Goal: Information Seeking & Learning: Learn about a topic

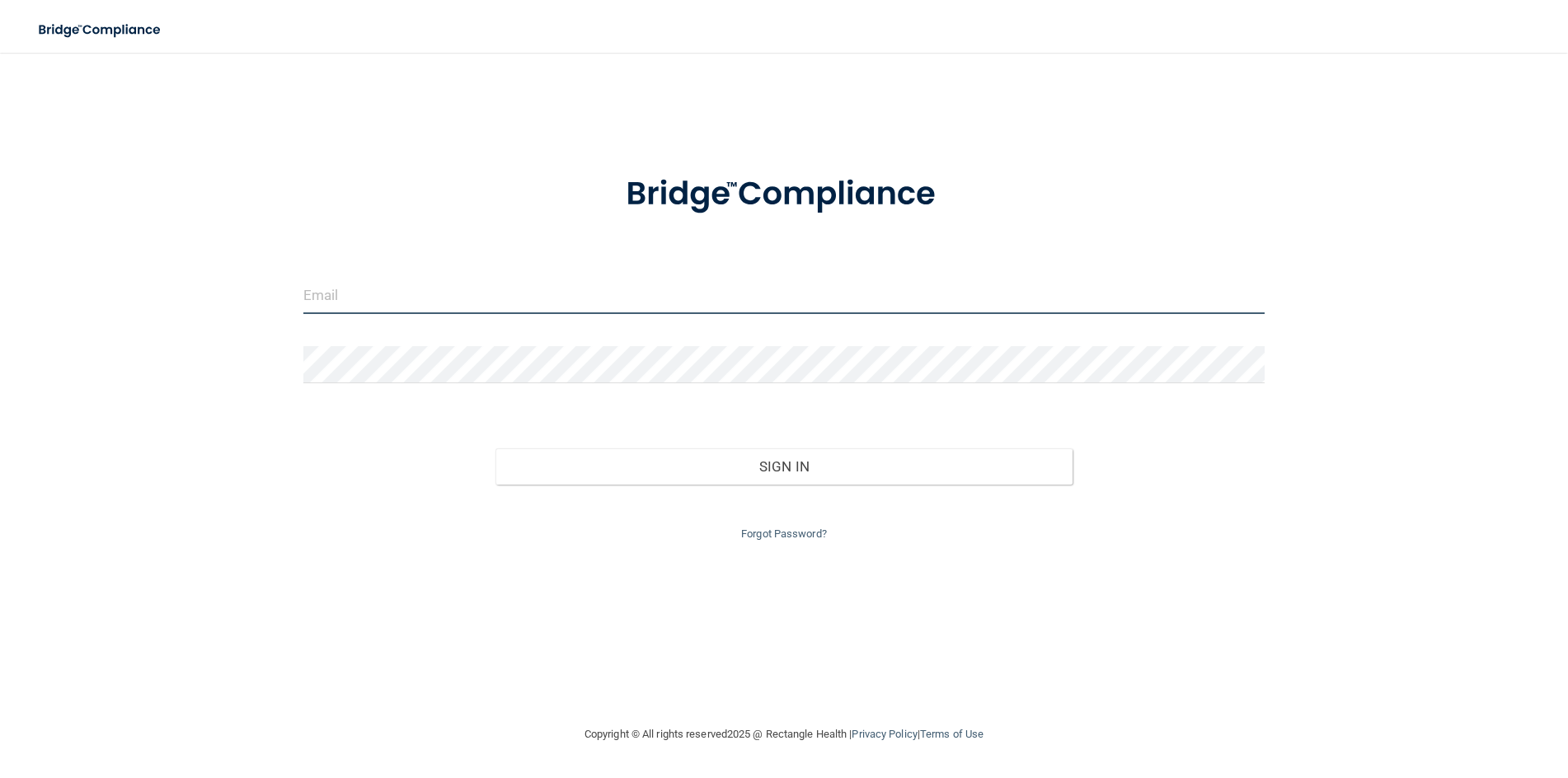
type input "[EMAIL_ADDRESS][DOMAIN_NAME]"
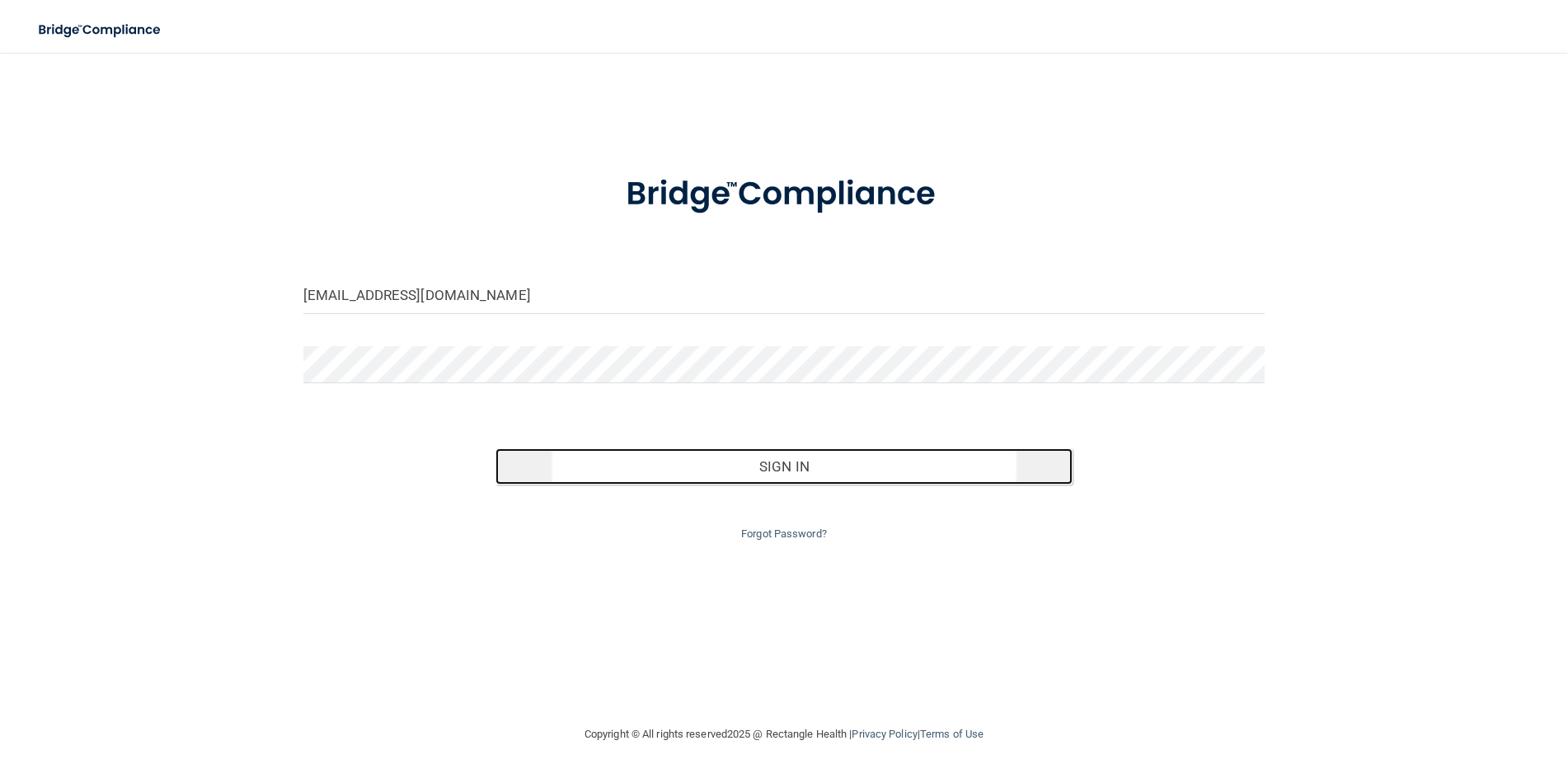
click at [774, 480] on button "Sign In" at bounding box center [784, 466] width 577 height 37
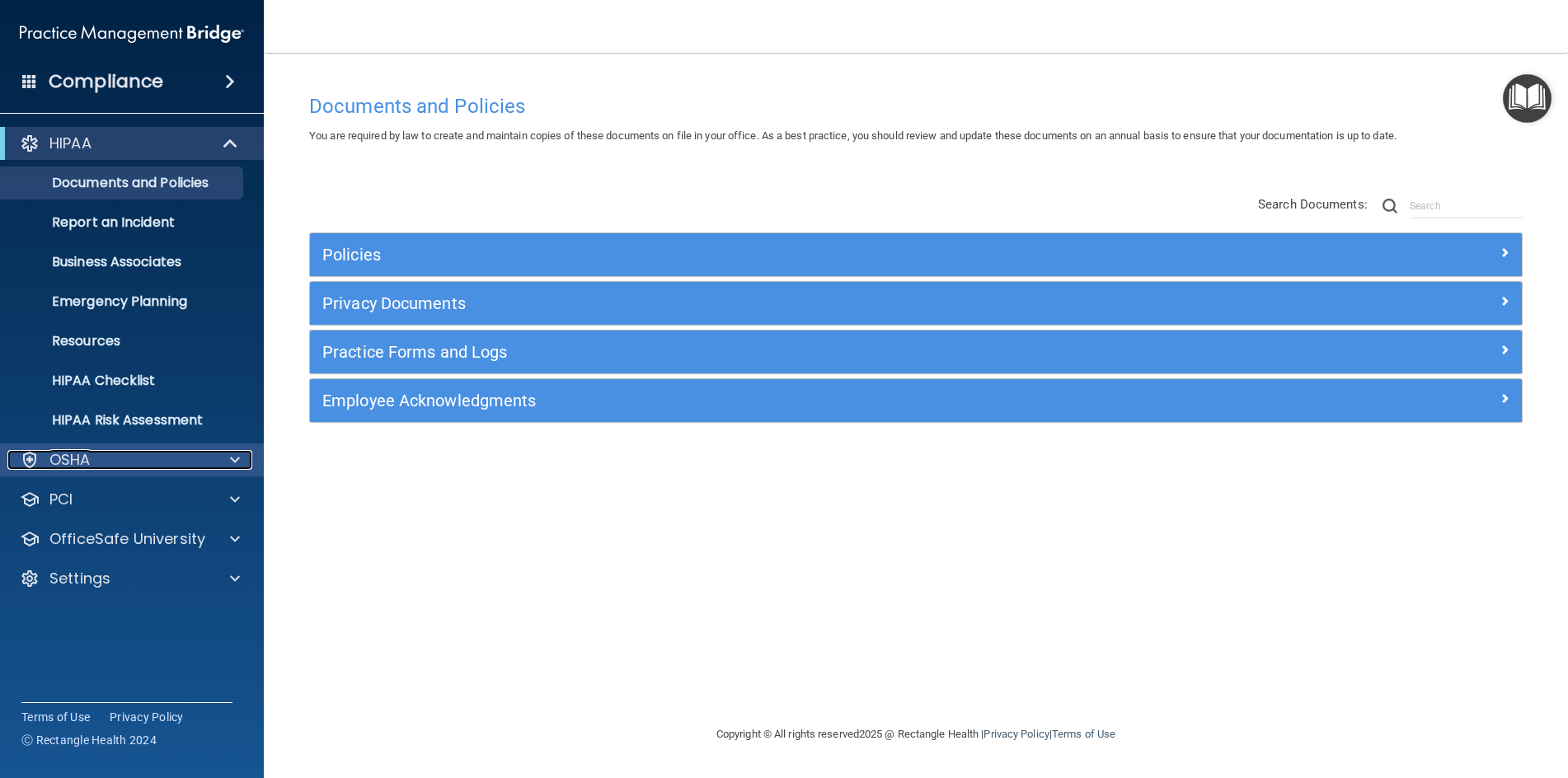
click at [80, 467] on p "OSHA" at bounding box center [70, 459] width 41 height 20
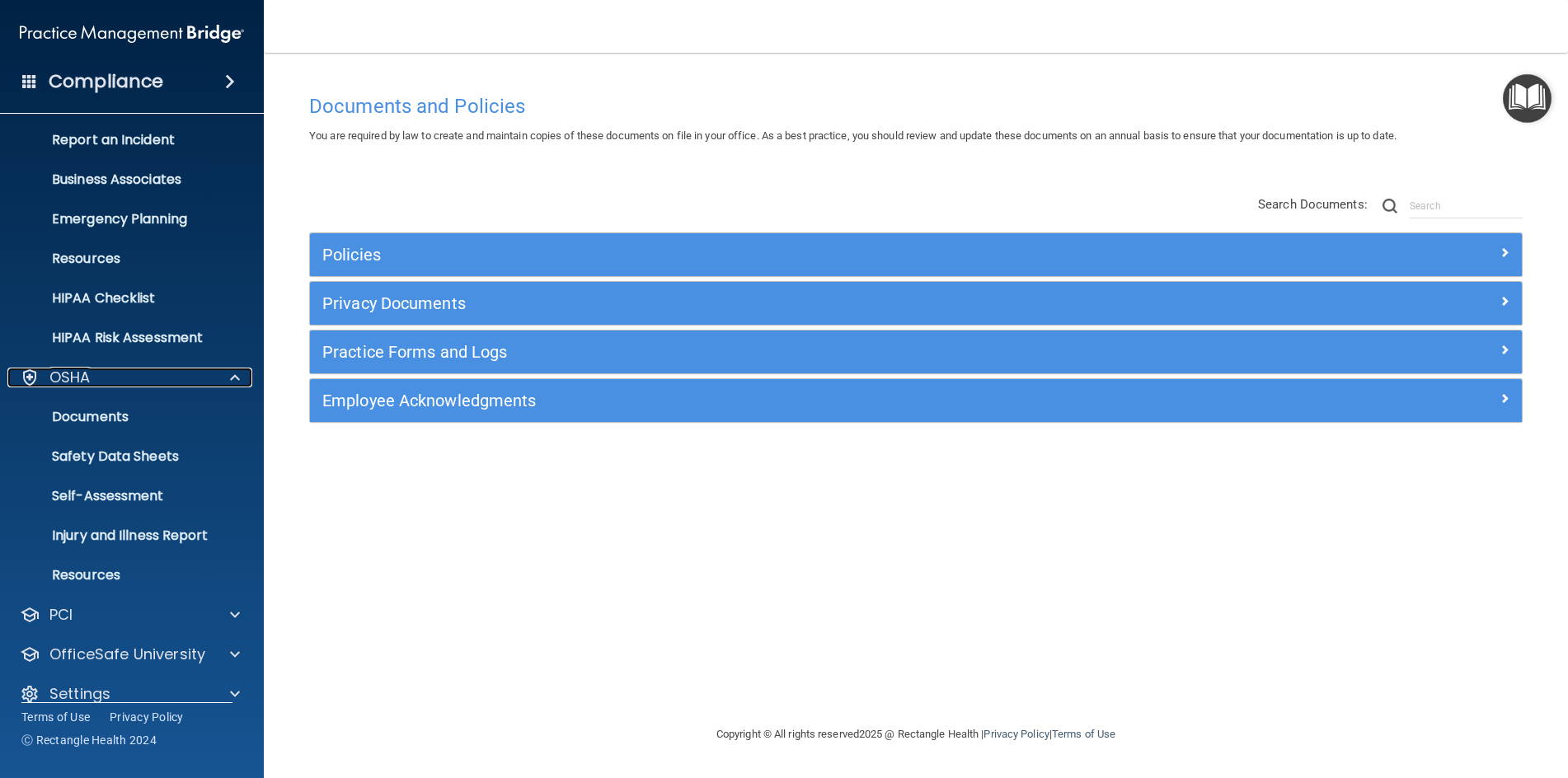
scroll to position [103, 0]
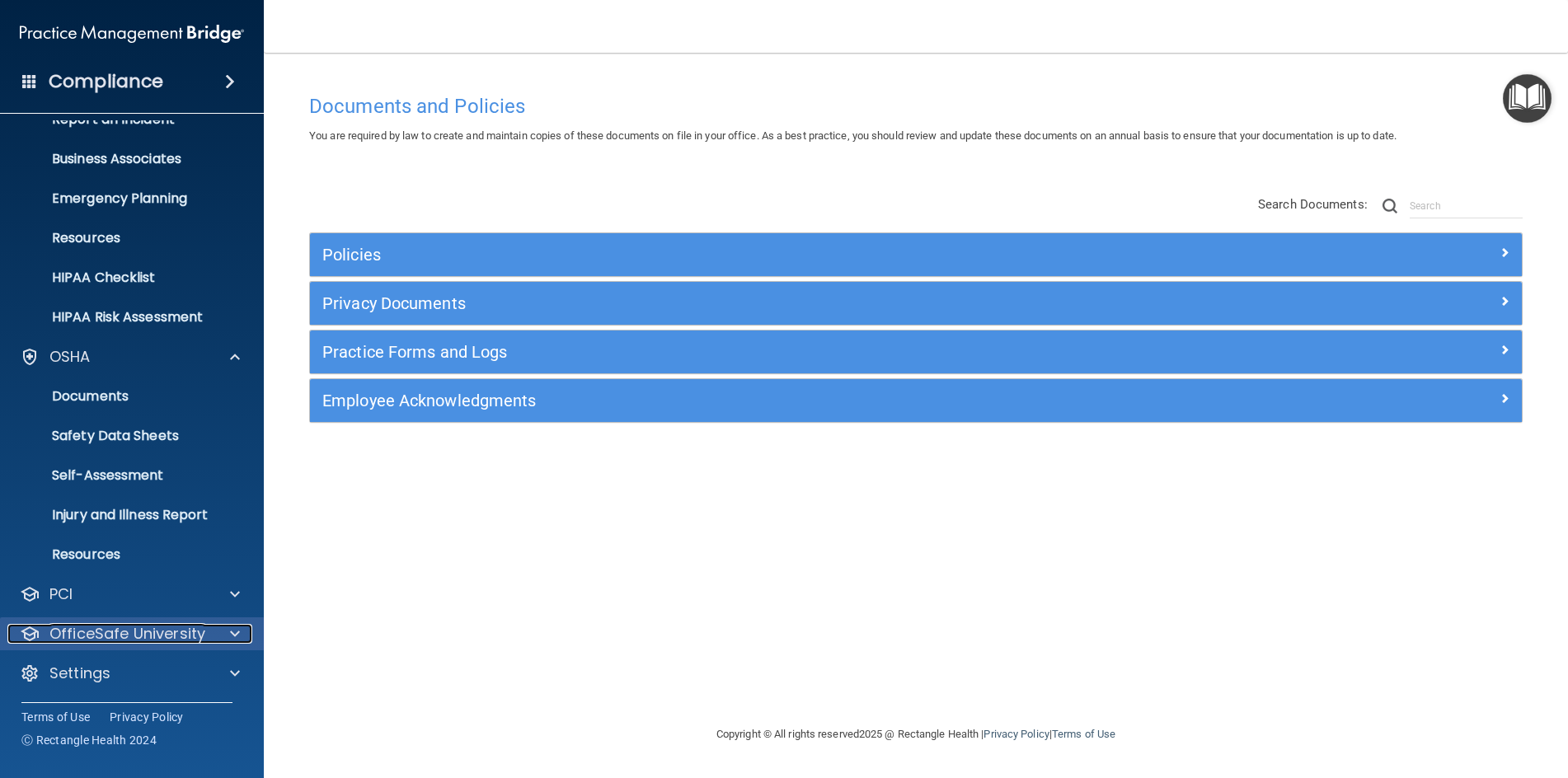
click at [195, 637] on p "OfficeSafe University" at bounding box center [128, 633] width 155 height 20
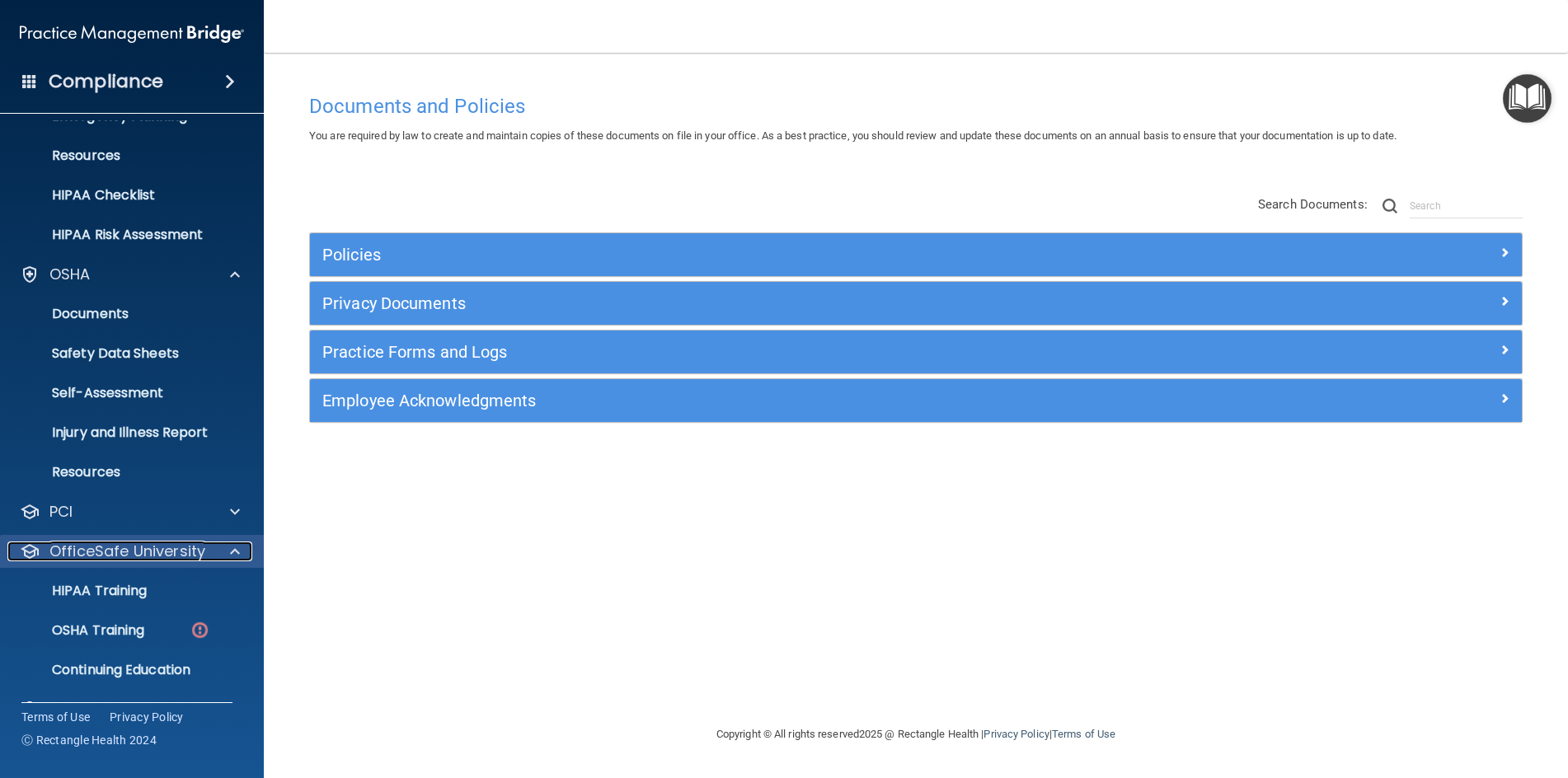
scroll to position [223, 0]
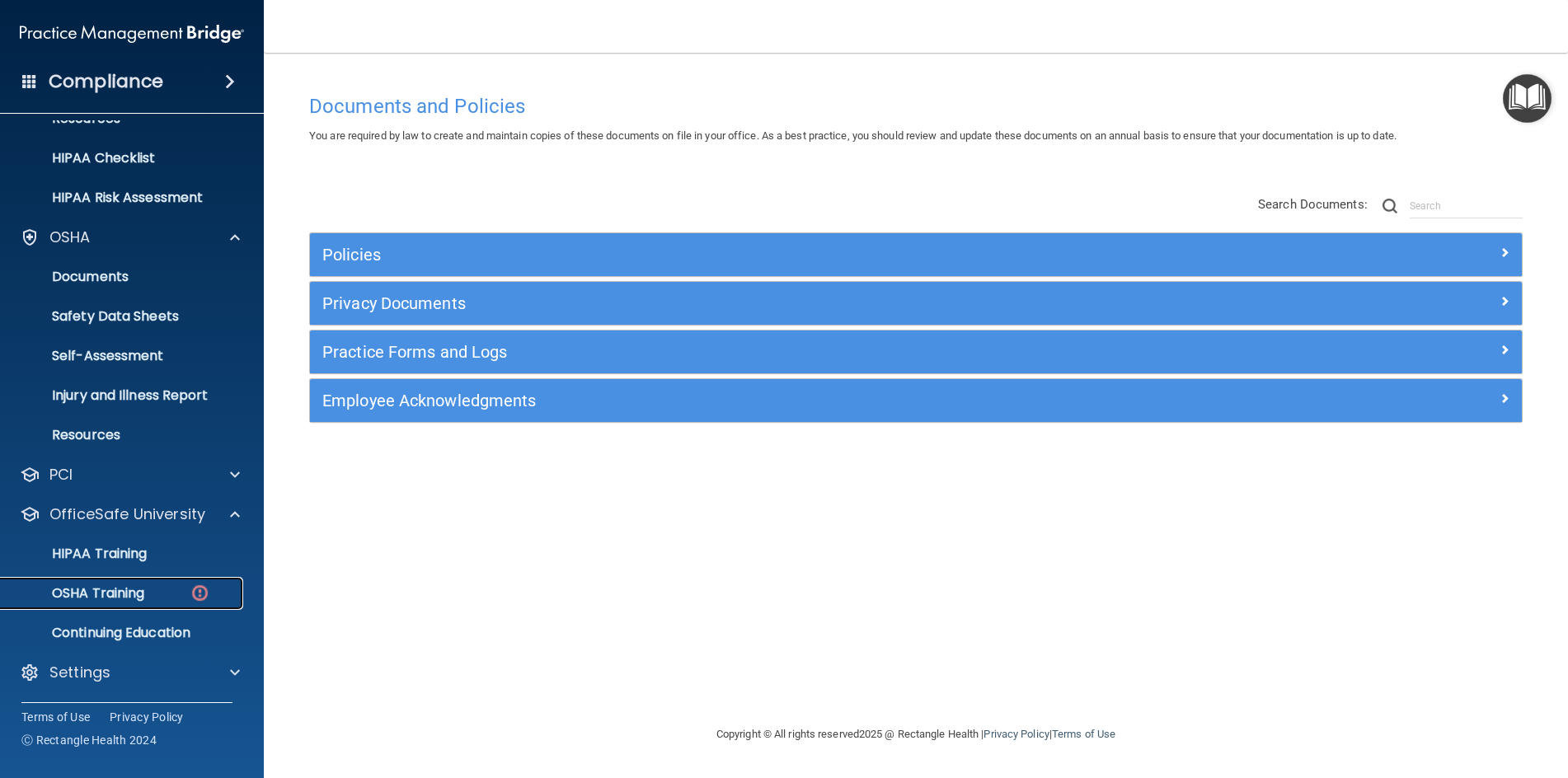
click at [123, 592] on p "OSHA Training" at bounding box center [77, 593] width 134 height 17
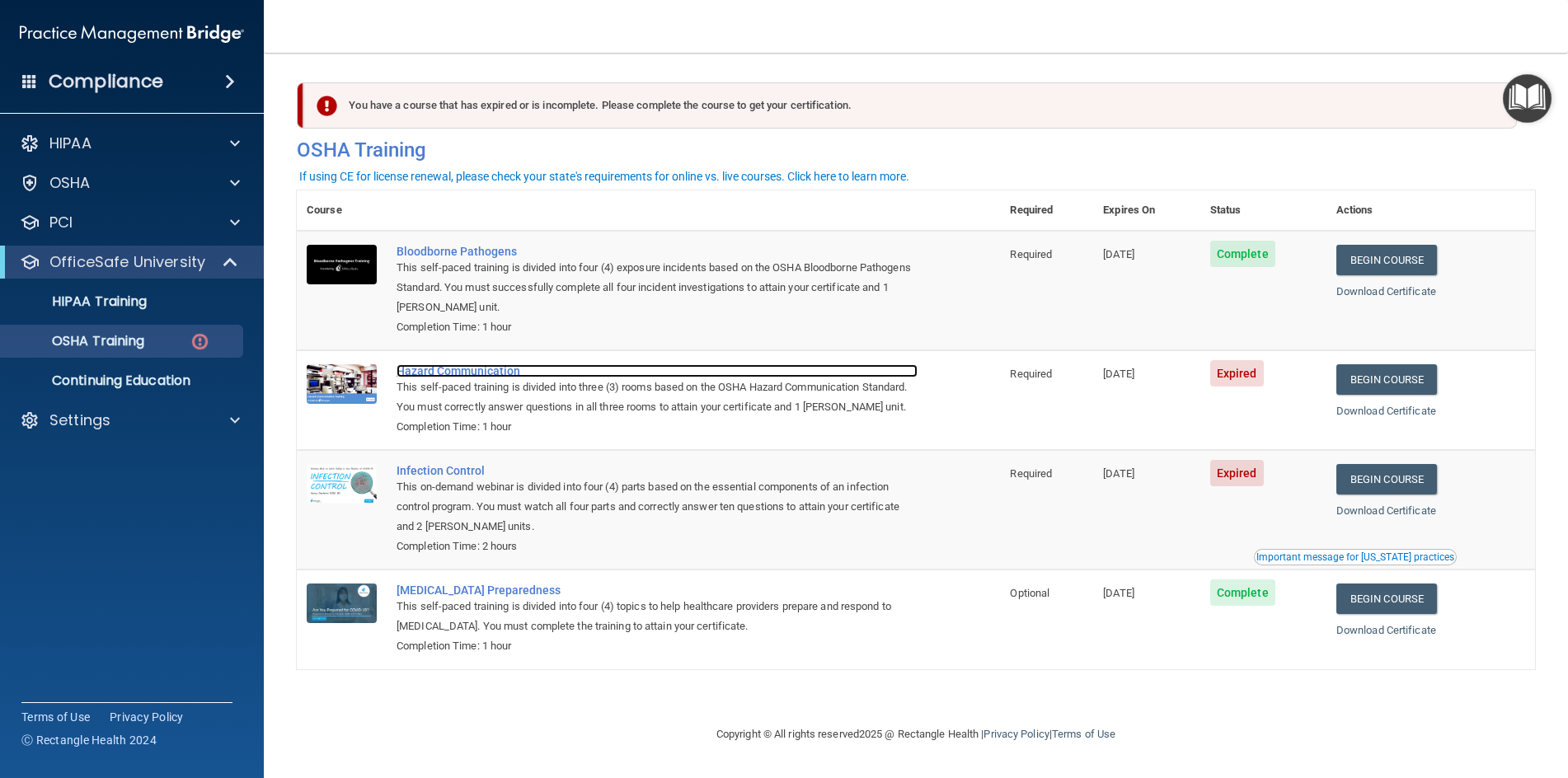
click at [461, 371] on div "Hazard Communication" at bounding box center [657, 370] width 521 height 13
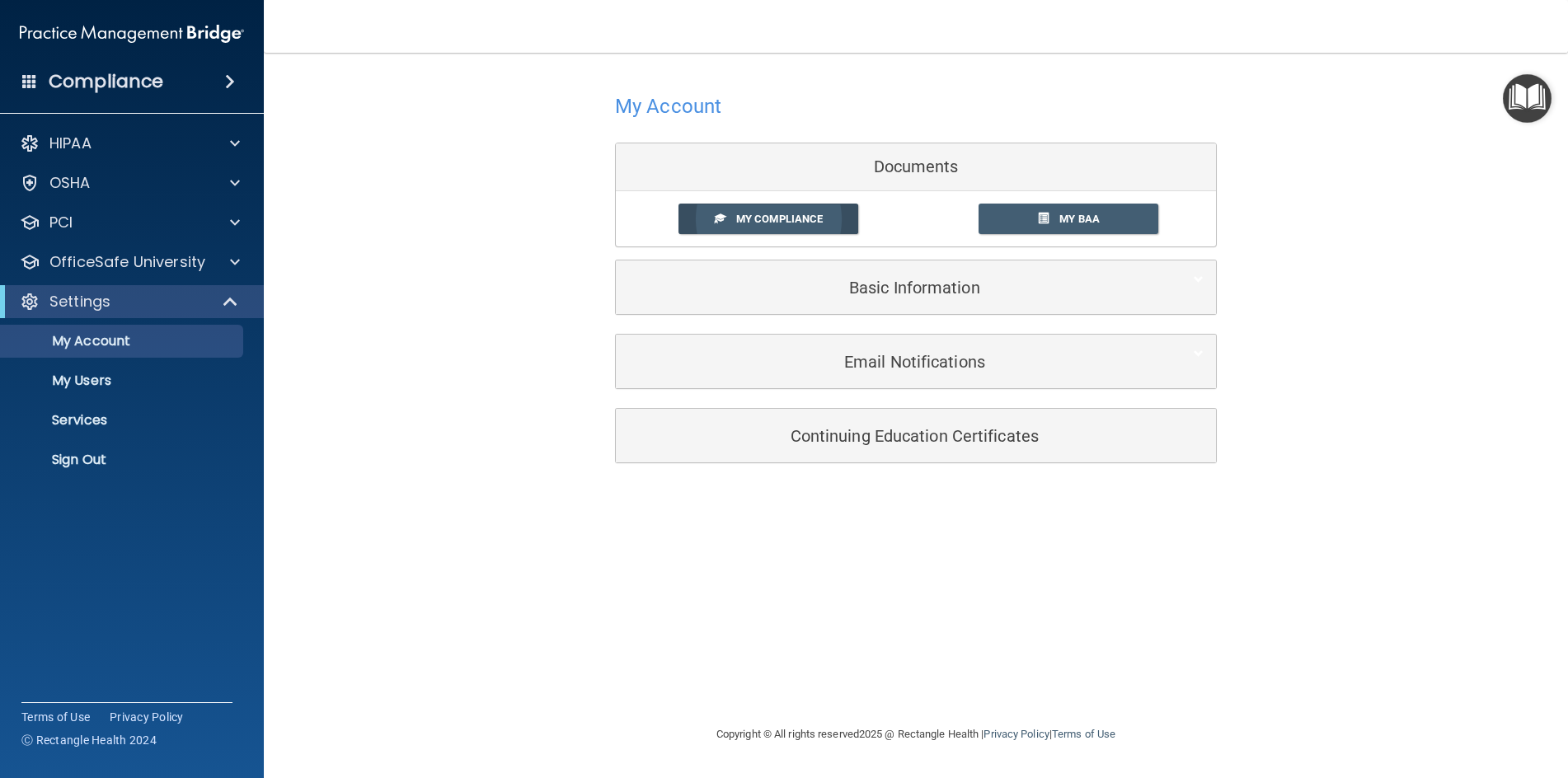
click at [743, 219] on span "My Compliance" at bounding box center [779, 218] width 86 height 12
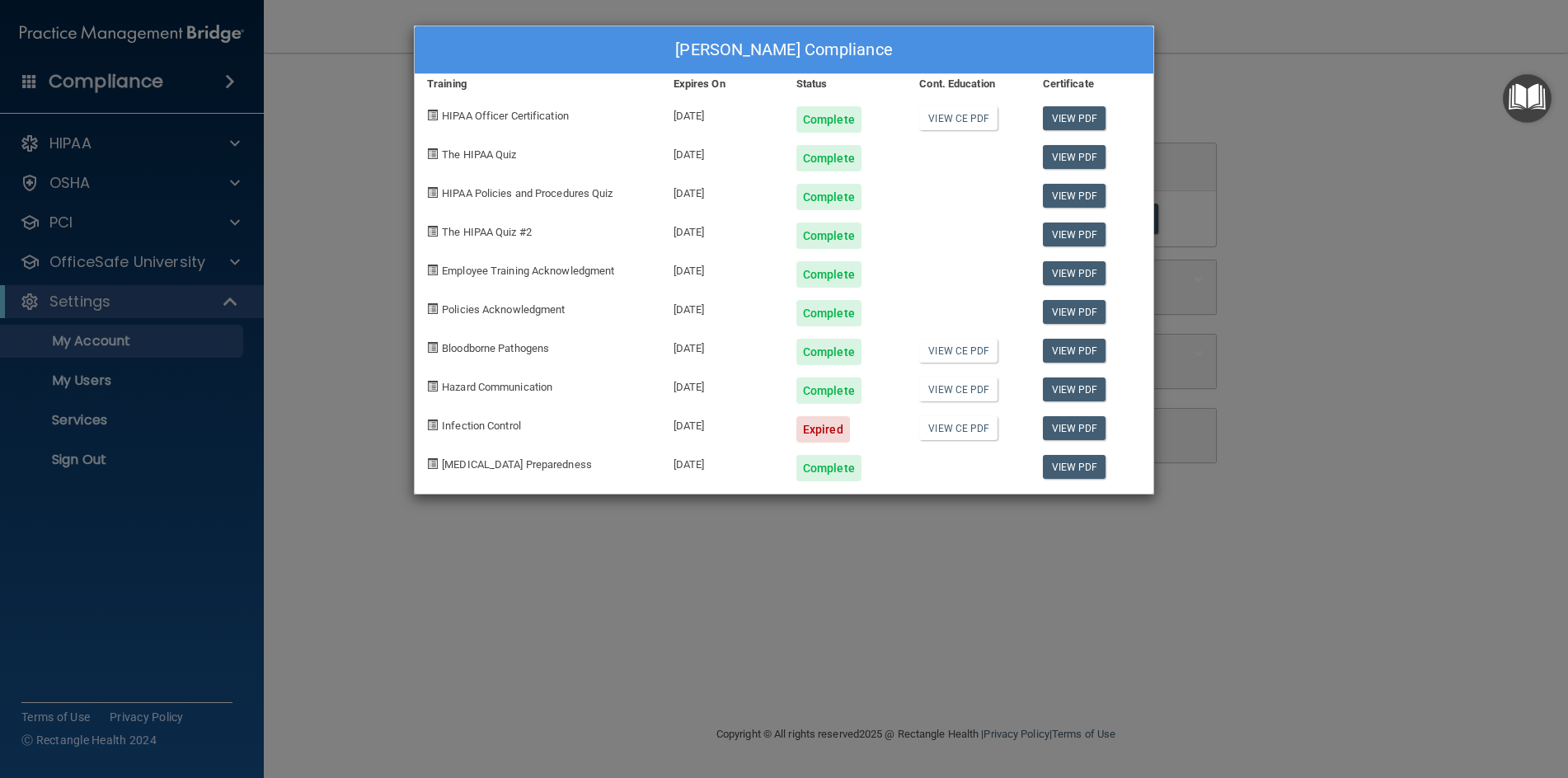
click at [1358, 176] on div "Lisa Hand's Compliance Training Expires On Status Cont. Education Certificate H…" at bounding box center [784, 389] width 1568 height 778
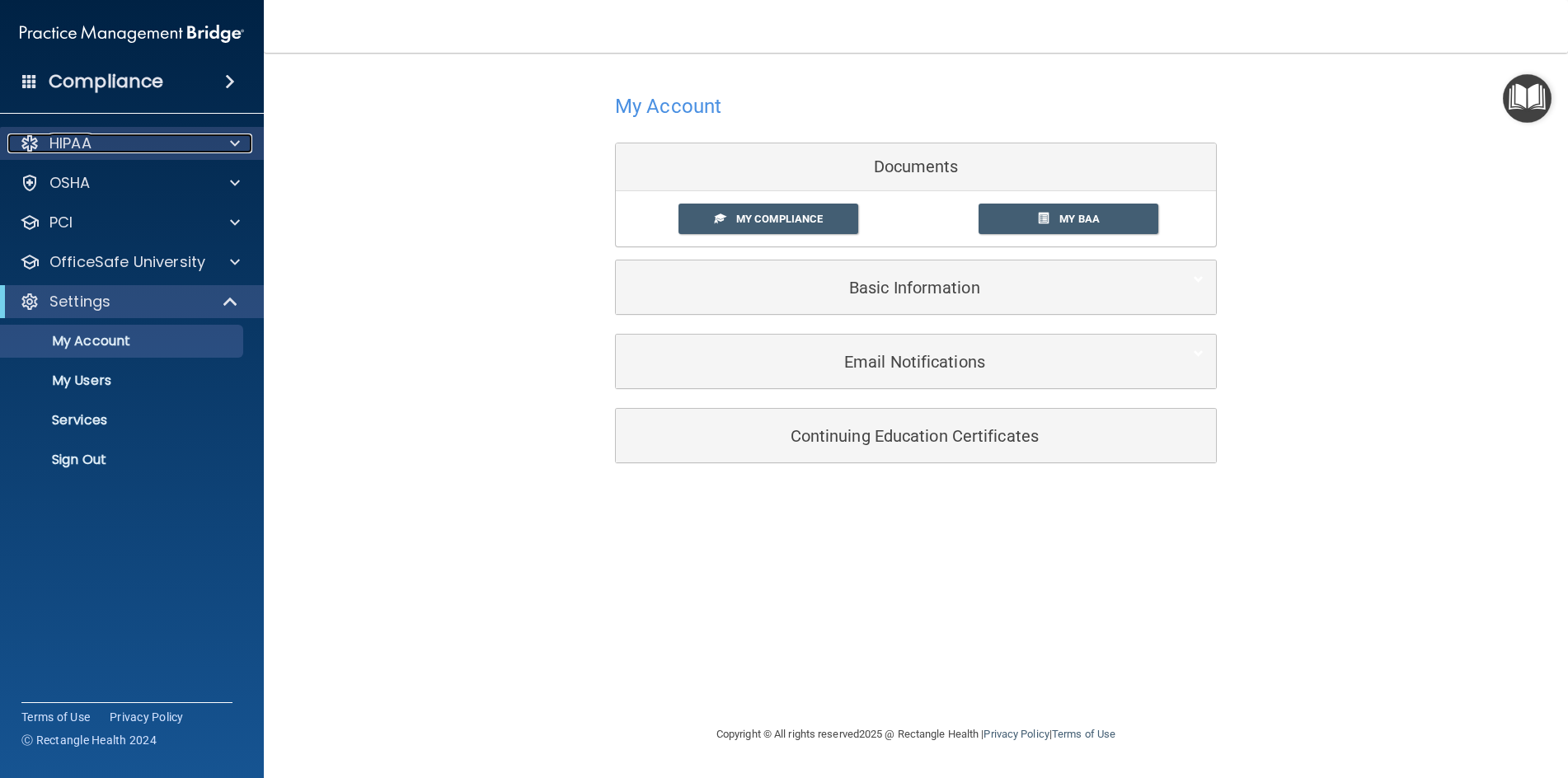
click at [71, 151] on p "HIPAA" at bounding box center [71, 143] width 42 height 20
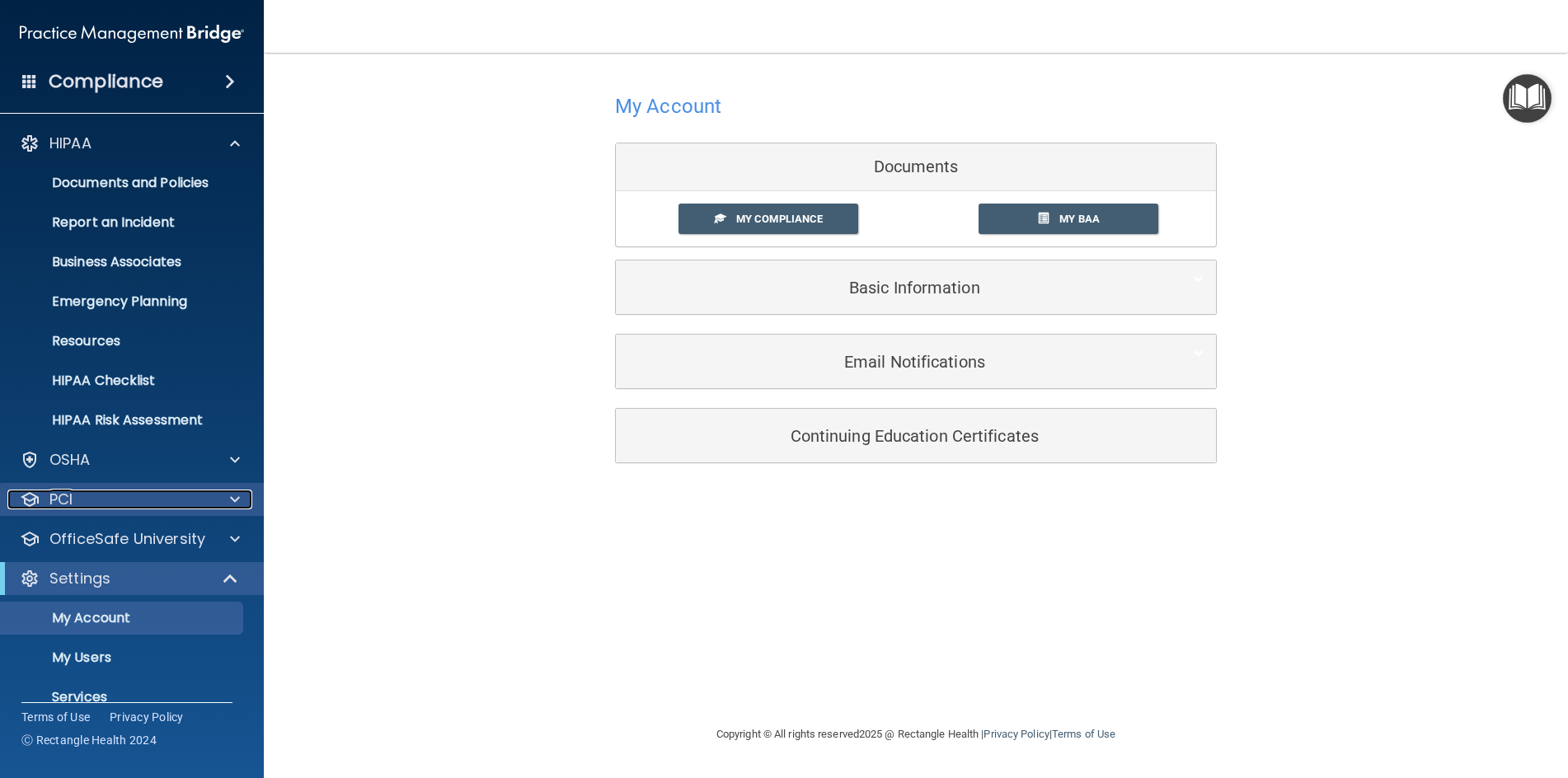
click at [78, 507] on div "PCI" at bounding box center [109, 499] width 204 height 20
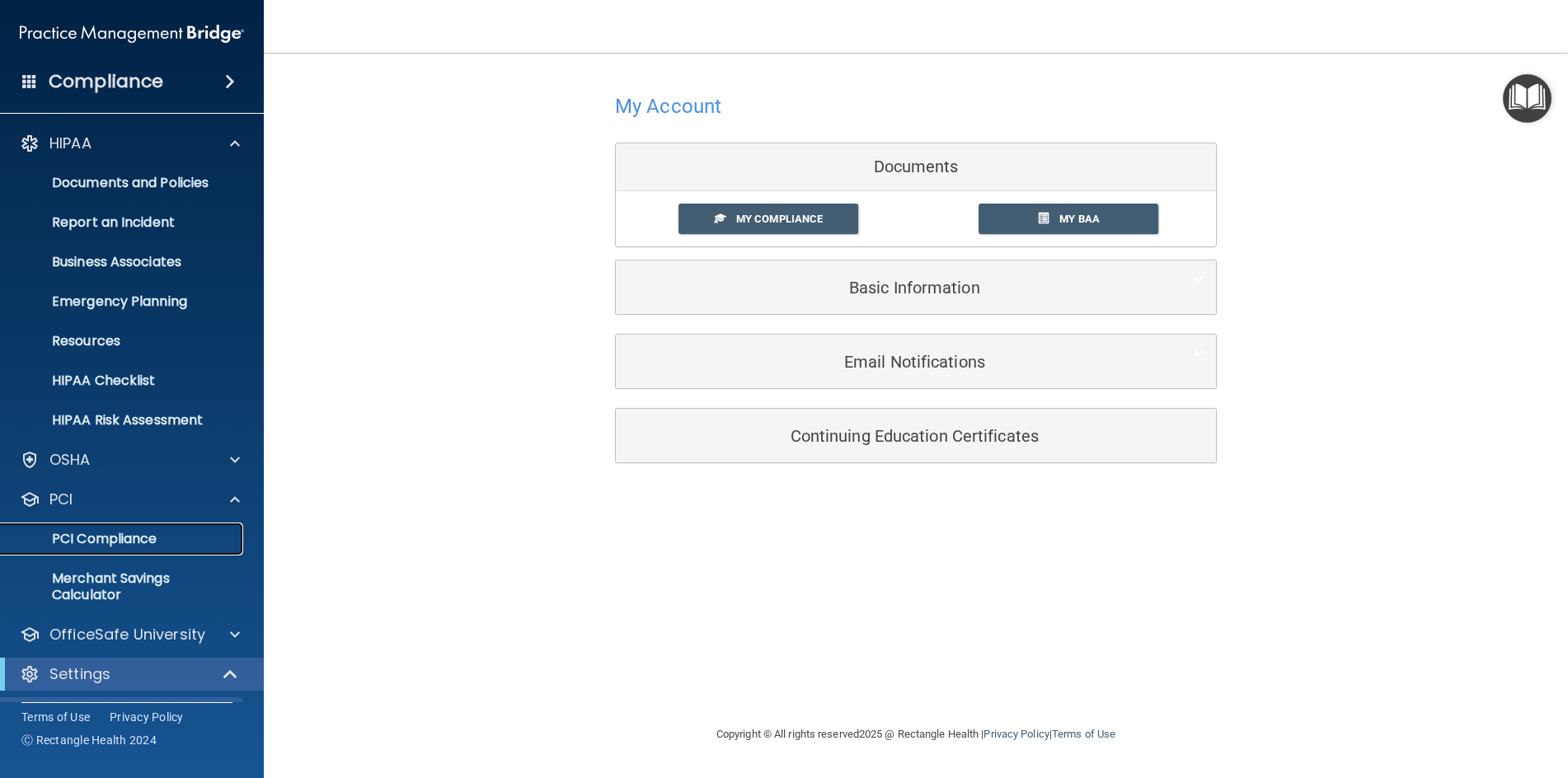
click at [114, 531] on p "PCI Compliance" at bounding box center [123, 539] width 225 height 17
click at [118, 626] on p "OfficeSafe University" at bounding box center [128, 634] width 155 height 20
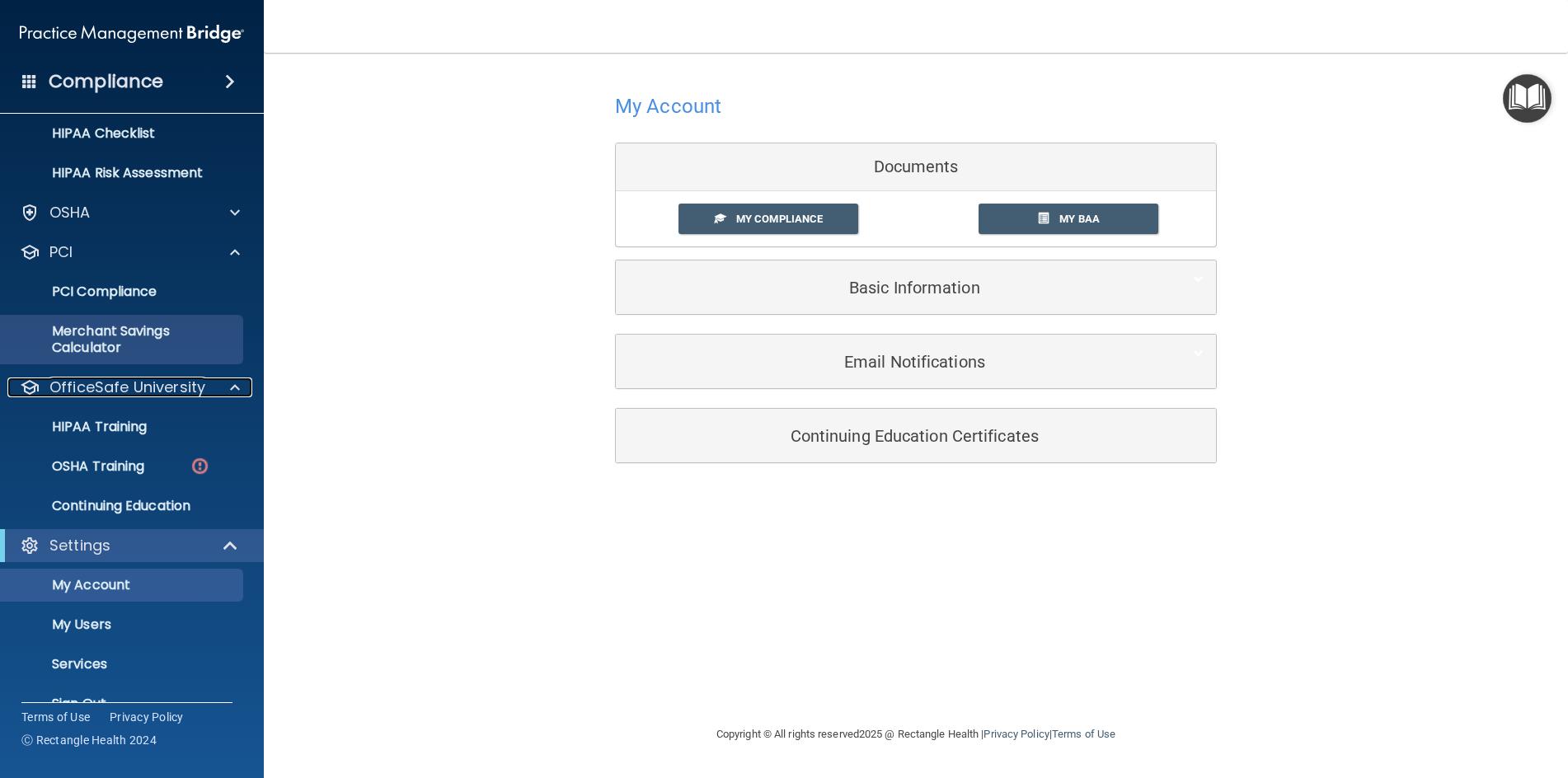
scroll to position [278, 0]
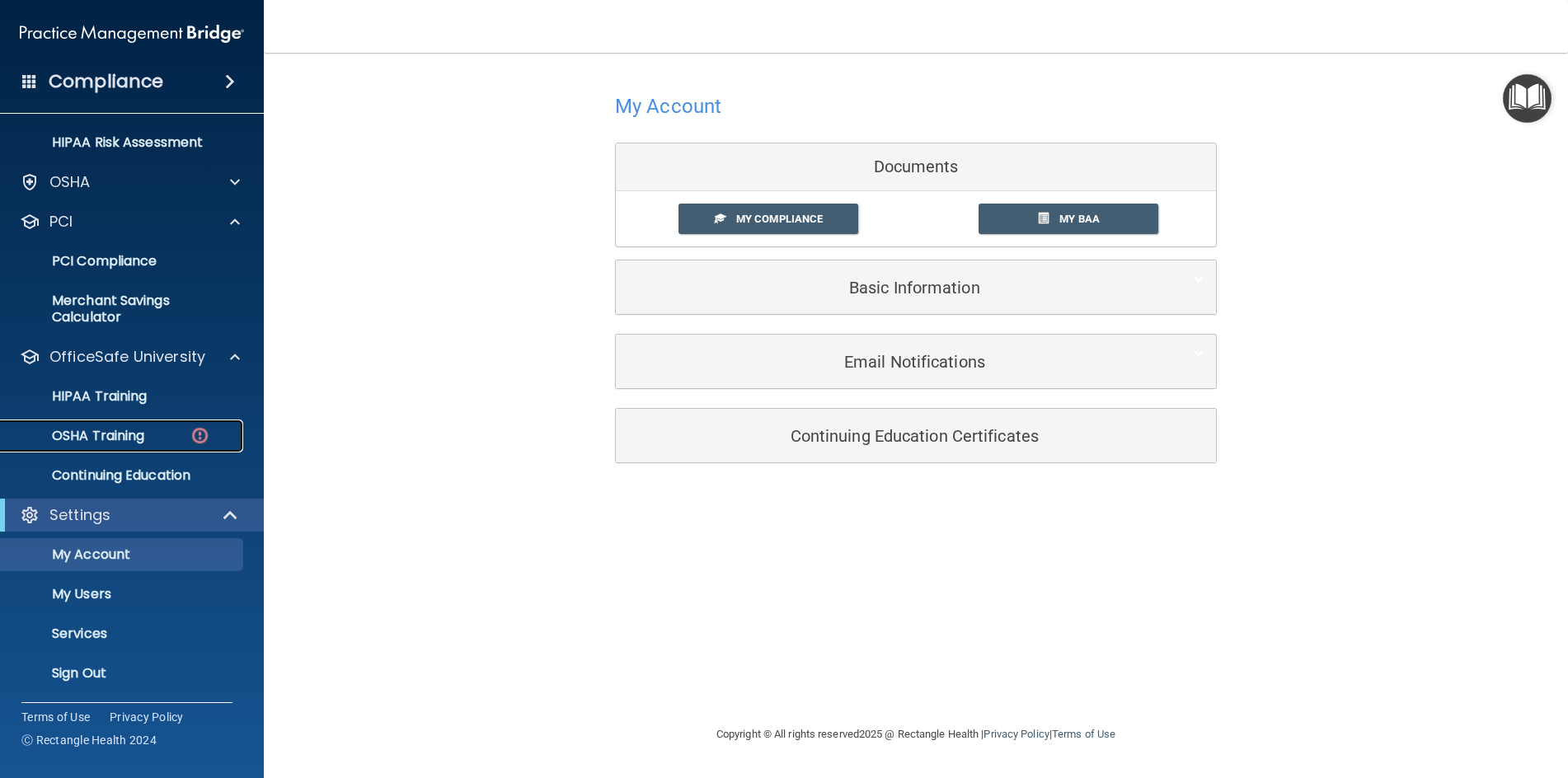
click at [110, 435] on p "OSHA Training" at bounding box center [77, 436] width 134 height 17
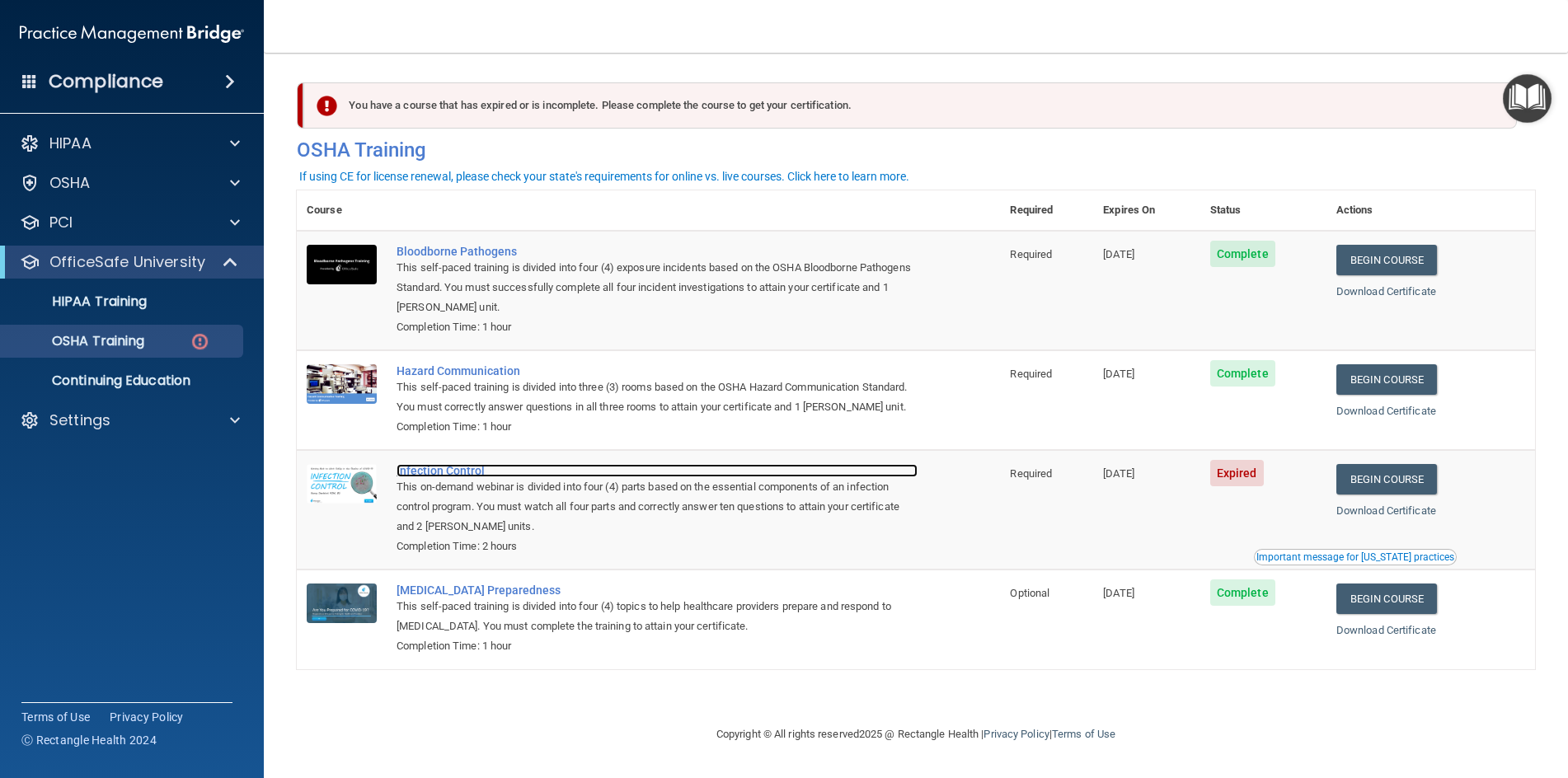
click at [439, 472] on div "Infection Control" at bounding box center [657, 470] width 521 height 13
click at [1419, 476] on link "Begin Course" at bounding box center [1386, 479] width 100 height 31
click at [1330, 557] on div "Important message for California practices" at bounding box center [1355, 556] width 197 height 10
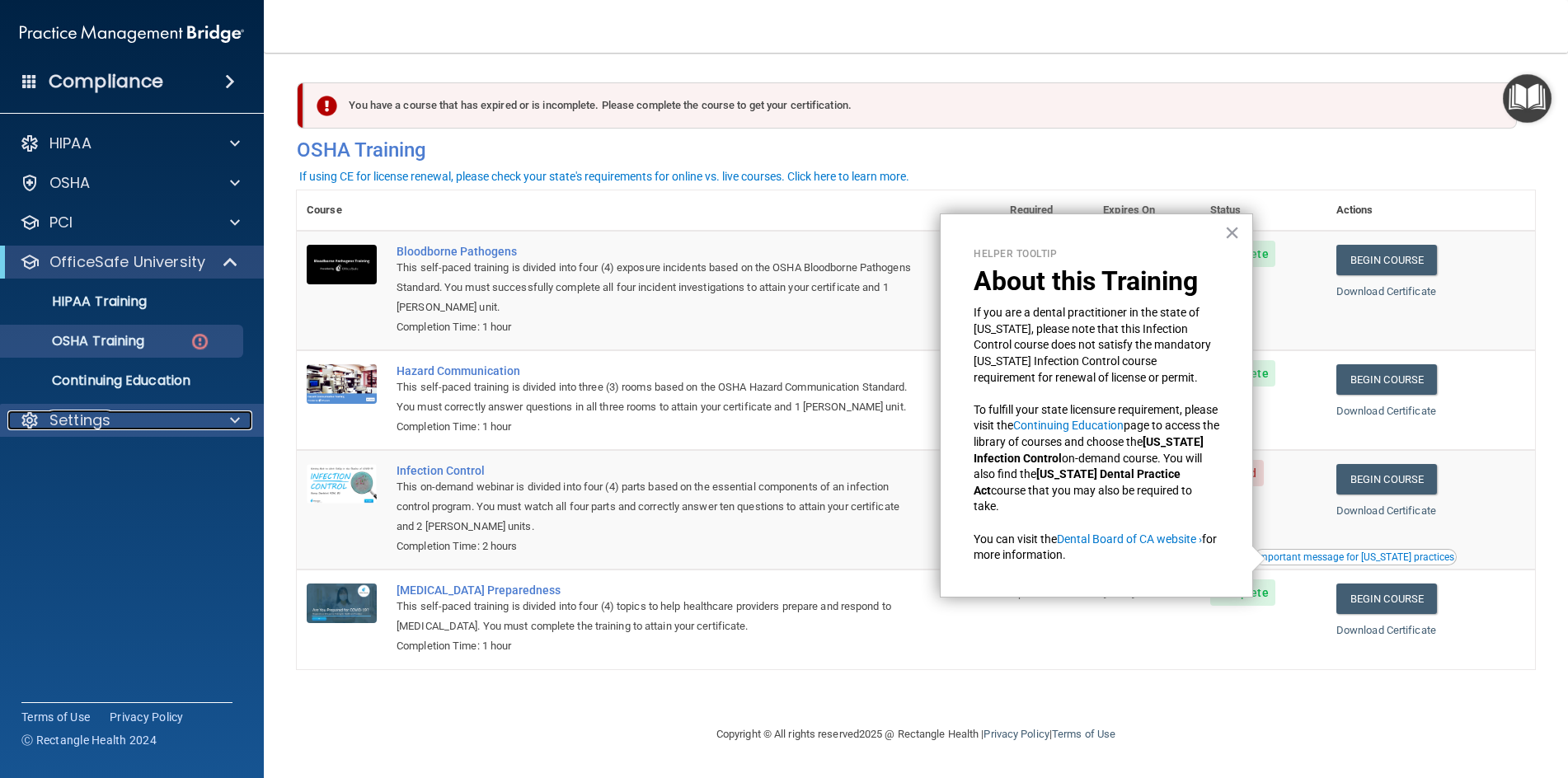
click at [86, 417] on p "Settings" at bounding box center [80, 420] width 61 height 20
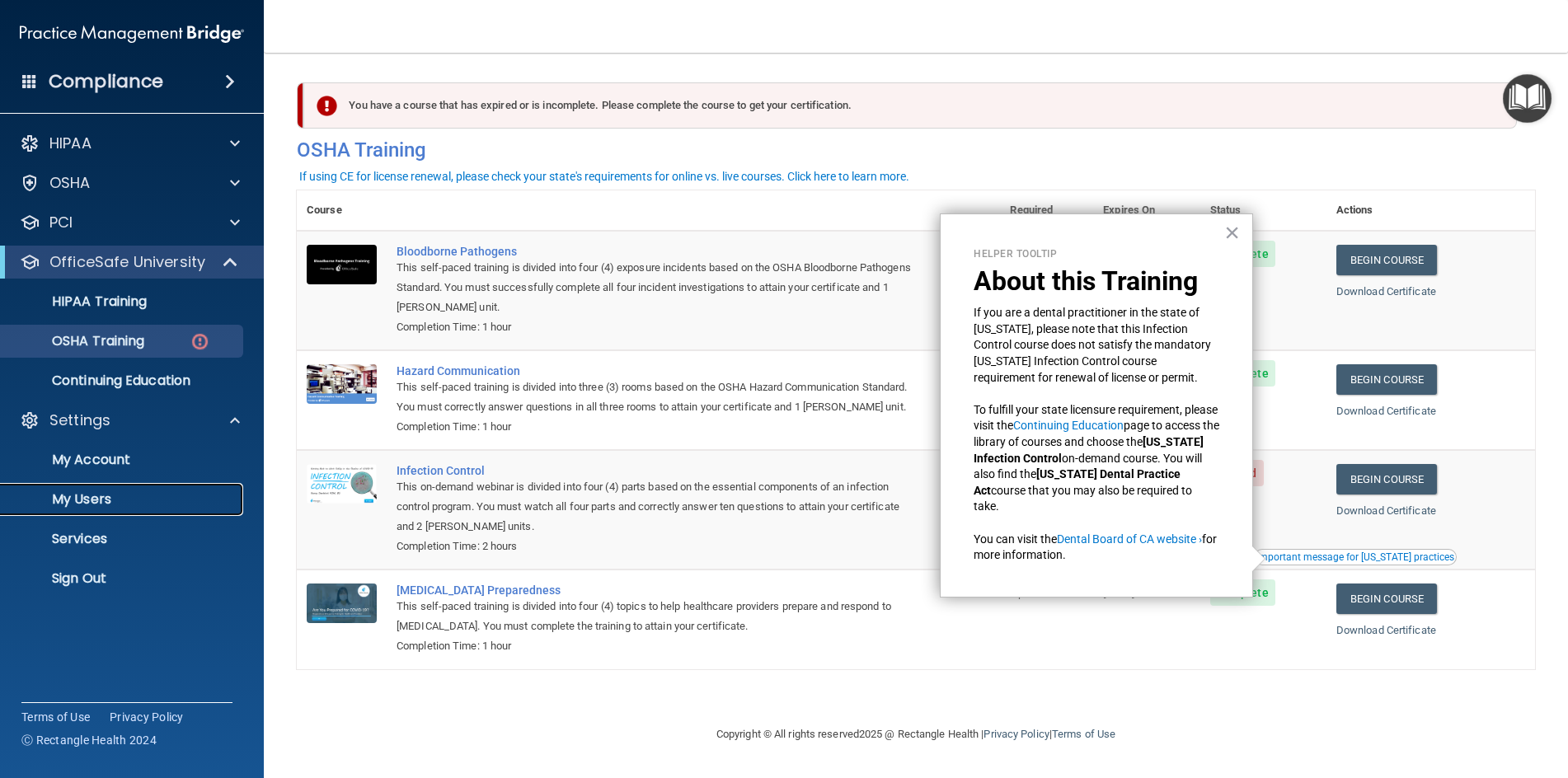
click at [81, 498] on p "My Users" at bounding box center [123, 499] width 225 height 17
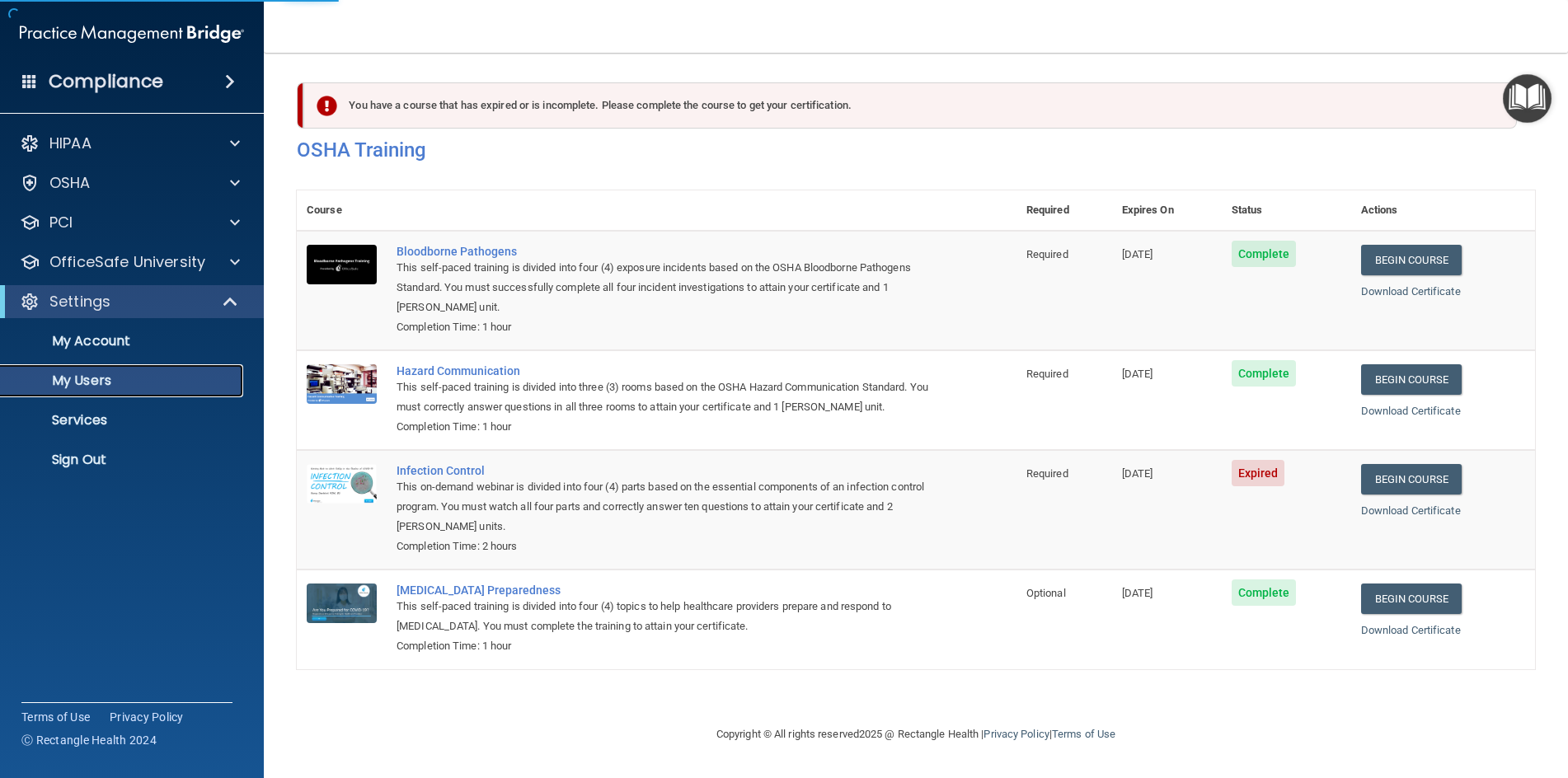
select select "20"
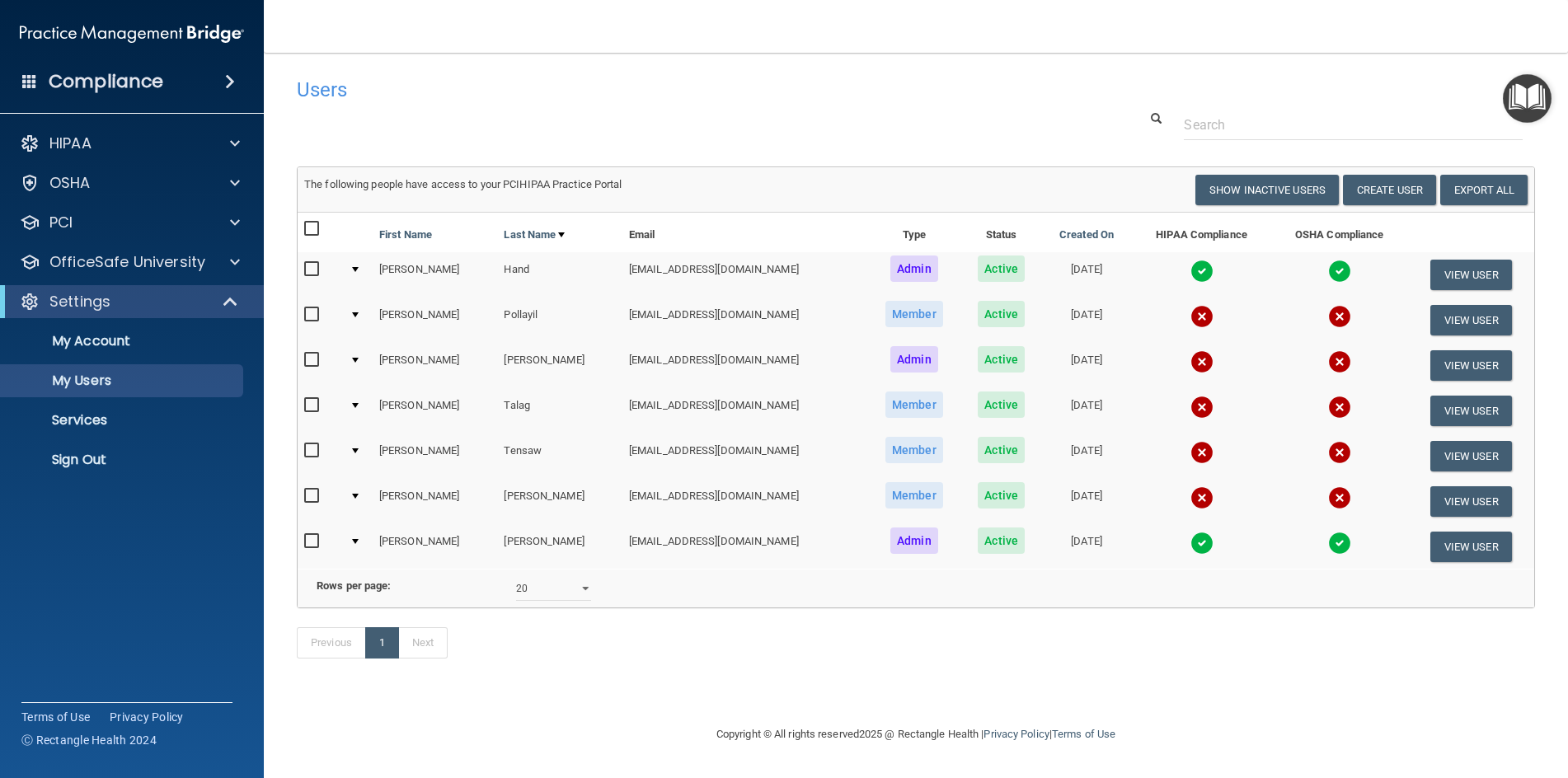
click at [357, 541] on div at bounding box center [356, 541] width 7 height 5
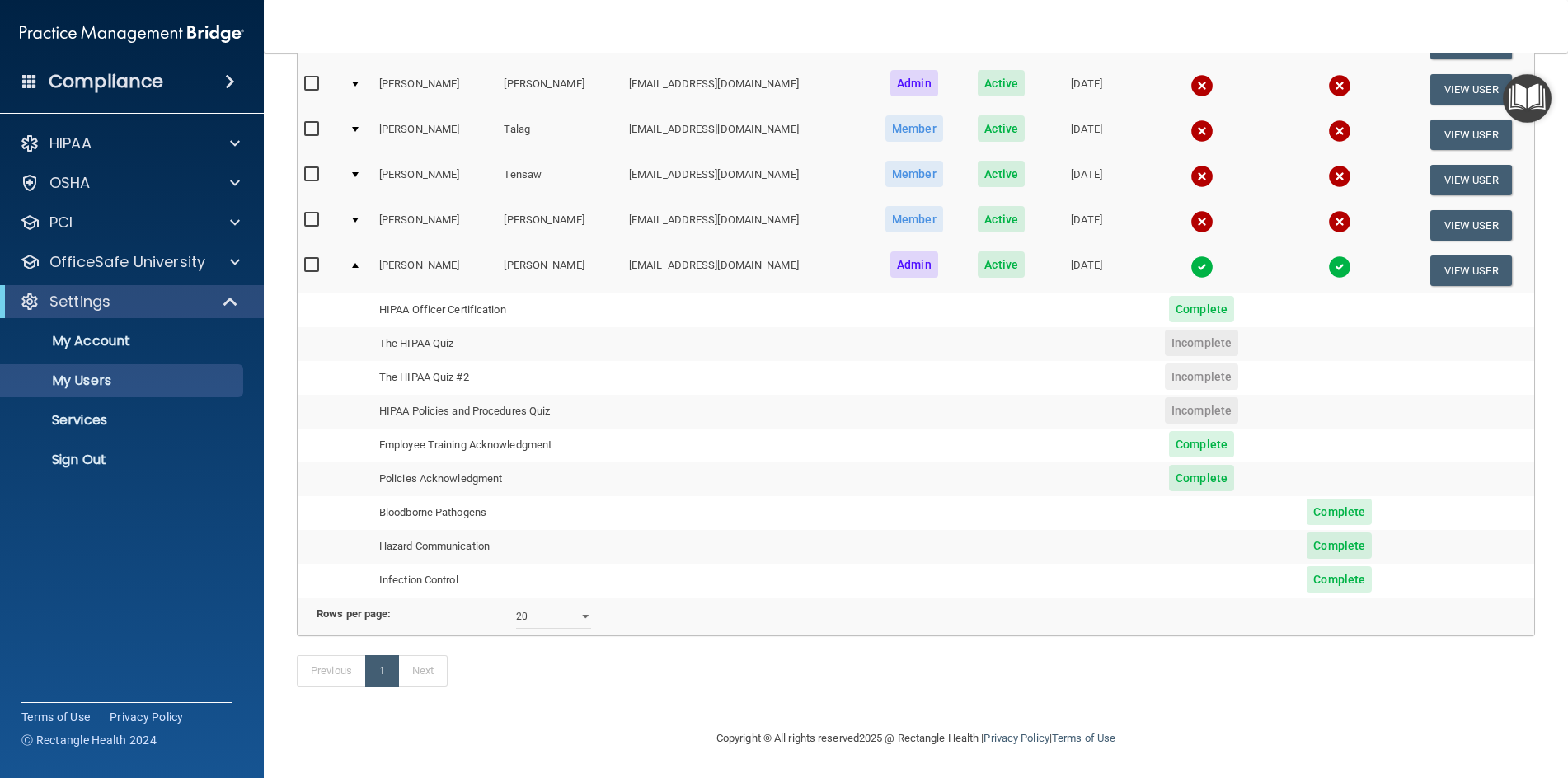
scroll to position [135, 0]
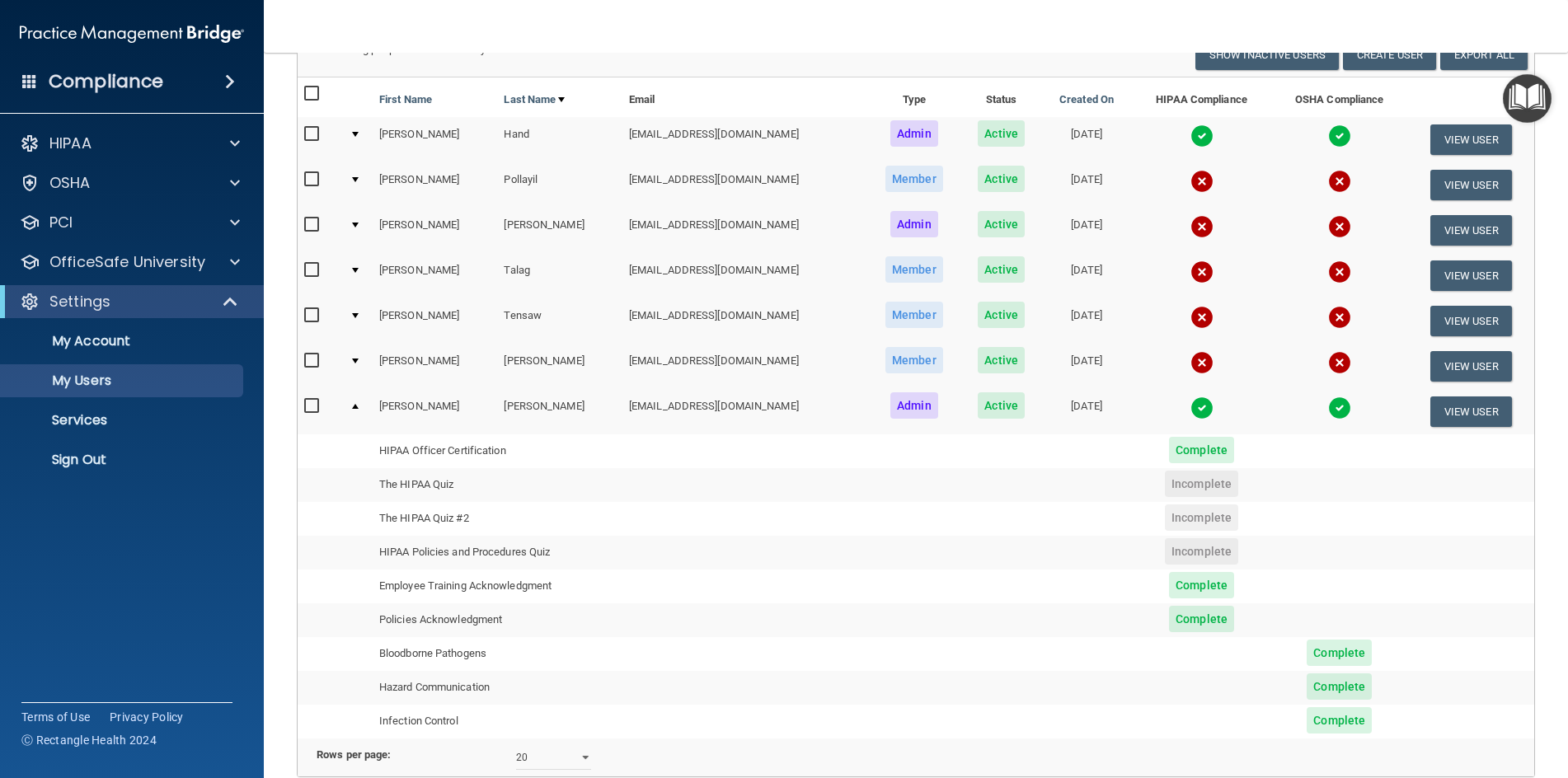
click at [1176, 487] on span "Incomplete" at bounding box center [1201, 484] width 73 height 26
click at [448, 485] on td "The HIPAA Quiz" at bounding box center [498, 485] width 250 height 34
click at [80, 263] on p "OfficeSafe University" at bounding box center [128, 262] width 155 height 20
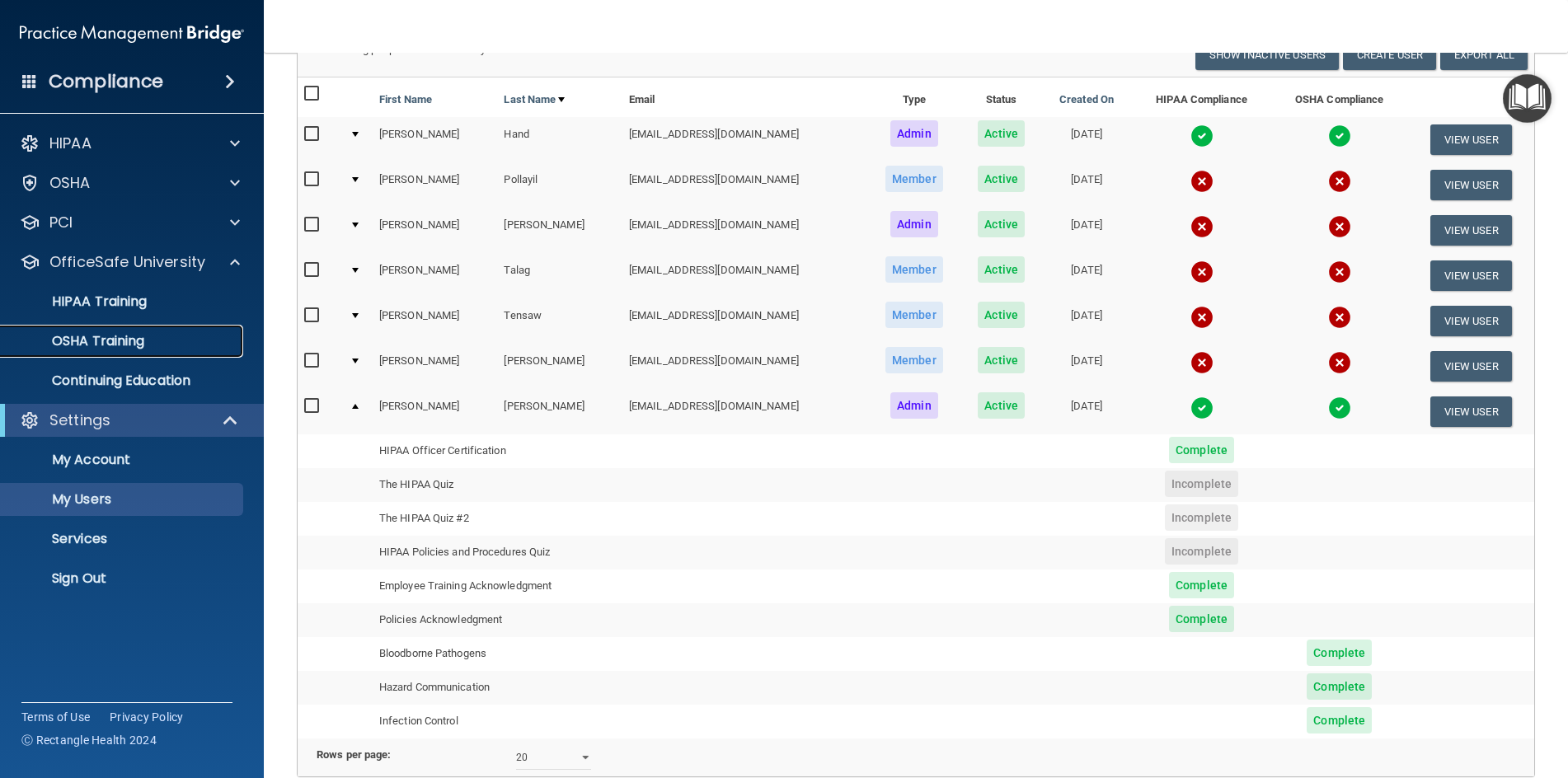
click at [98, 336] on p "OSHA Training" at bounding box center [77, 341] width 134 height 17
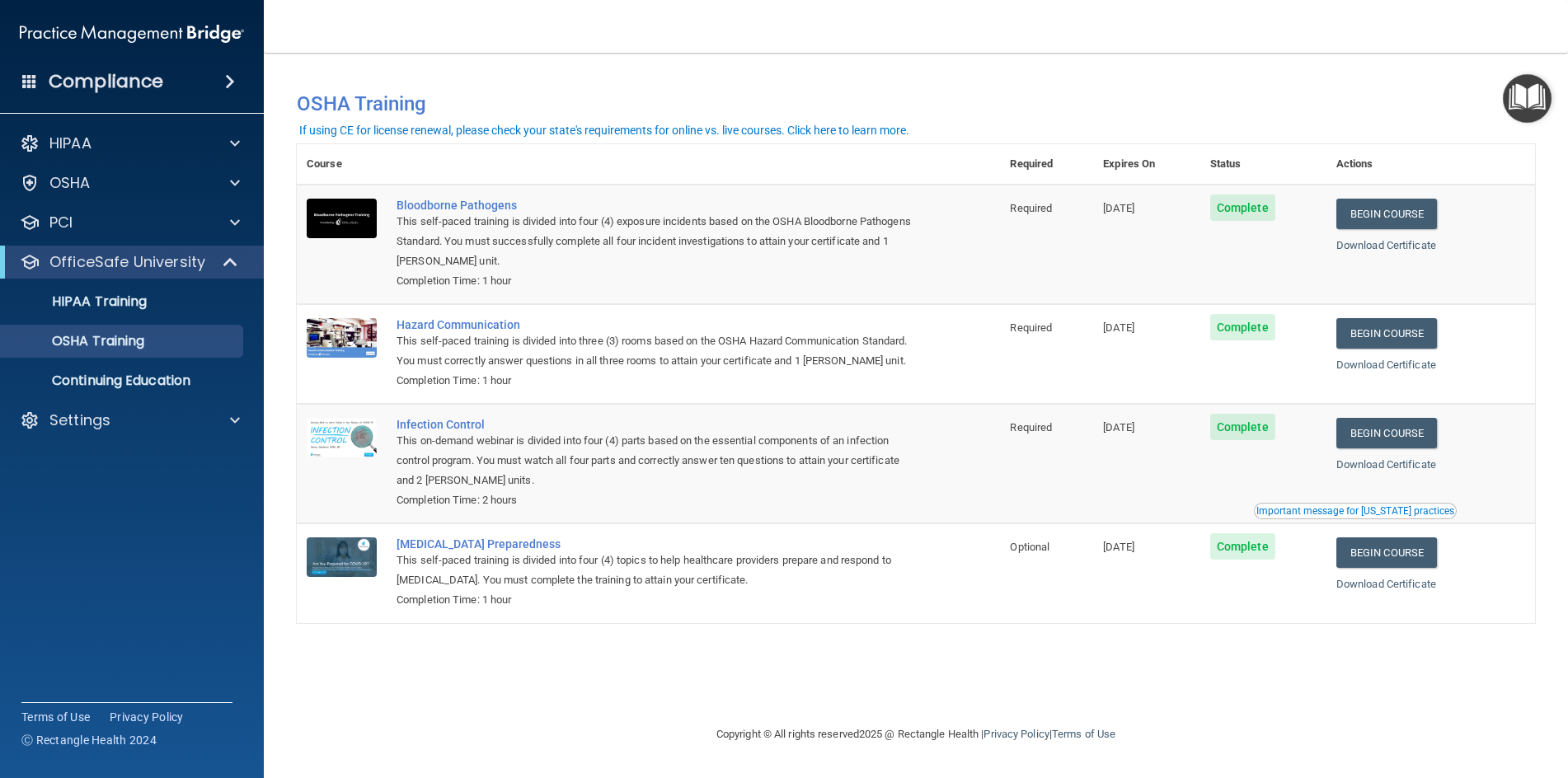
click at [1345, 515] on div "Important message for California practices" at bounding box center [1355, 510] width 197 height 10
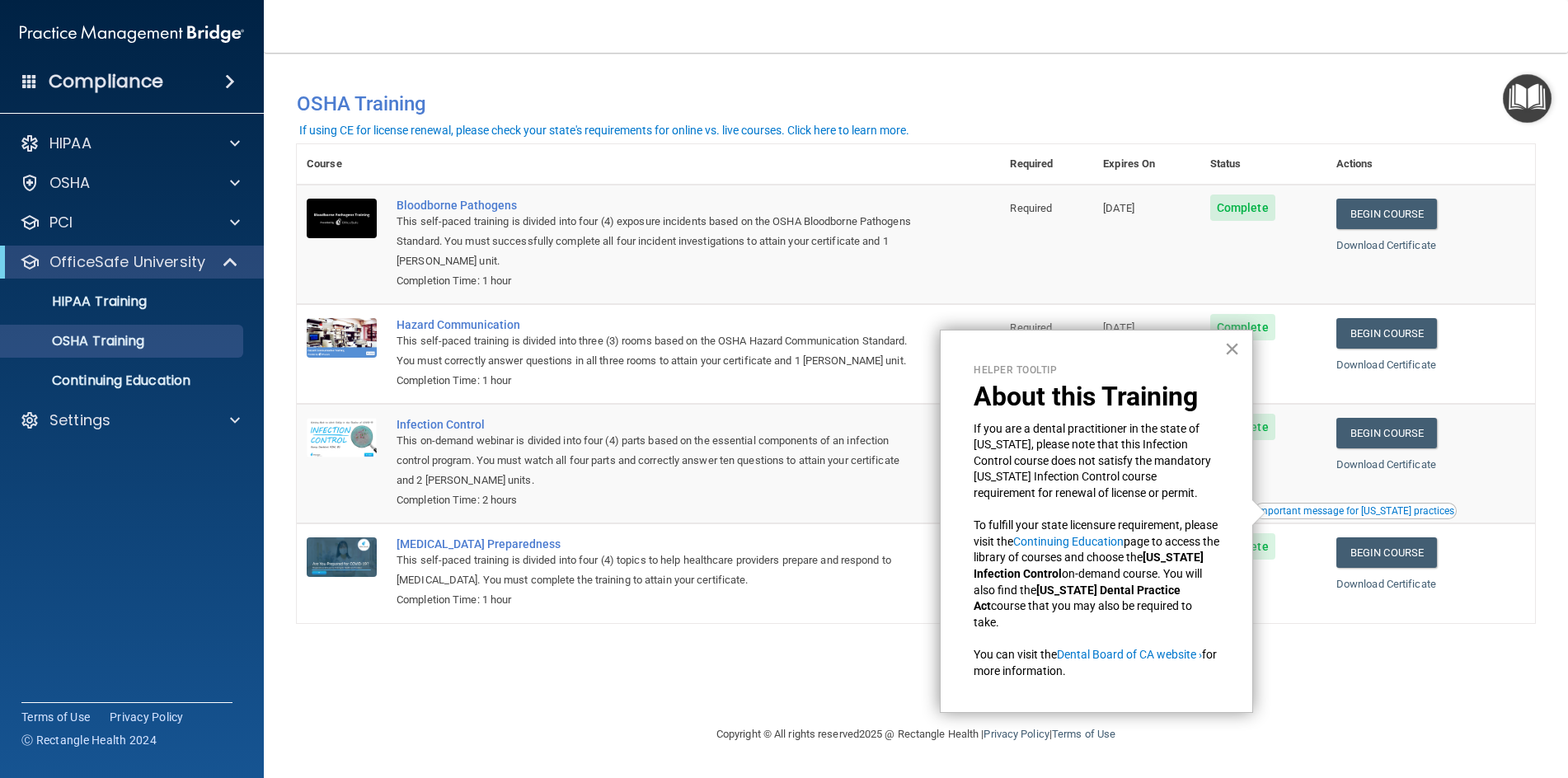
click at [1231, 348] on button "×" at bounding box center [1232, 348] width 16 height 26
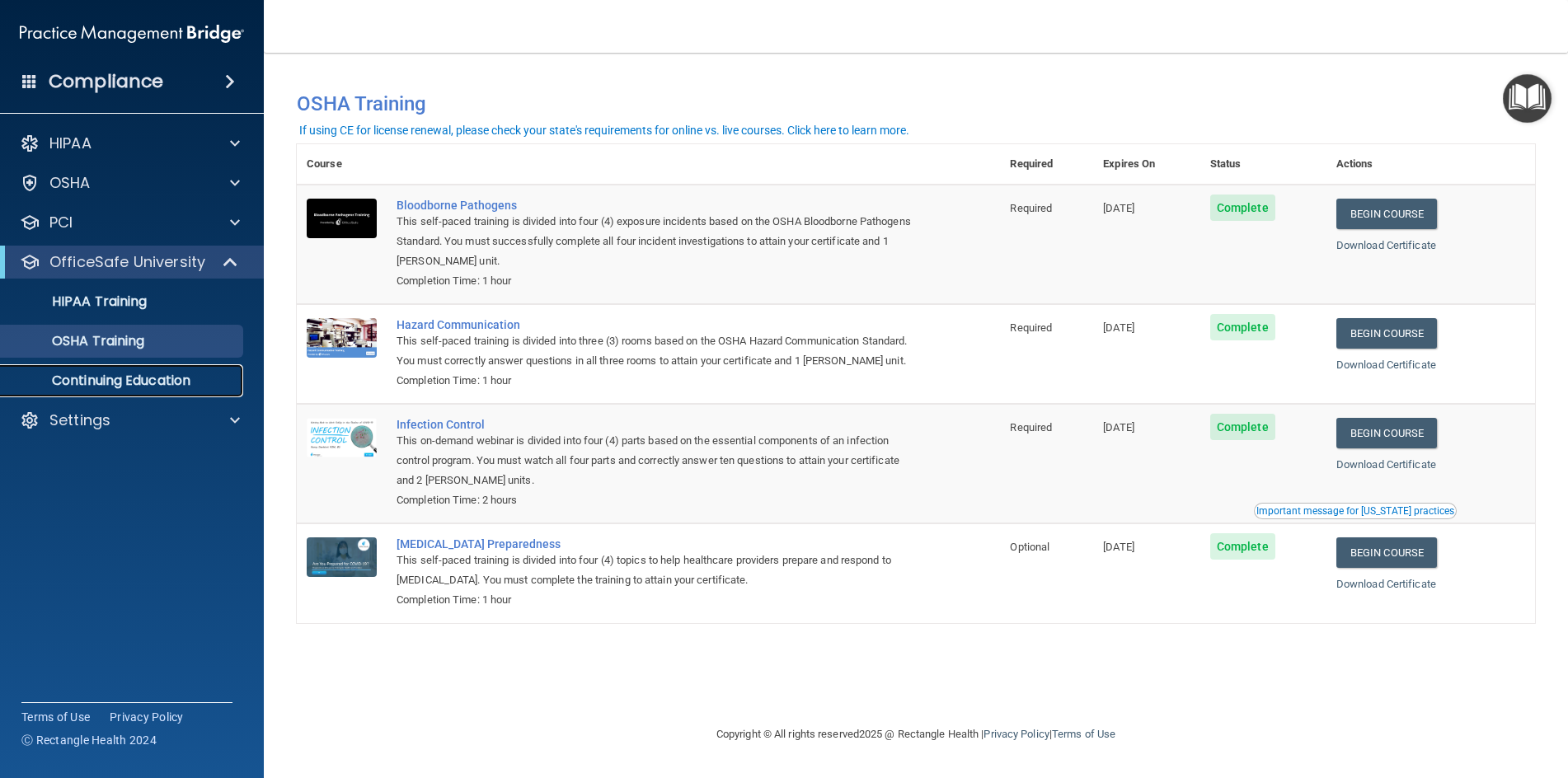
click at [99, 381] on p "Continuing Education" at bounding box center [123, 381] width 225 height 17
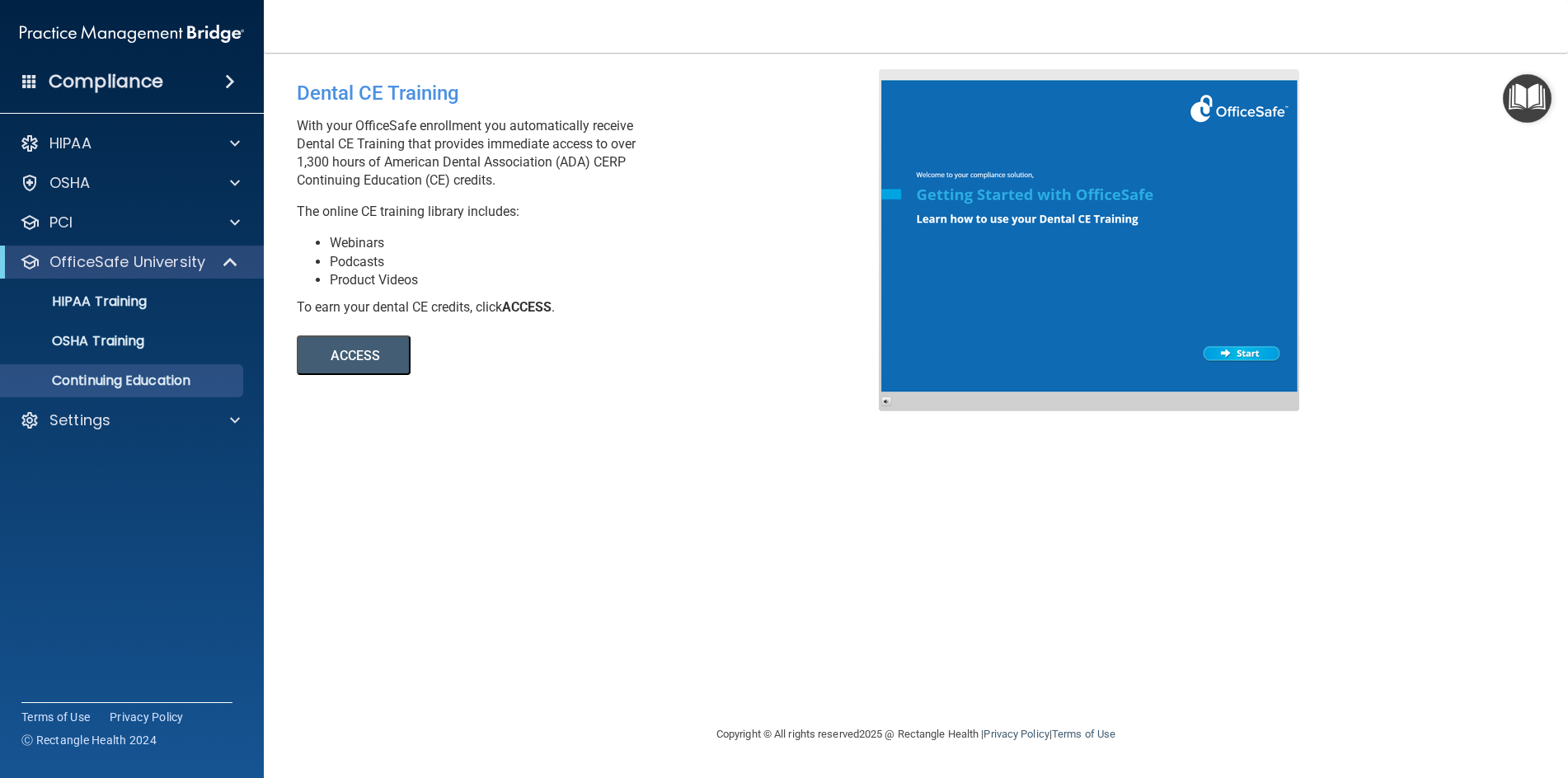
click at [362, 353] on button "ACCESS" at bounding box center [354, 355] width 114 height 39
click at [104, 338] on p "OSHA Training" at bounding box center [77, 341] width 134 height 17
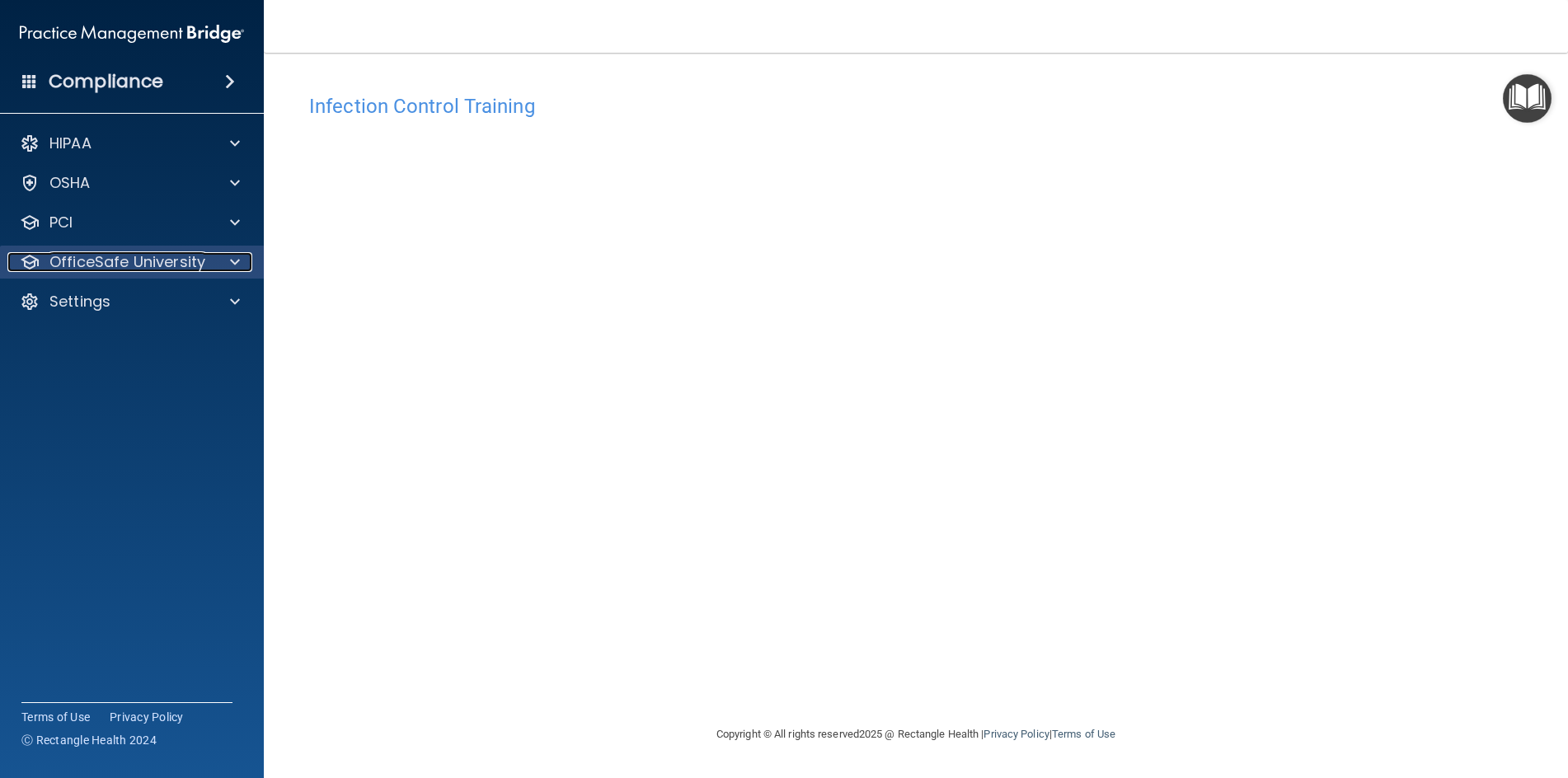
click at [87, 266] on p "OfficeSafe University" at bounding box center [128, 262] width 155 height 20
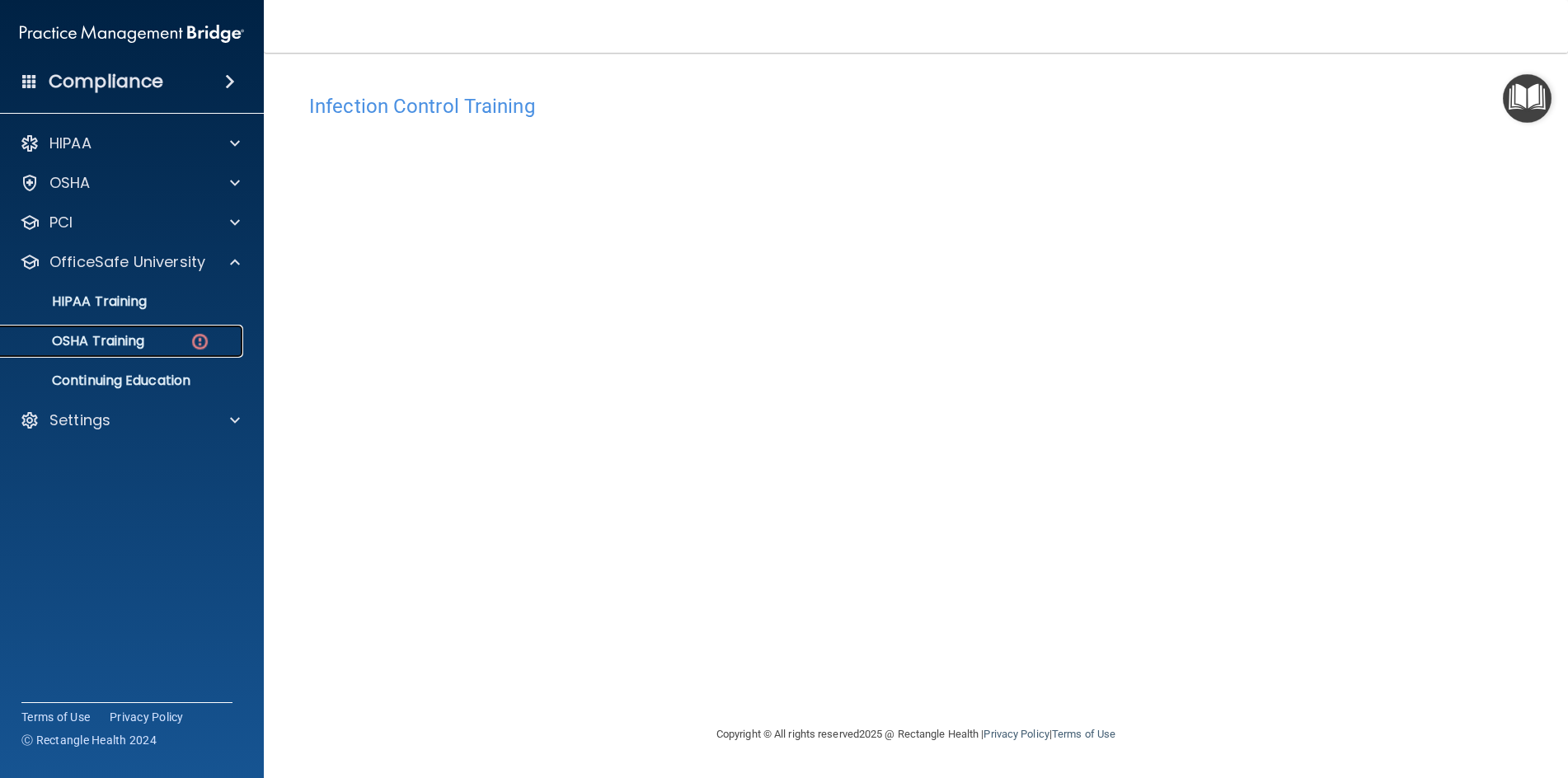
click at [80, 334] on p "OSHA Training" at bounding box center [77, 341] width 134 height 17
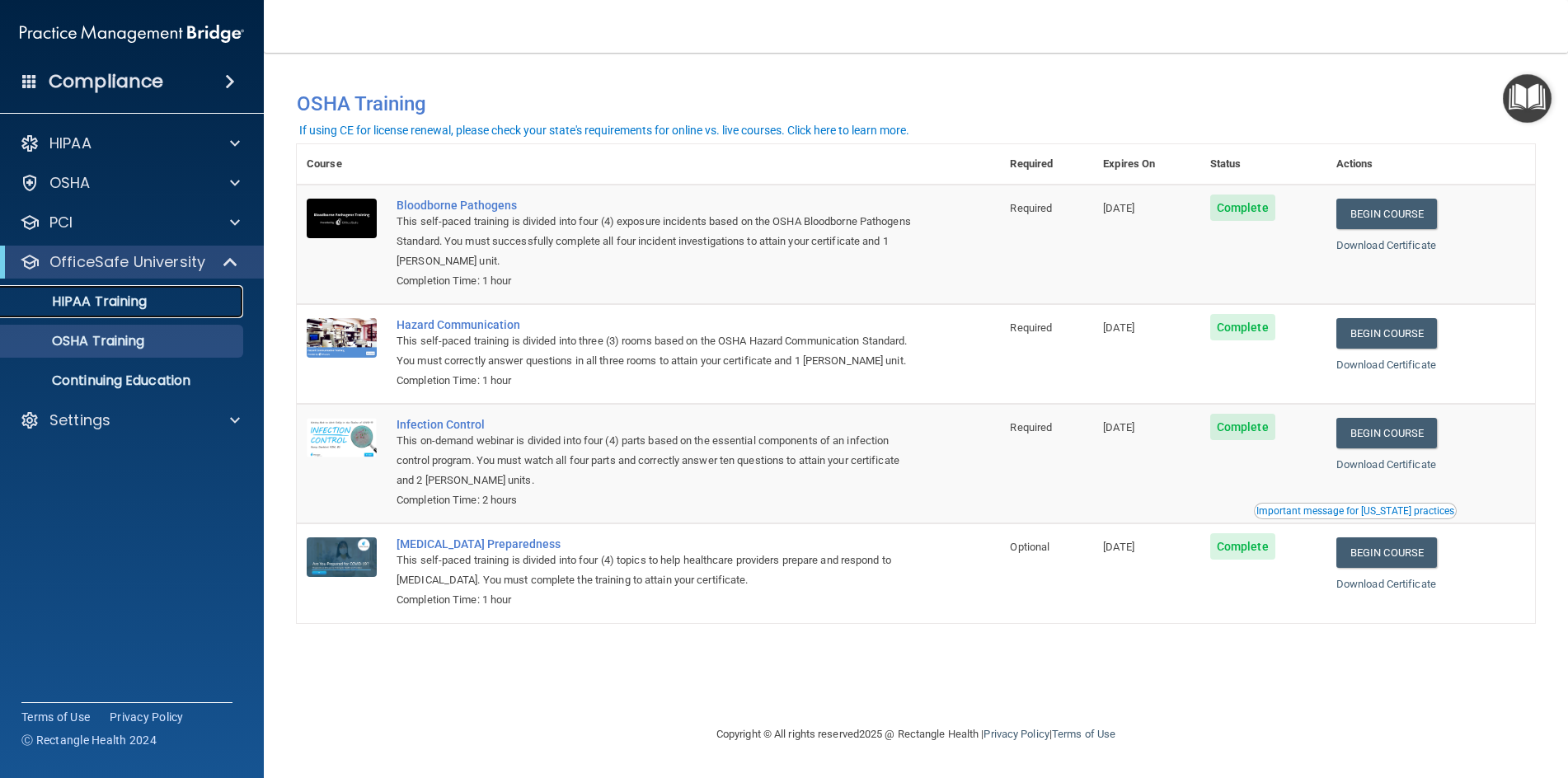
click at [111, 300] on p "HIPAA Training" at bounding box center [79, 301] width 136 height 17
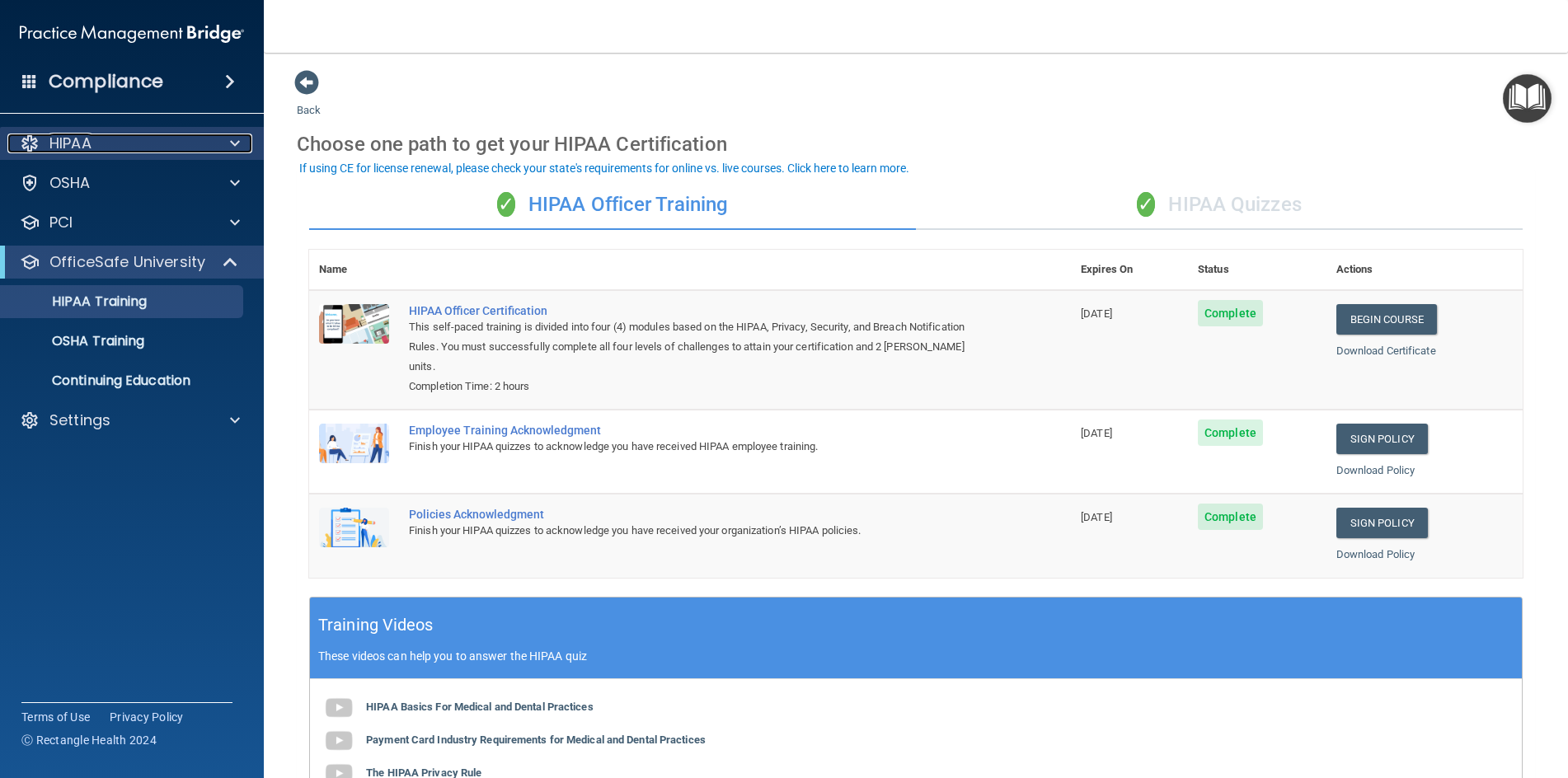
click at [73, 141] on p "HIPAA" at bounding box center [71, 143] width 42 height 20
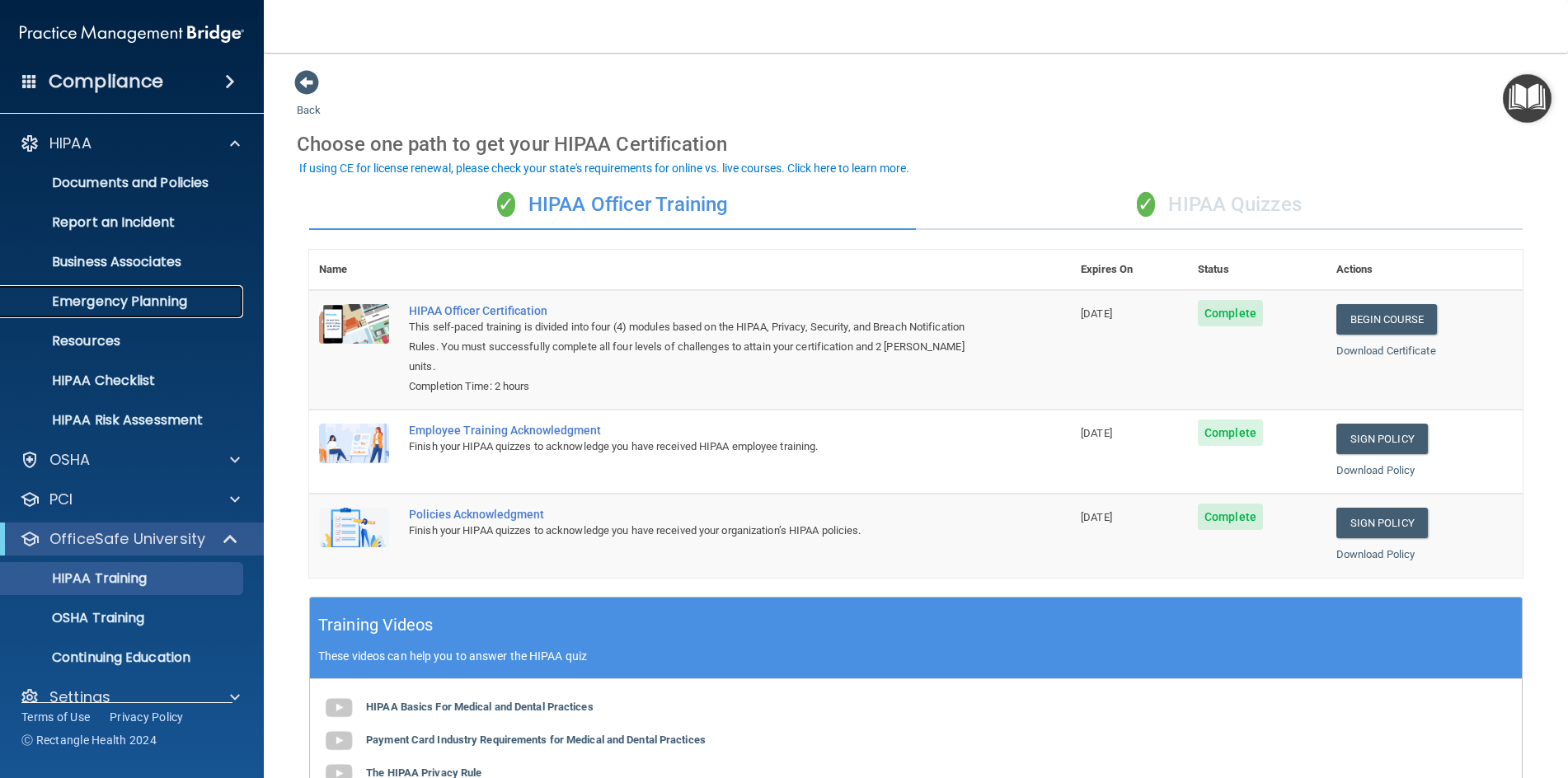
click at [104, 302] on p "Emergency Planning" at bounding box center [123, 301] width 225 height 17
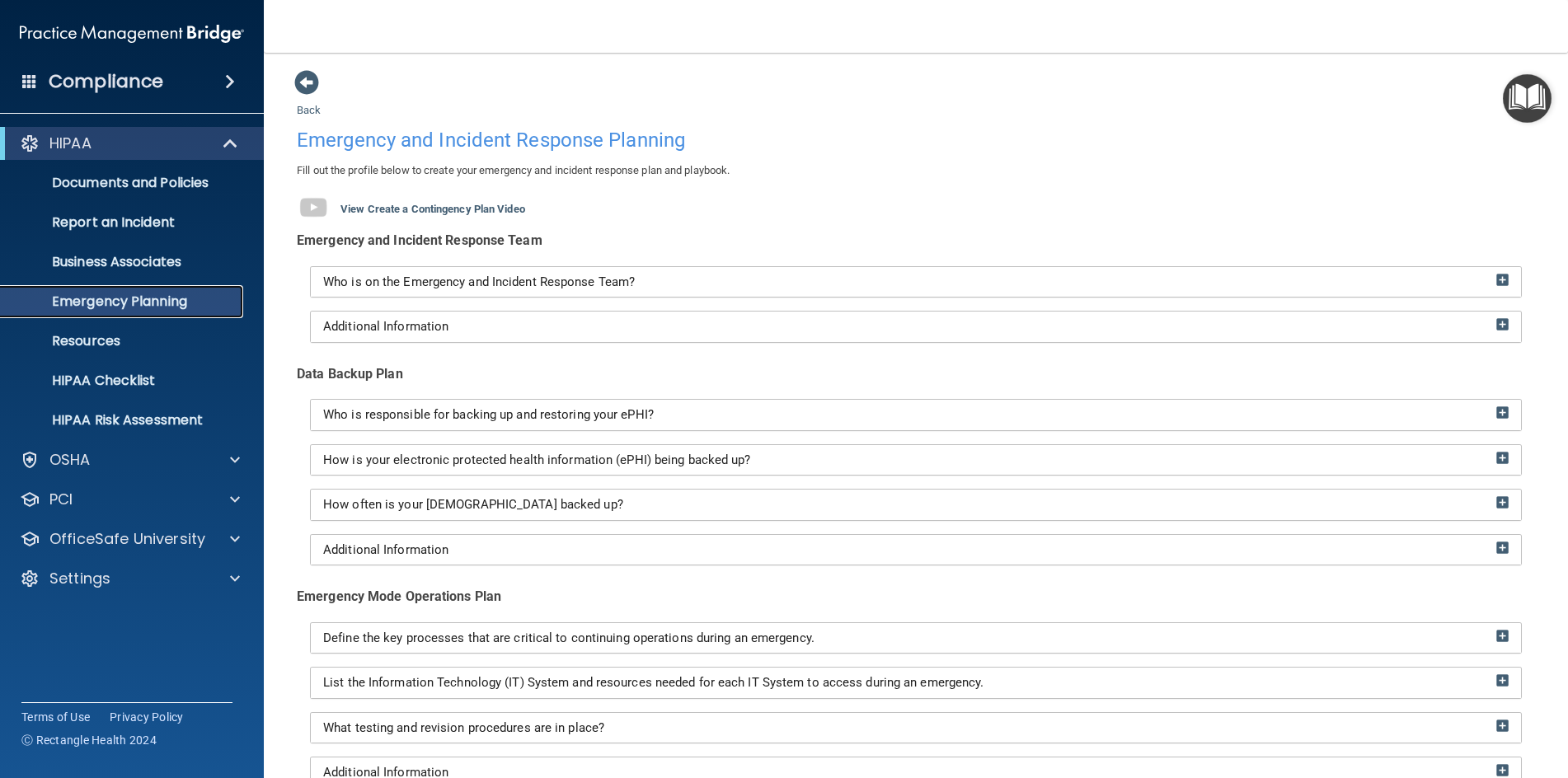
scroll to position [231, 0]
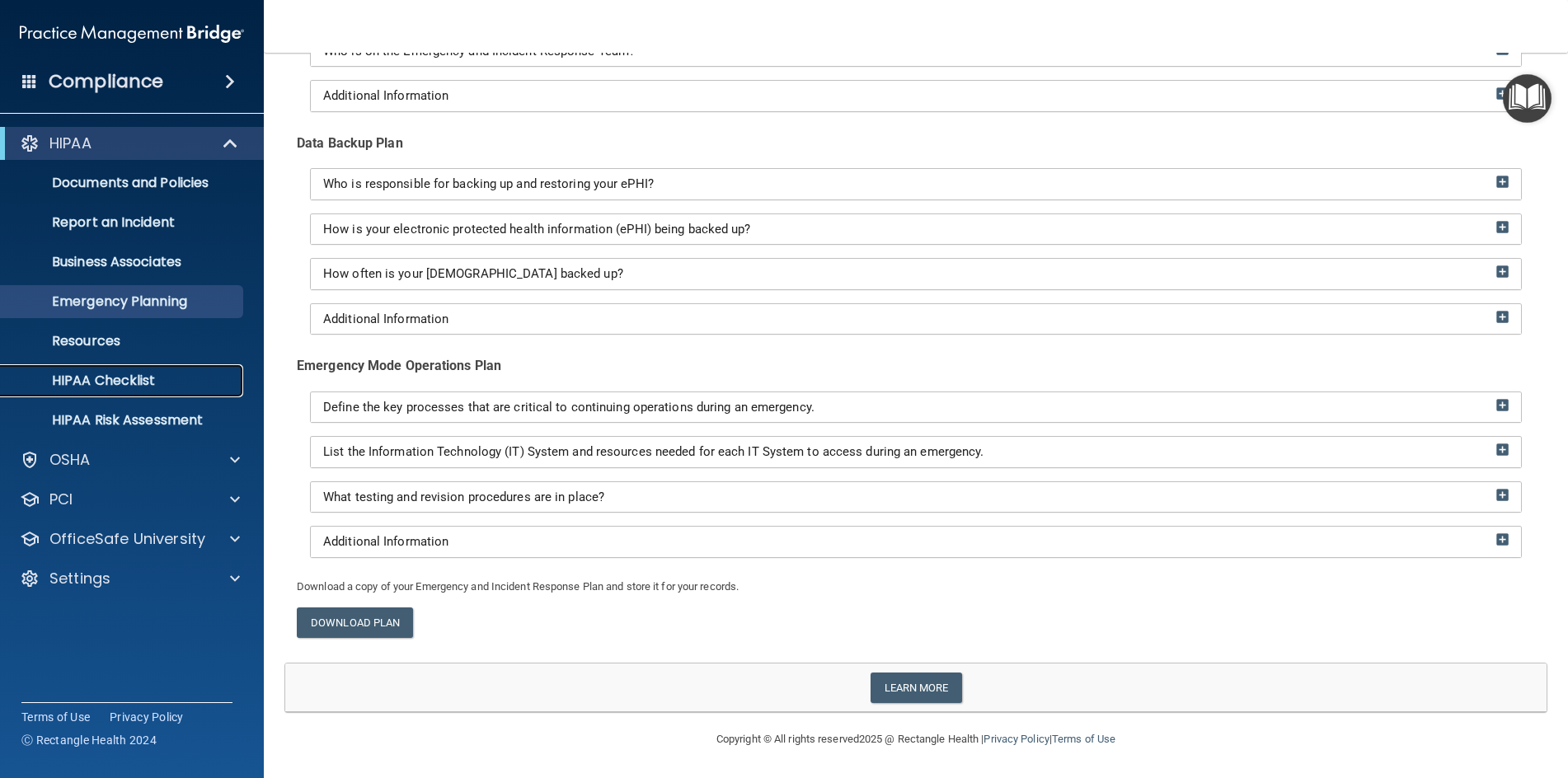
click at [91, 379] on p "HIPAA Checklist" at bounding box center [123, 381] width 225 height 17
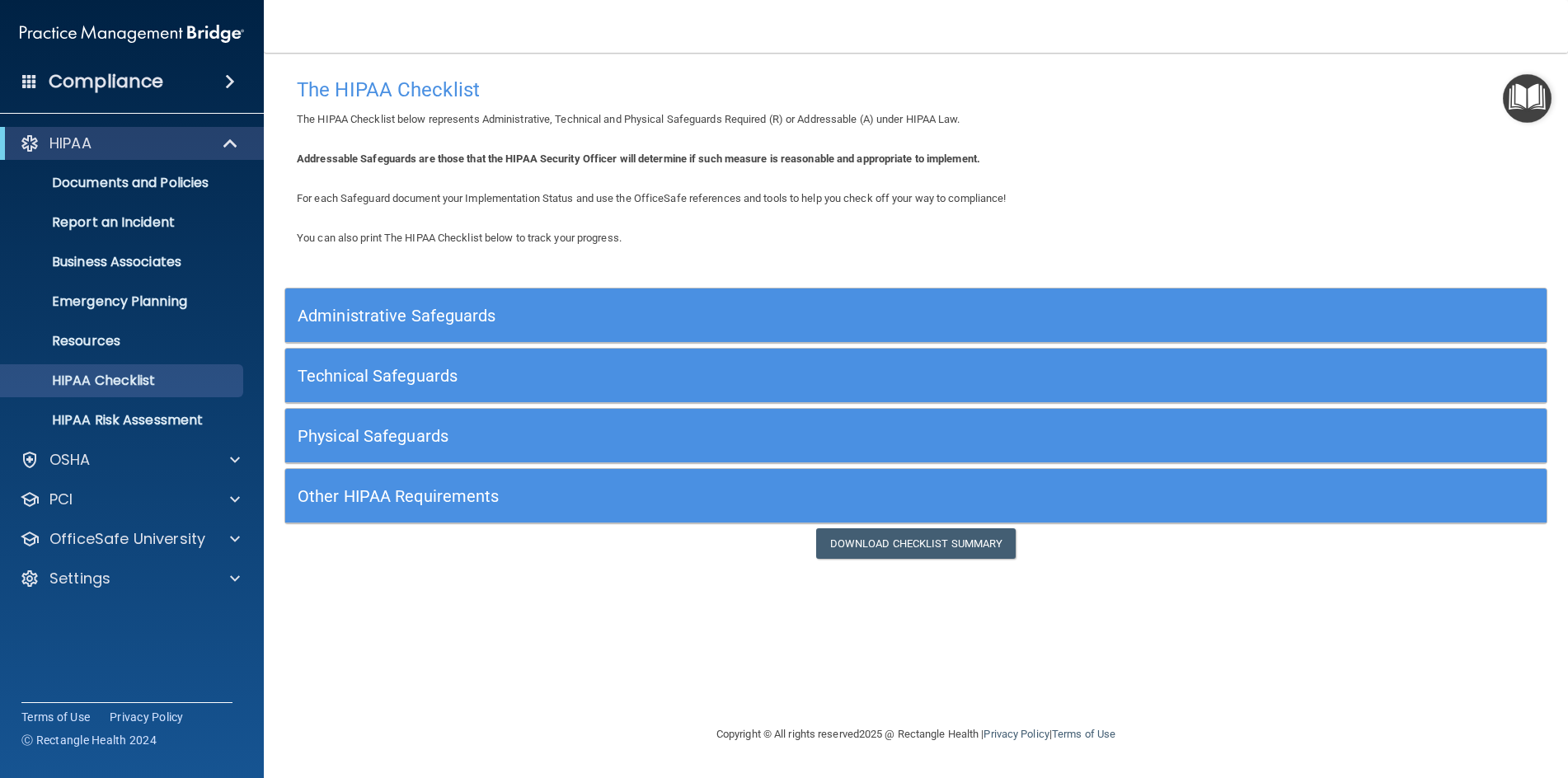
click at [390, 434] on h5 "Physical Safeguards" at bounding box center [758, 436] width 922 height 18
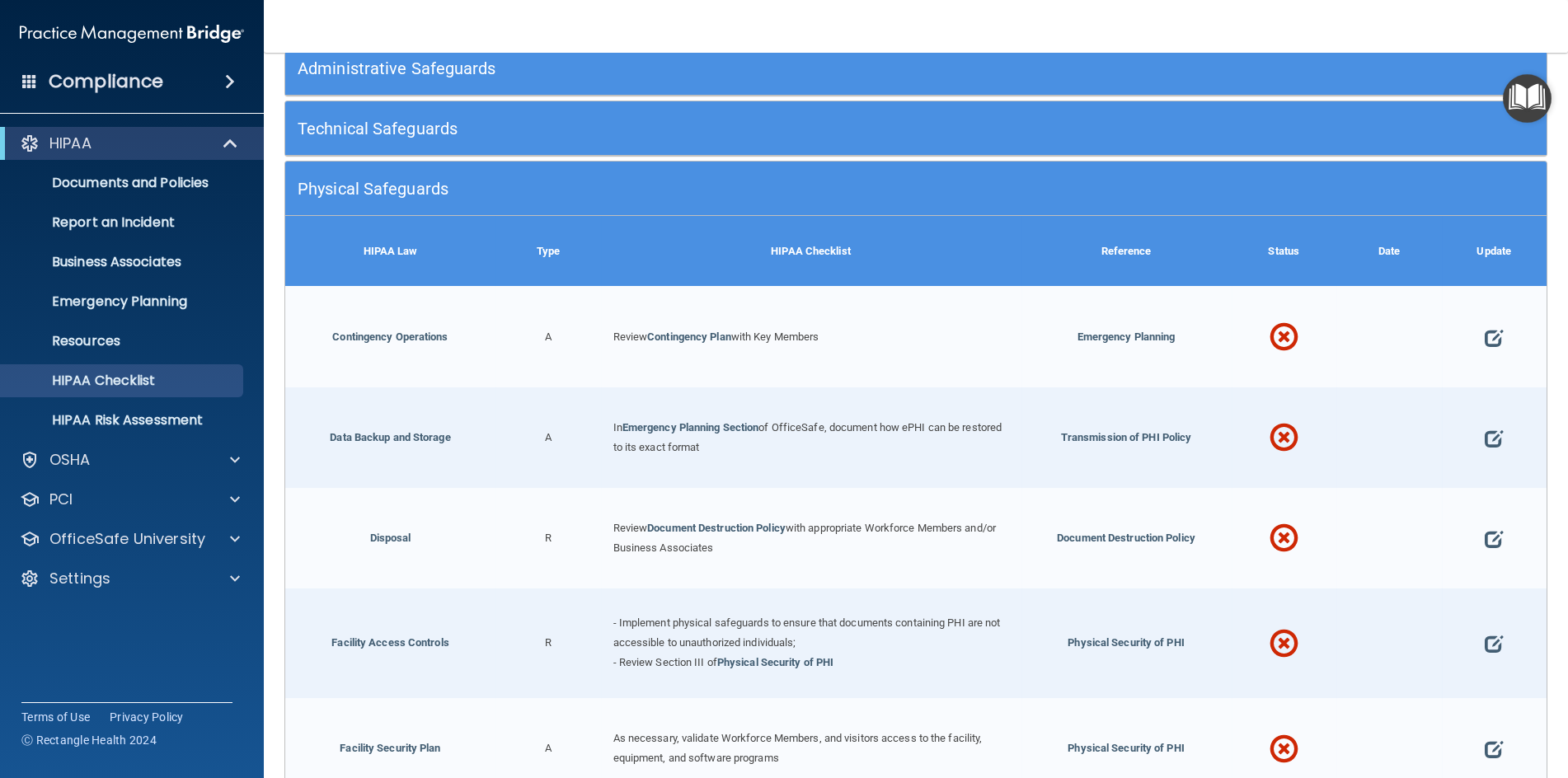
scroll to position [329, 0]
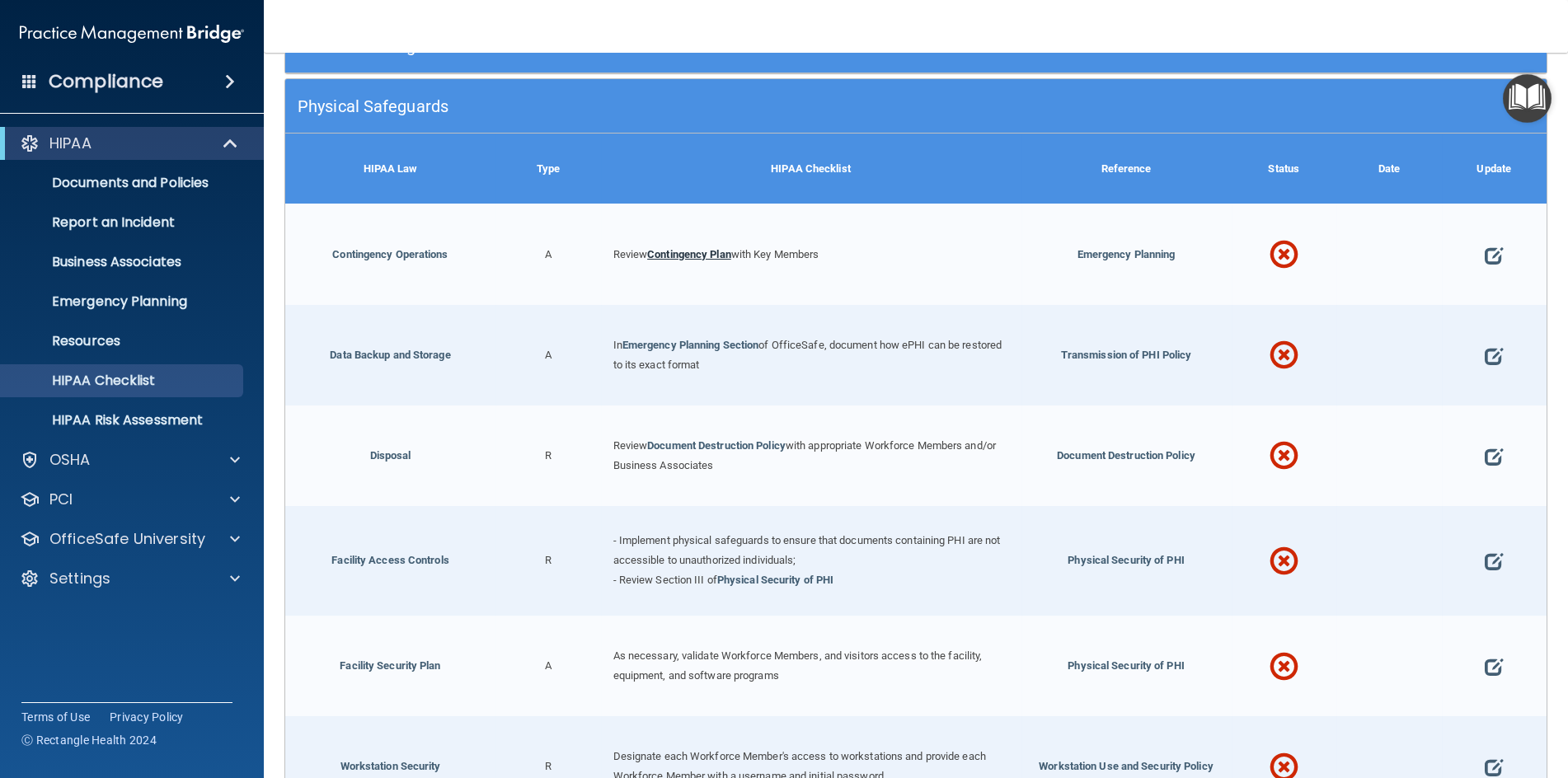
click at [722, 250] on link "Contingency Plan" at bounding box center [689, 254] width 84 height 12
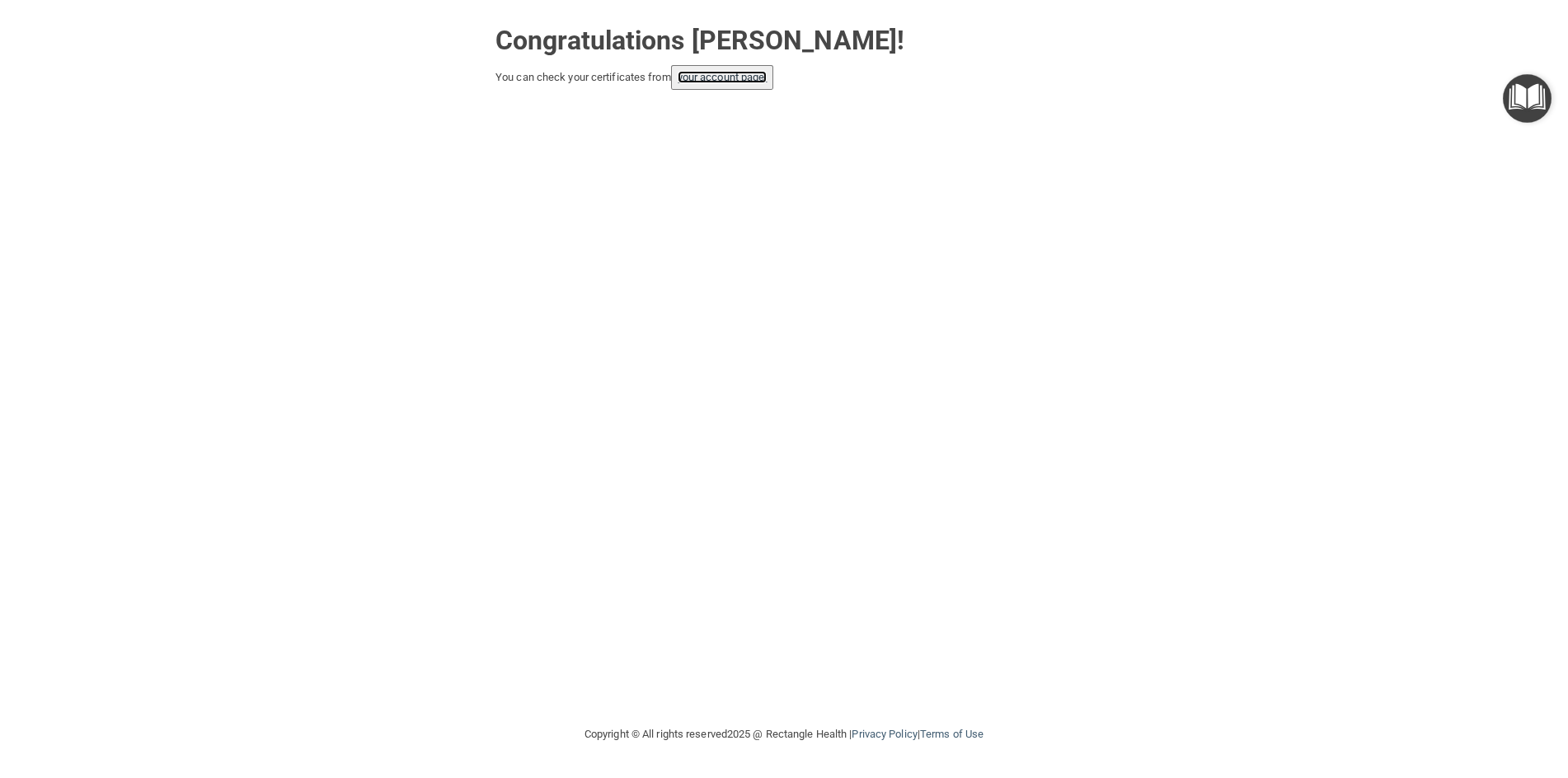
click at [701, 76] on link "your account page!" at bounding box center [722, 77] width 90 height 12
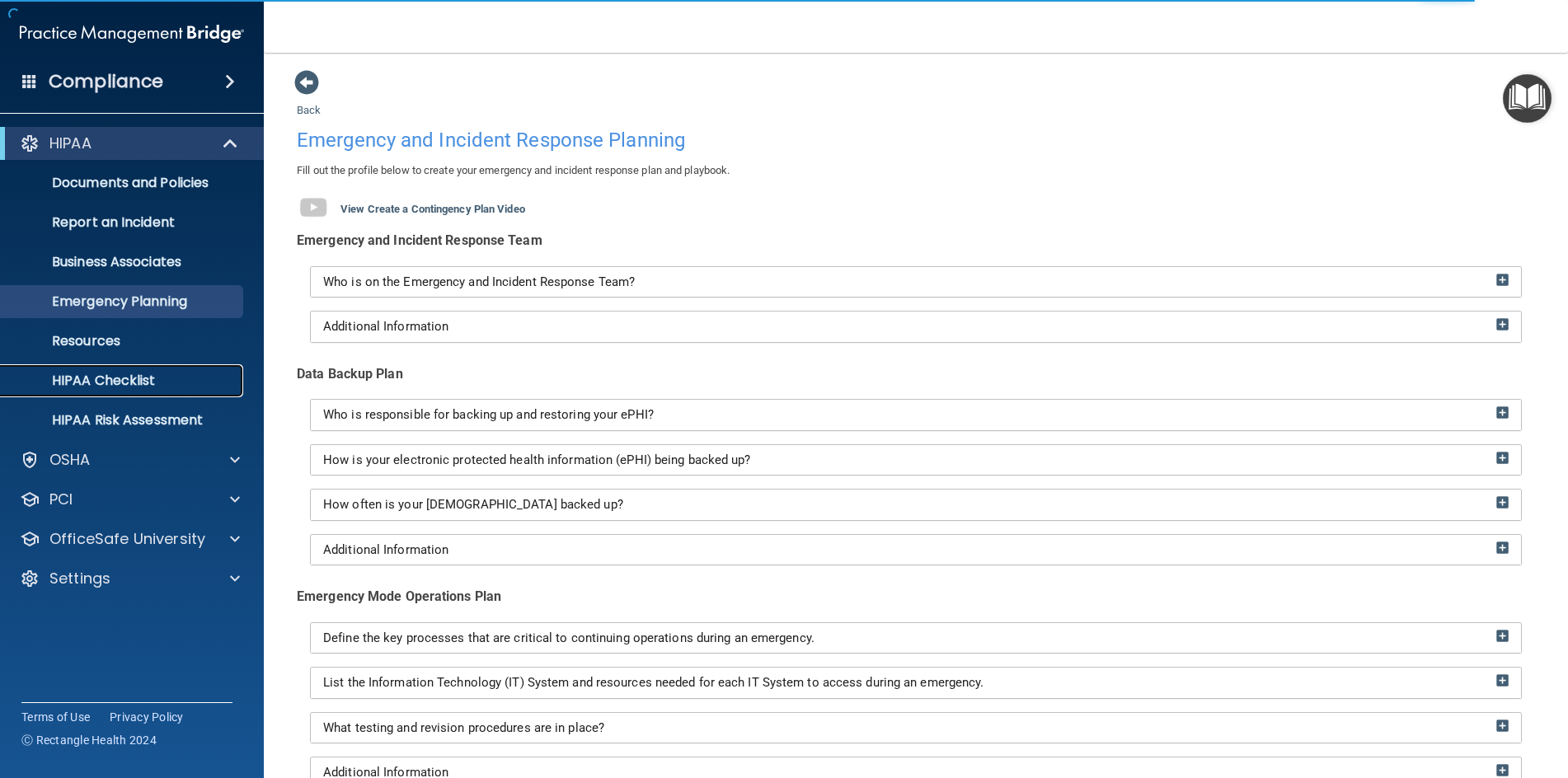
click at [128, 377] on p "HIPAA Checklist" at bounding box center [123, 381] width 225 height 17
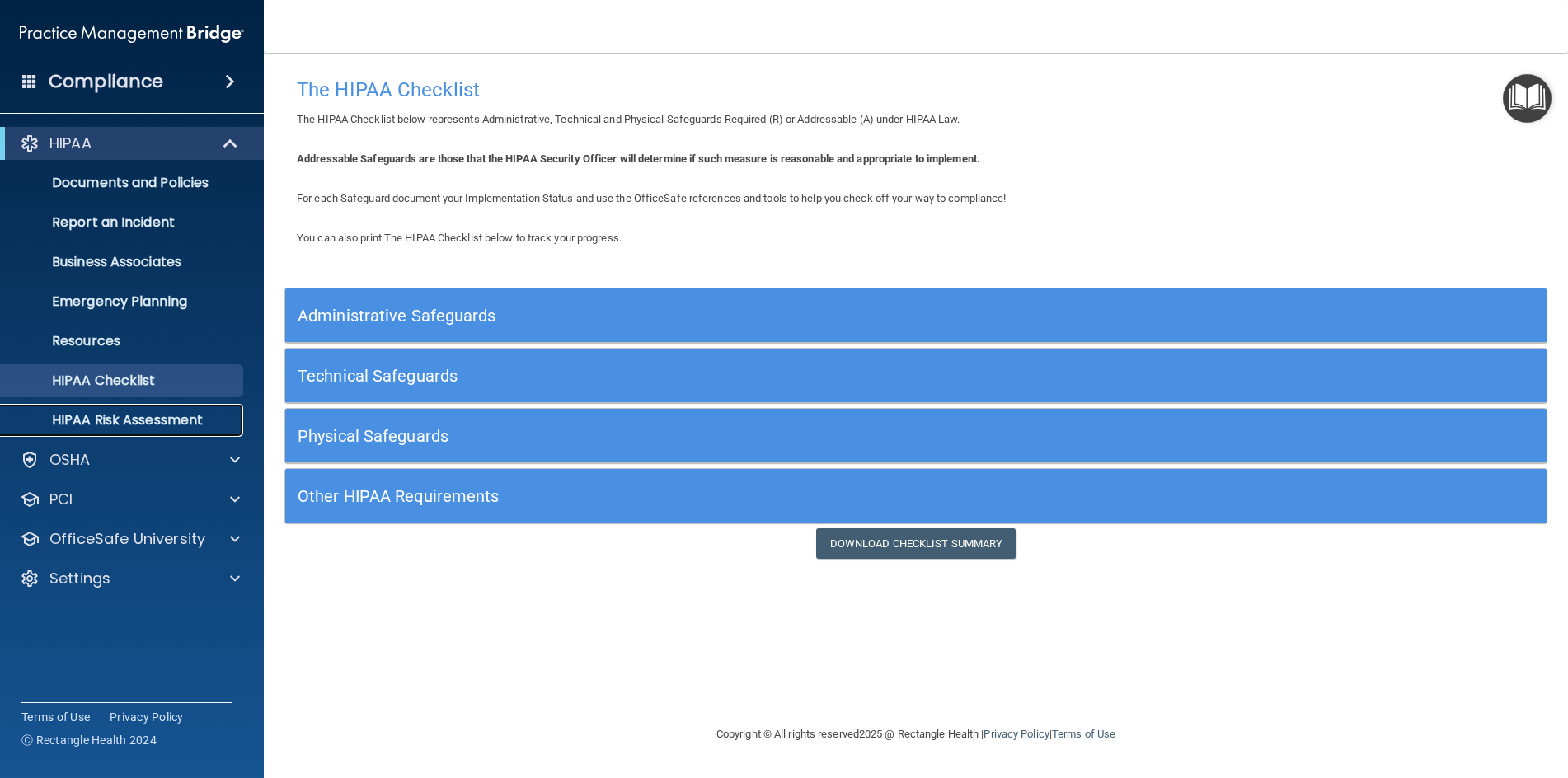
click at [119, 417] on p "HIPAA Risk Assessment" at bounding box center [123, 420] width 225 height 17
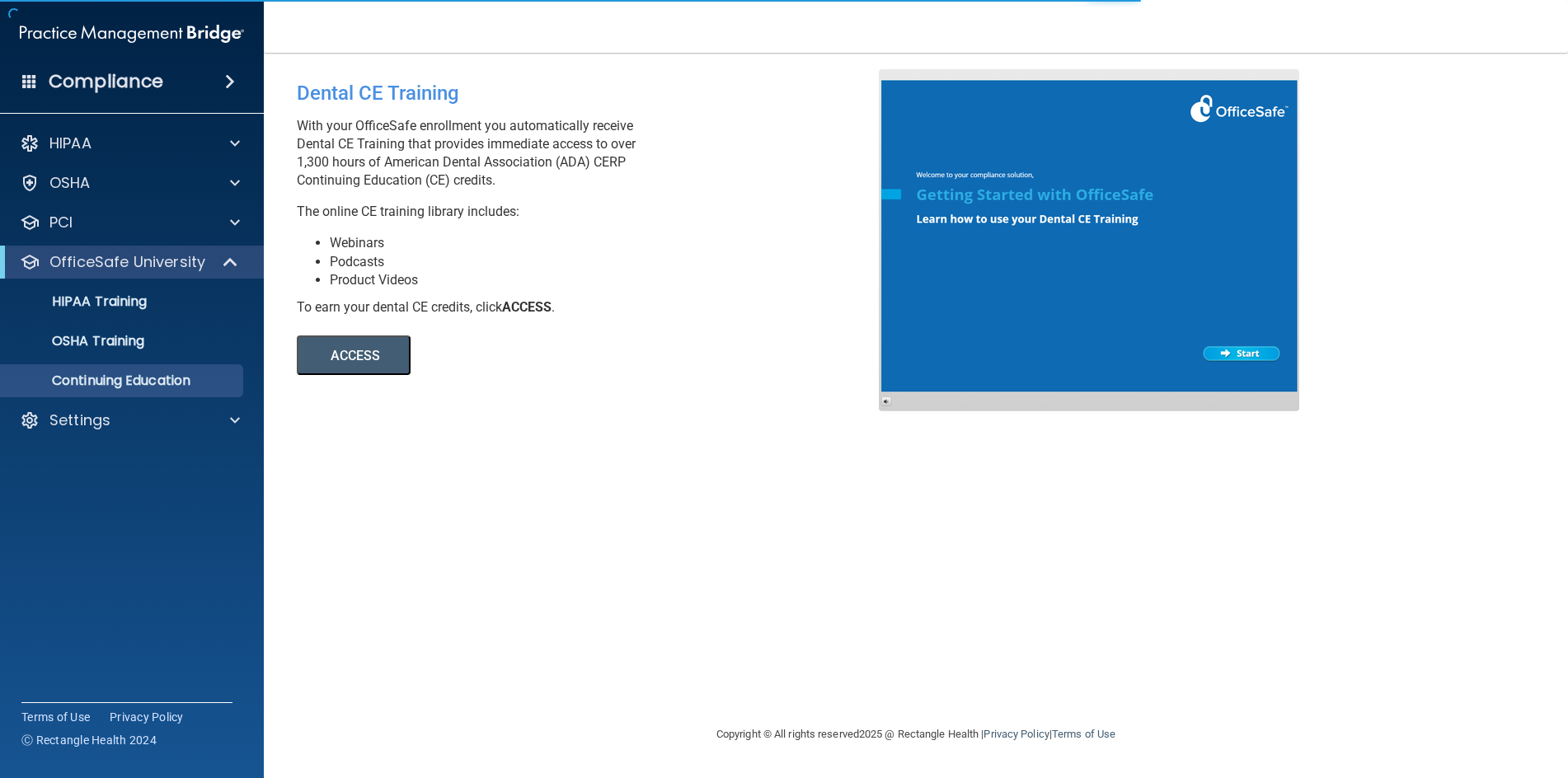
click at [371, 360] on button "ACCESS" at bounding box center [354, 355] width 114 height 39
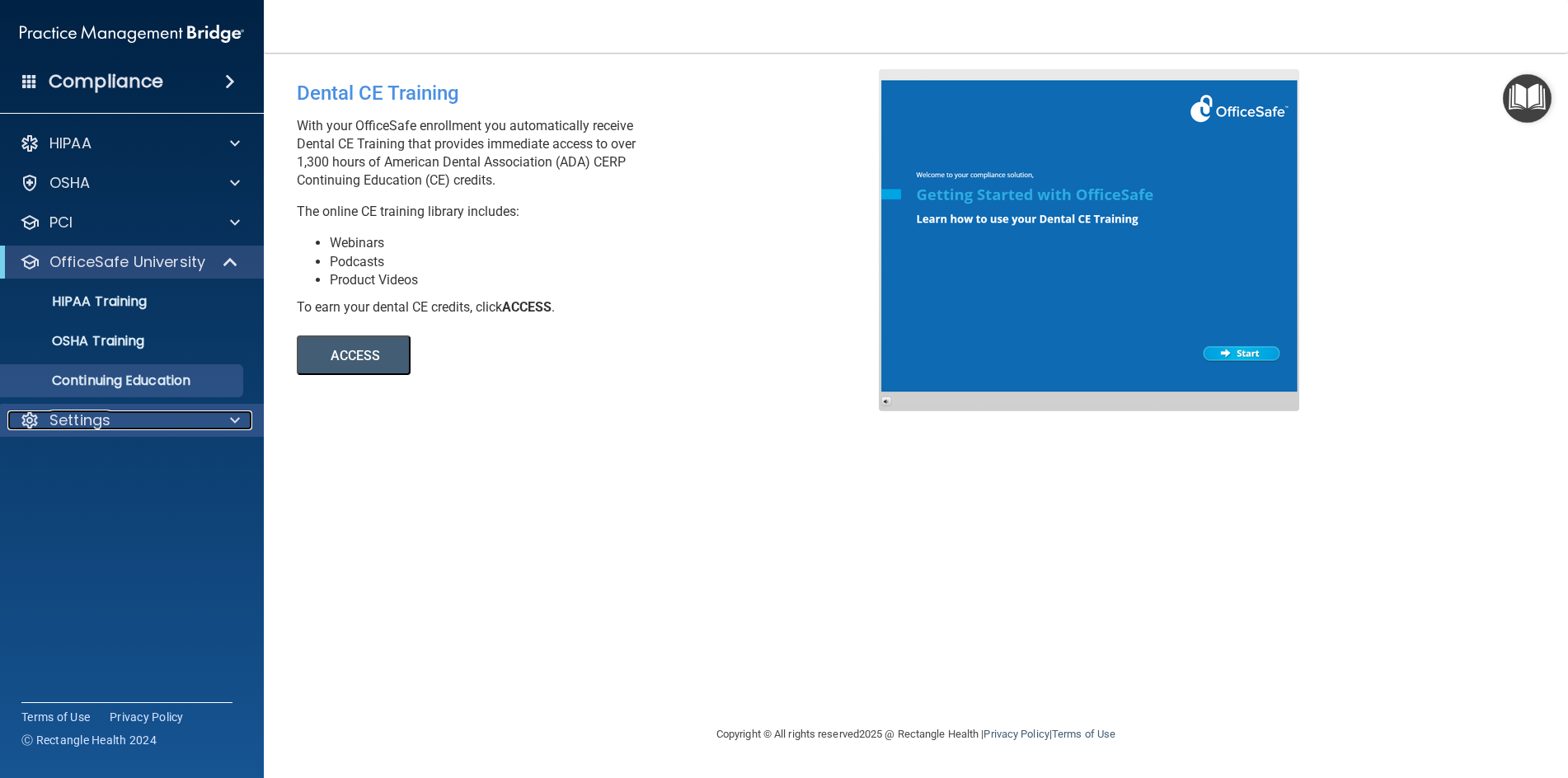
click at [70, 415] on p "Settings" at bounding box center [80, 420] width 61 height 20
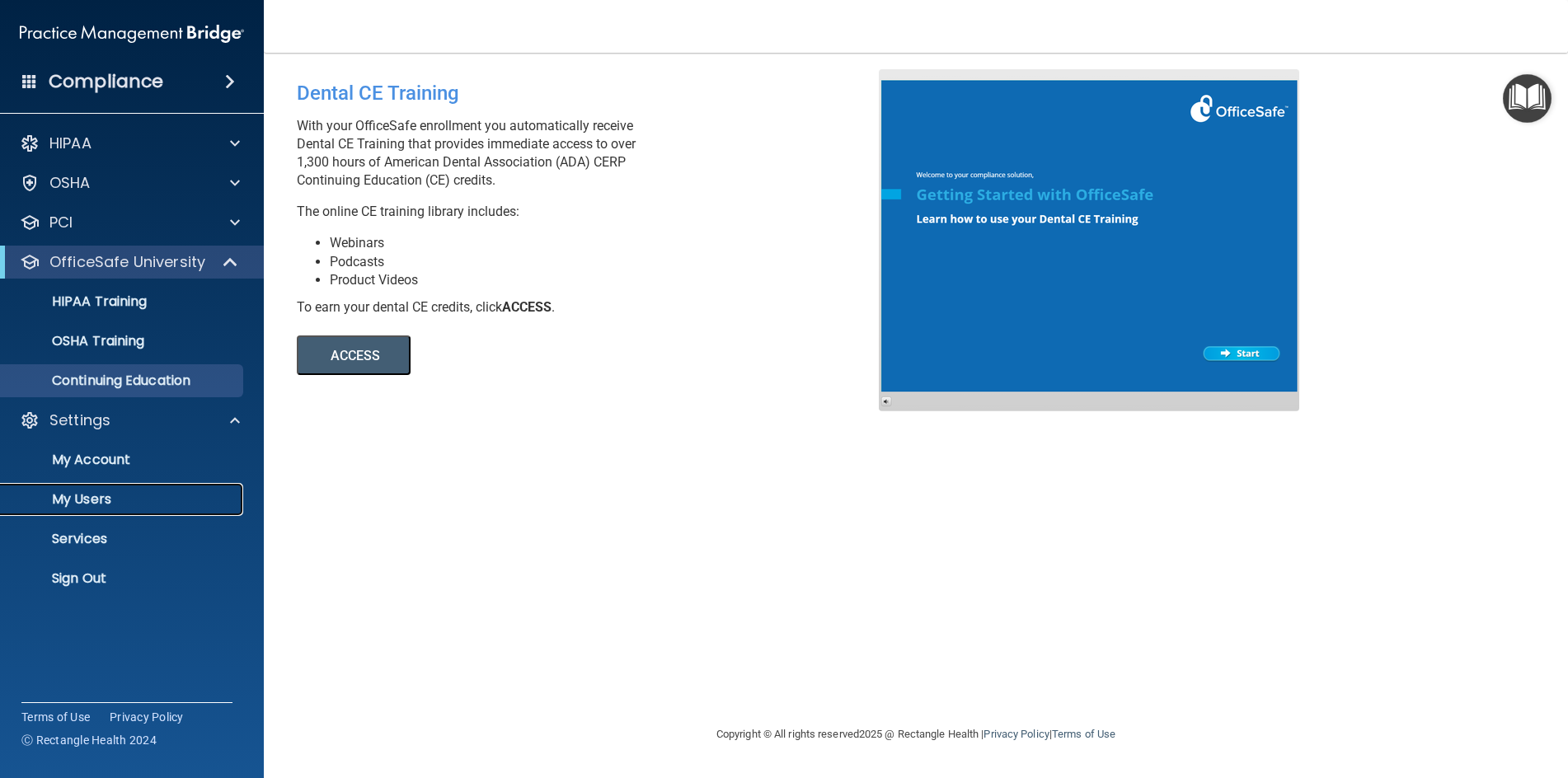
click at [66, 497] on p "My Users" at bounding box center [123, 499] width 225 height 17
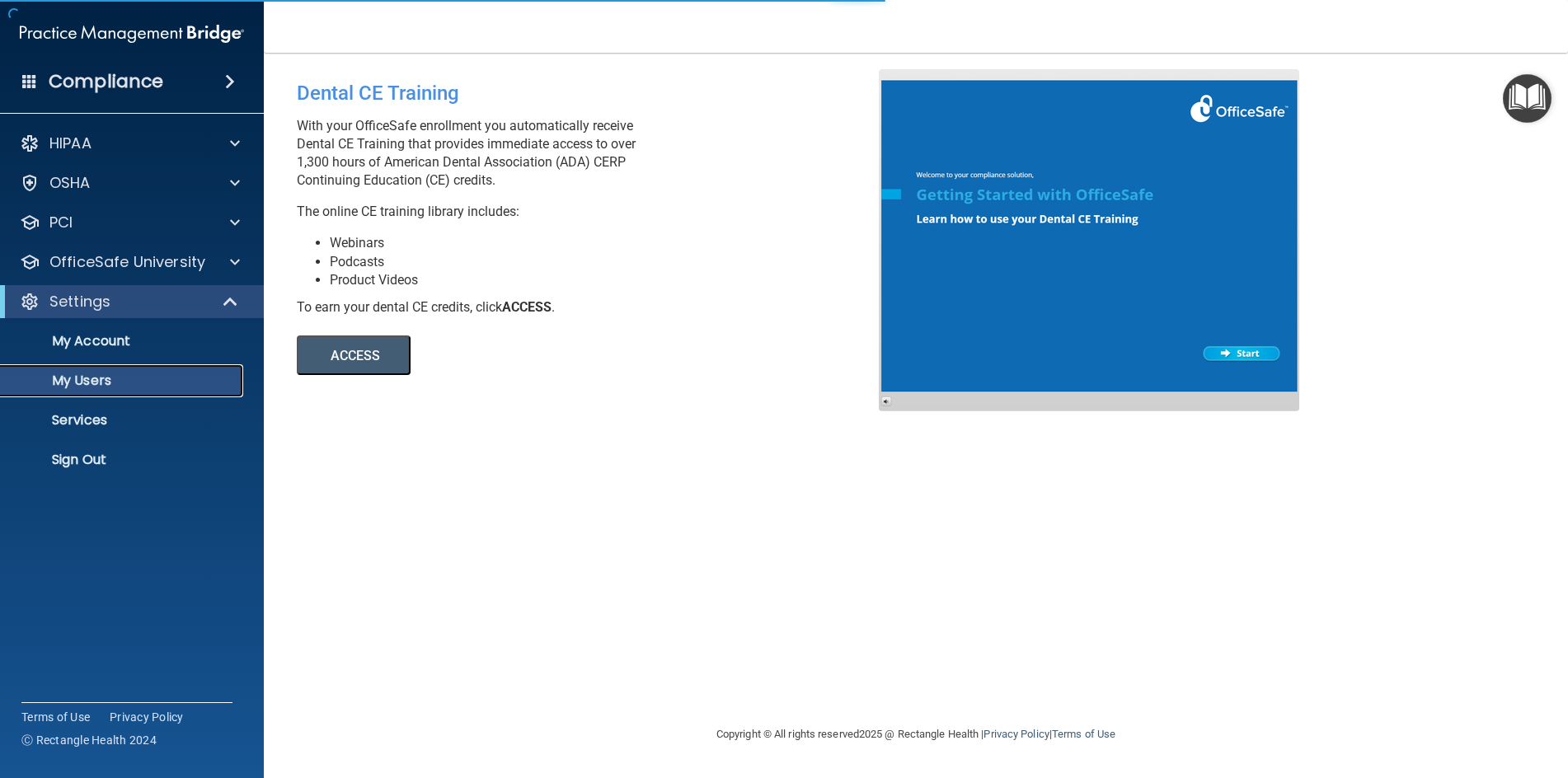
select select "20"
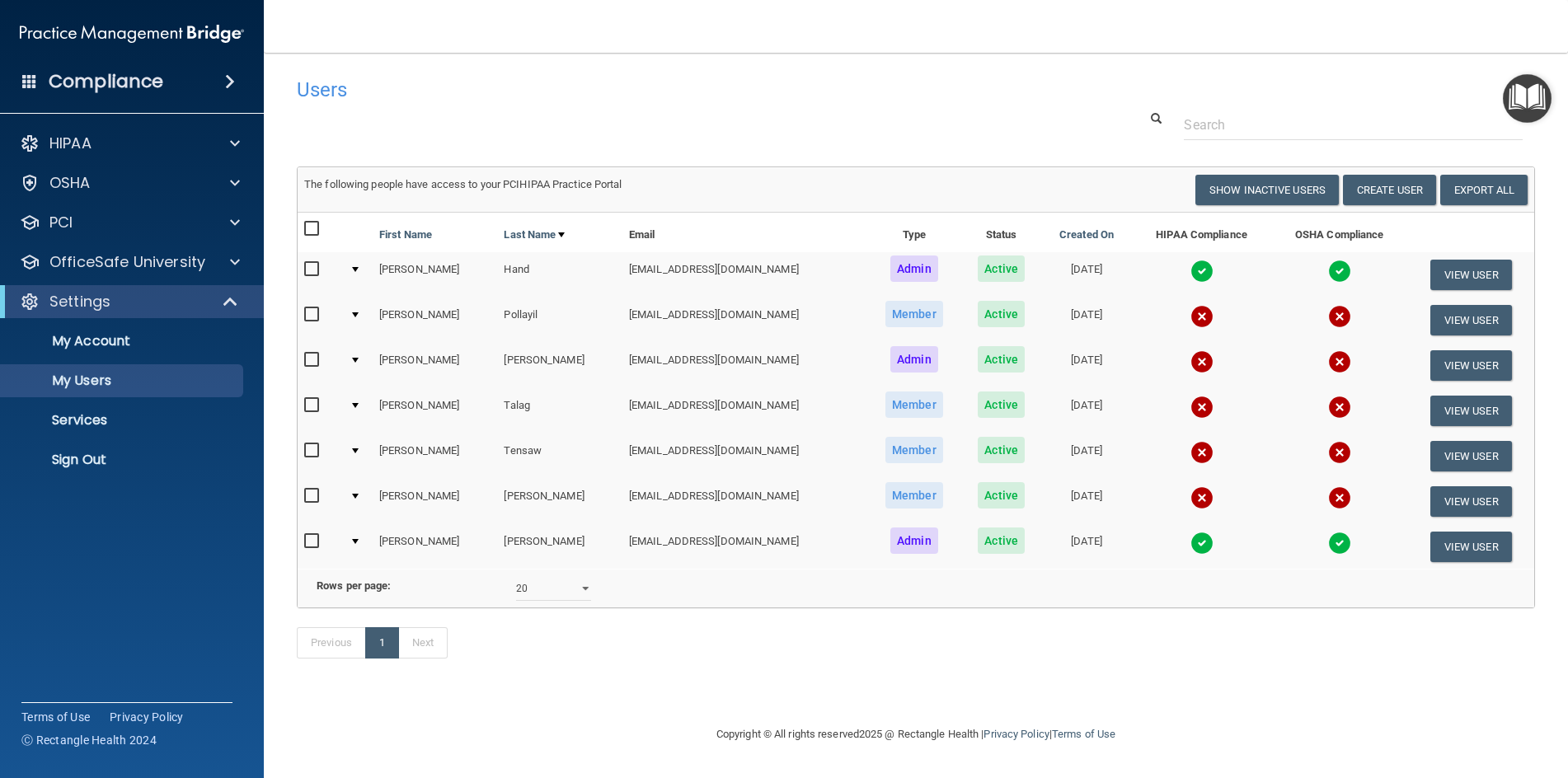
click at [307, 409] on input "checkbox" at bounding box center [314, 405] width 19 height 13
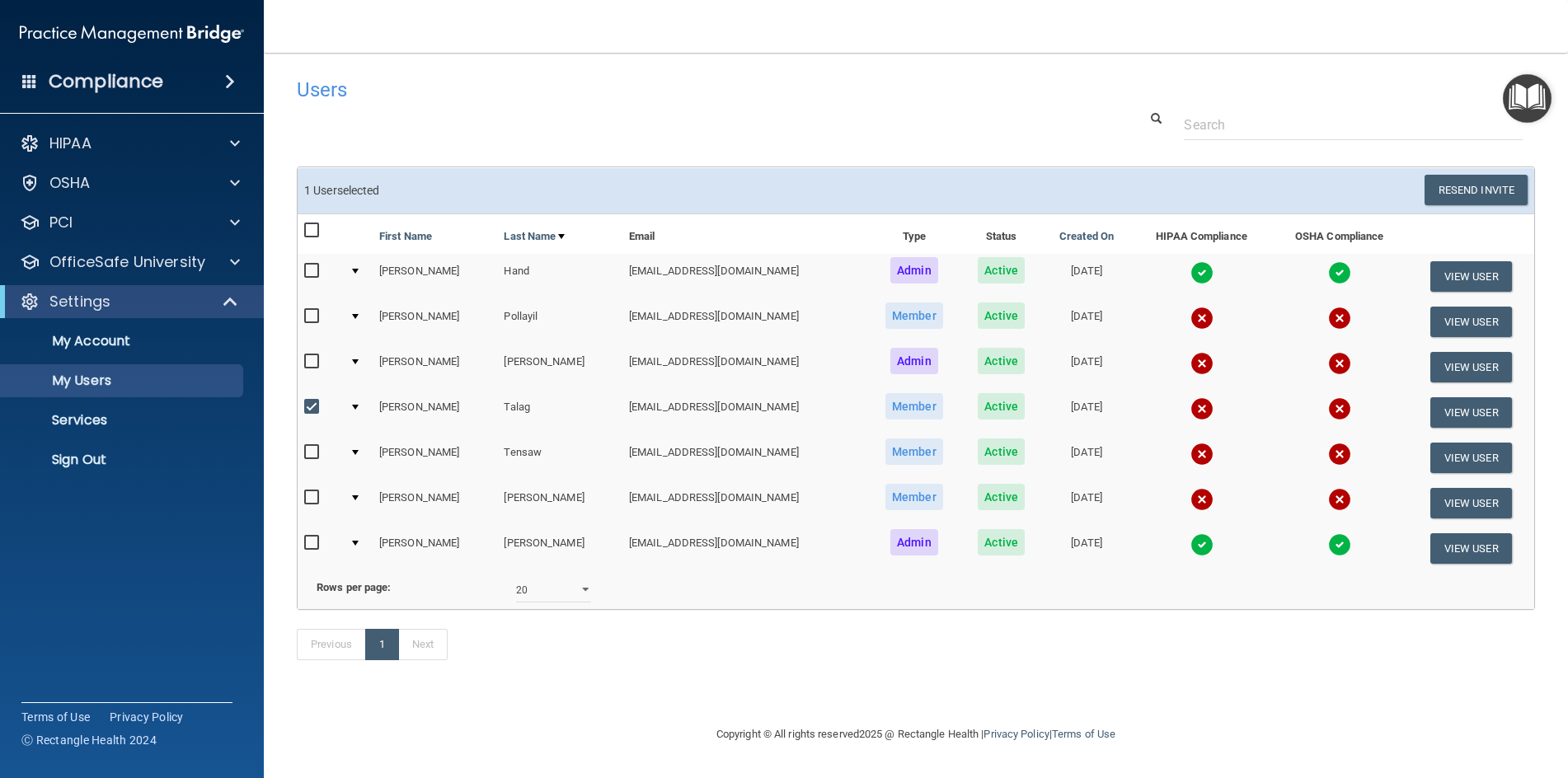
click at [307, 406] on input "checkbox" at bounding box center [314, 407] width 19 height 13
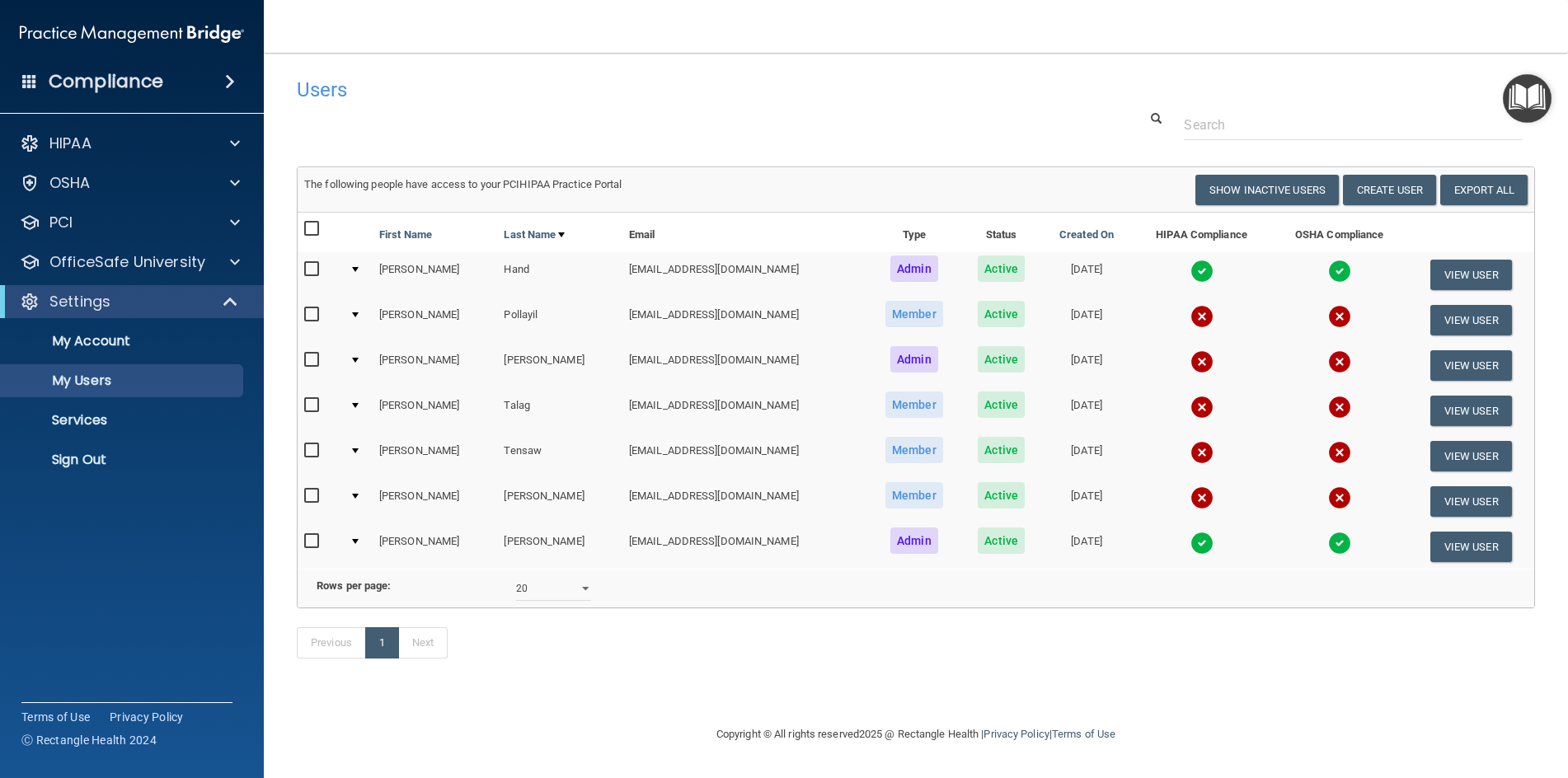
click at [307, 406] on input "checkbox" at bounding box center [314, 405] width 19 height 13
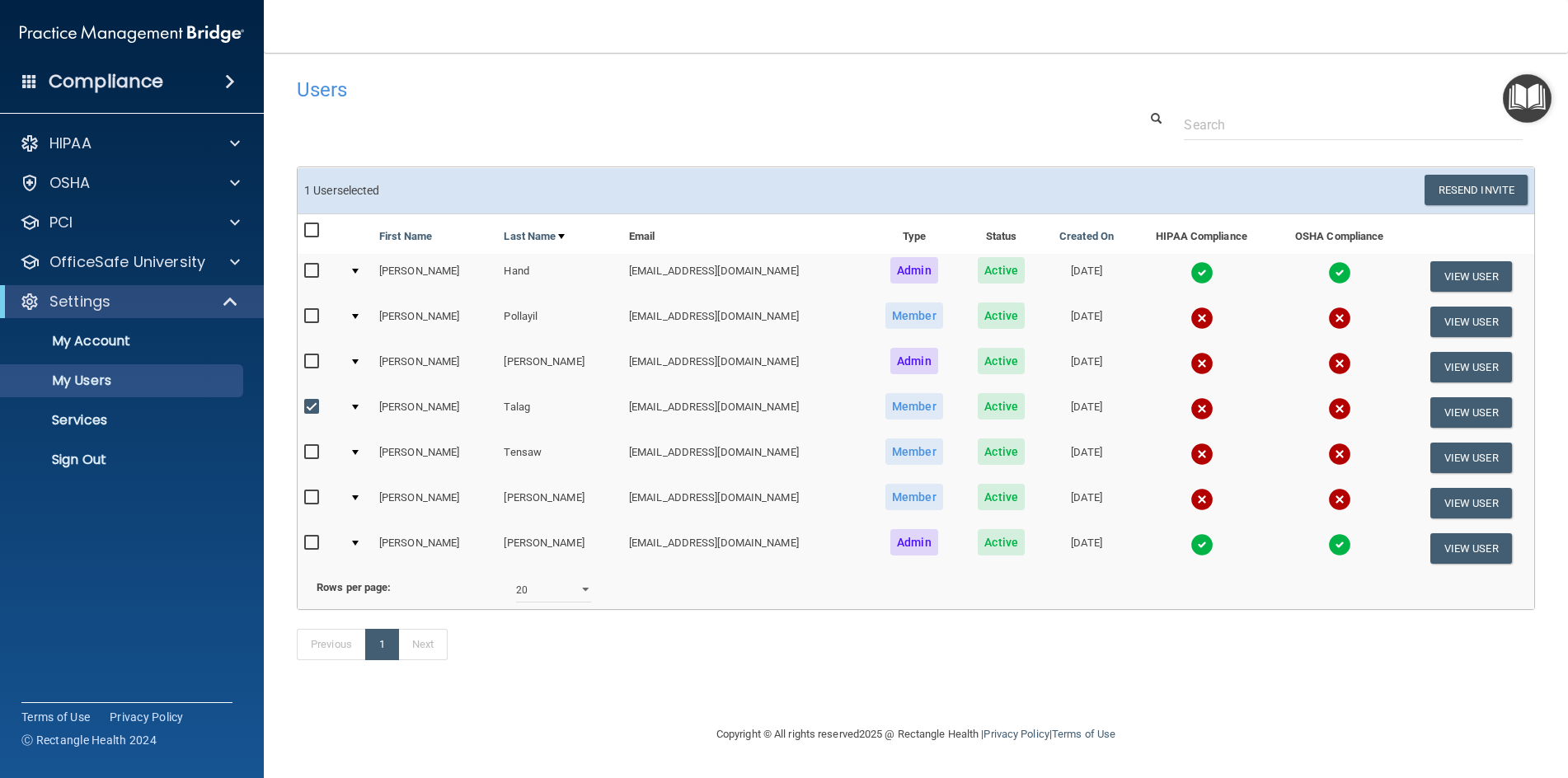
click at [398, 409] on td "Justine" at bounding box center [435, 412] width 125 height 45
click at [361, 403] on td at bounding box center [358, 412] width 30 height 45
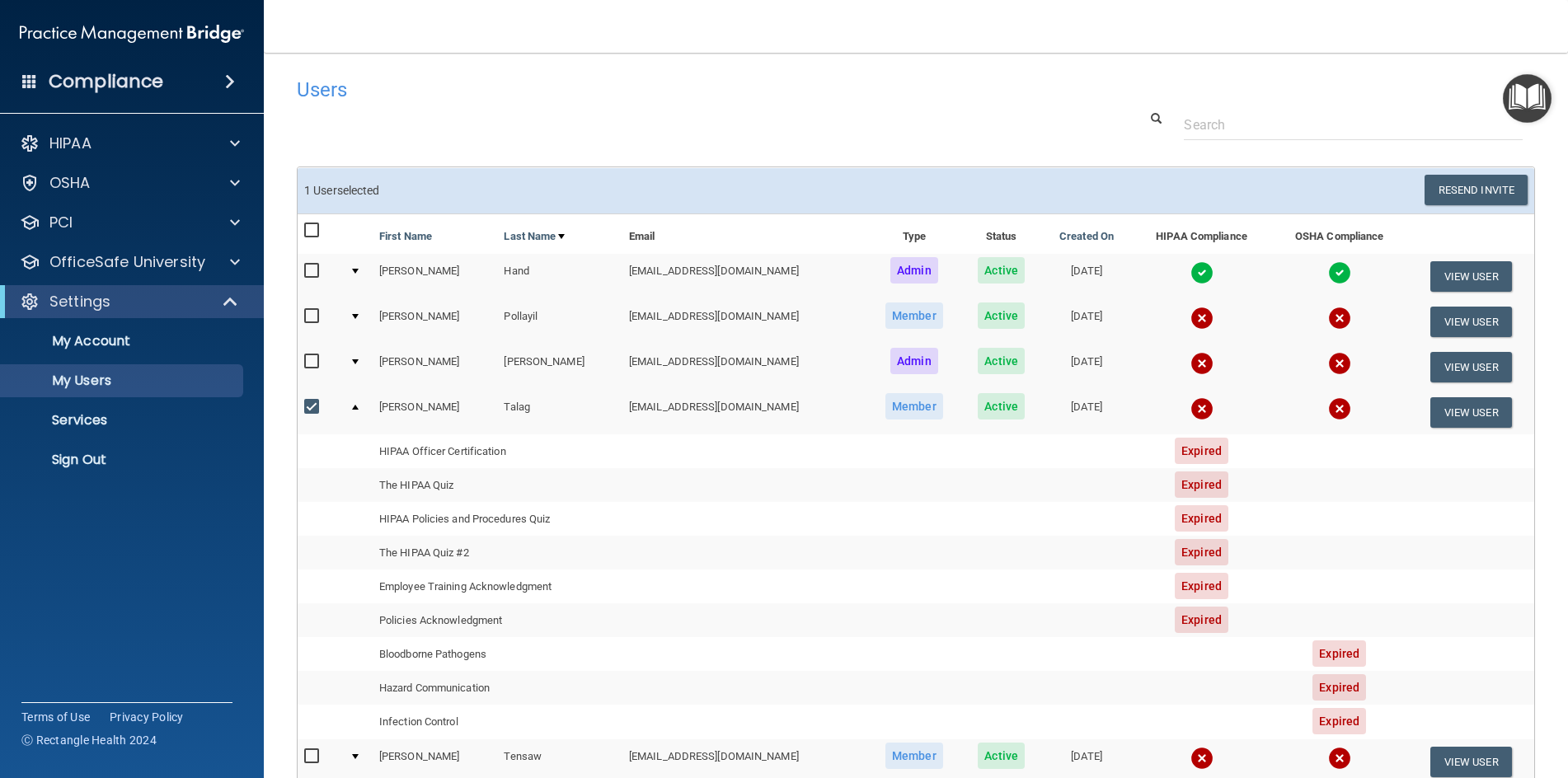
click at [357, 317] on div at bounding box center [356, 317] width 7 height 5
click at [307, 406] on input "checkbox" at bounding box center [314, 407] width 19 height 13
checkbox input "false"
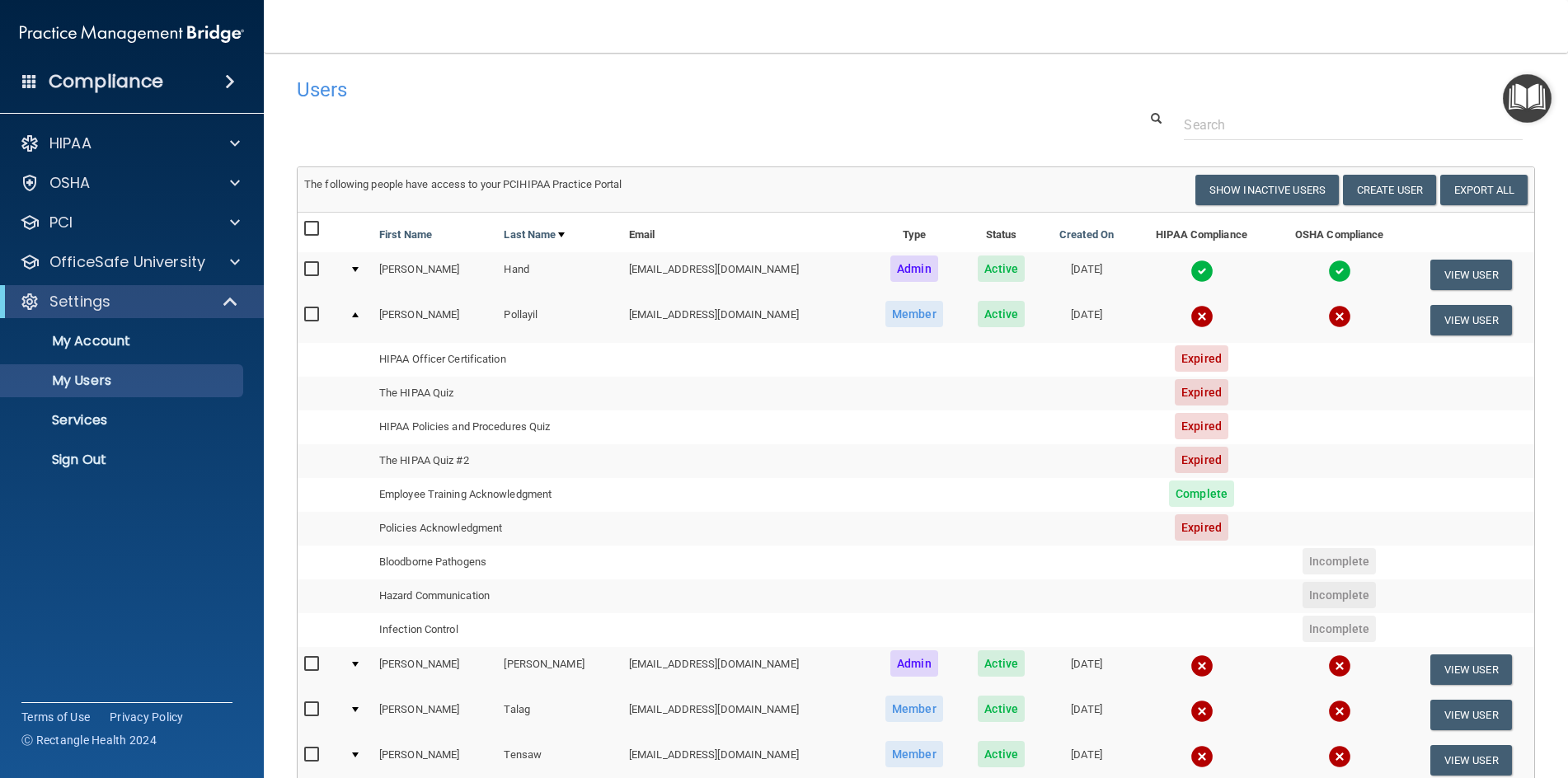
click at [314, 313] on input "checkbox" at bounding box center [314, 314] width 19 height 13
checkbox input "true"
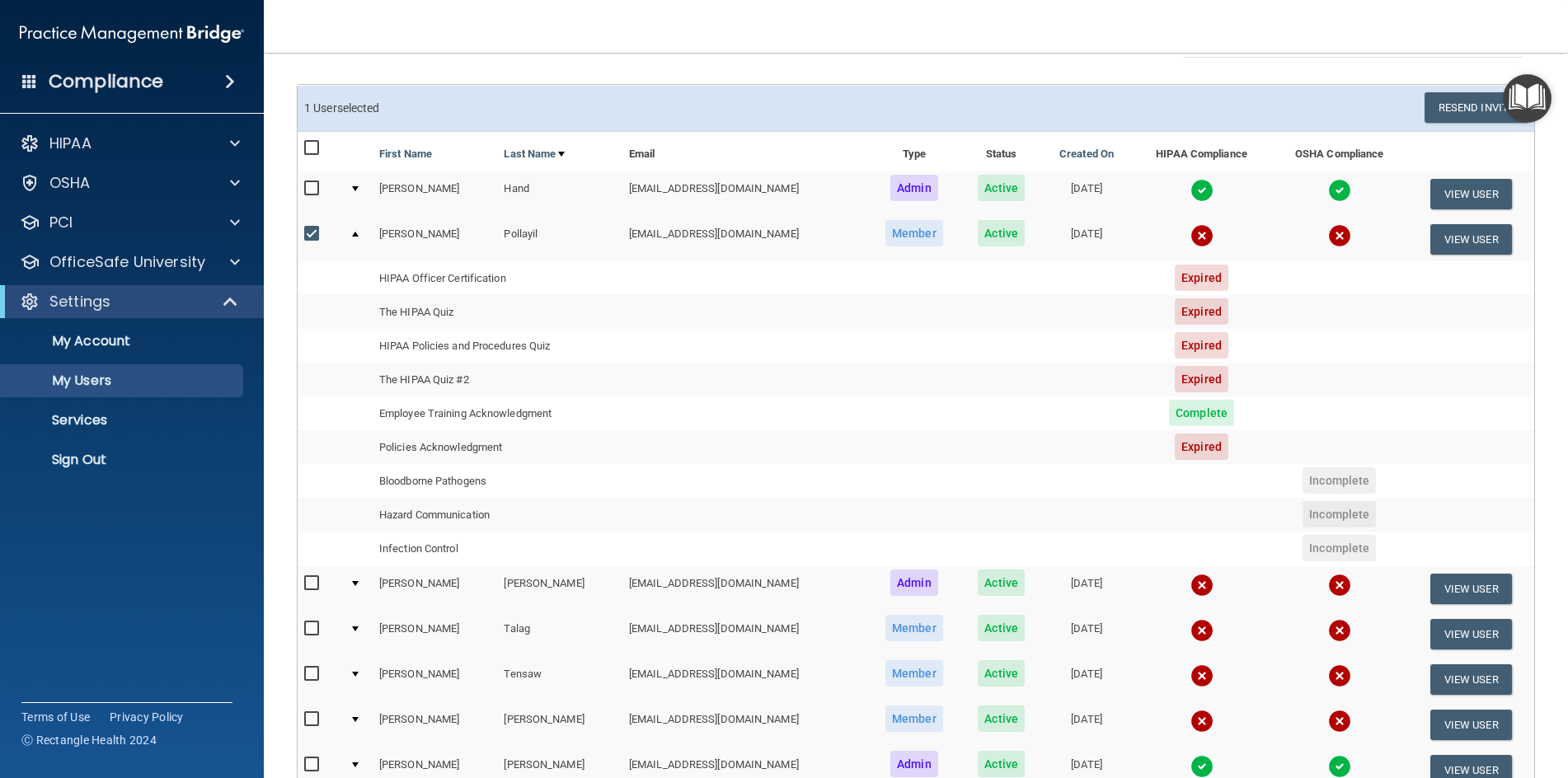
scroll to position [165, 0]
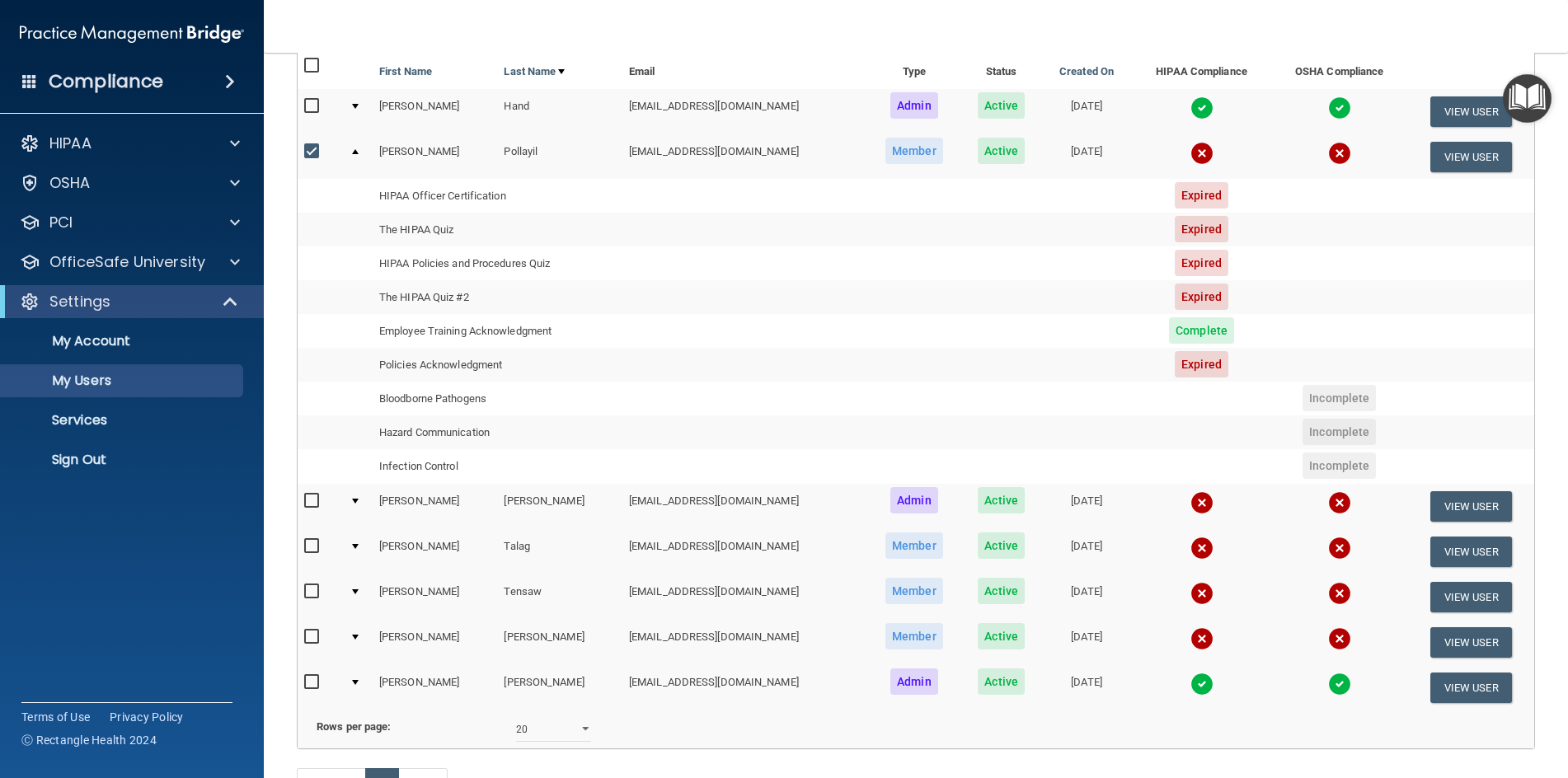
click at [315, 591] on input "checkbox" at bounding box center [314, 591] width 19 height 13
checkbox input "true"
click at [354, 591] on div at bounding box center [356, 592] width 7 height 5
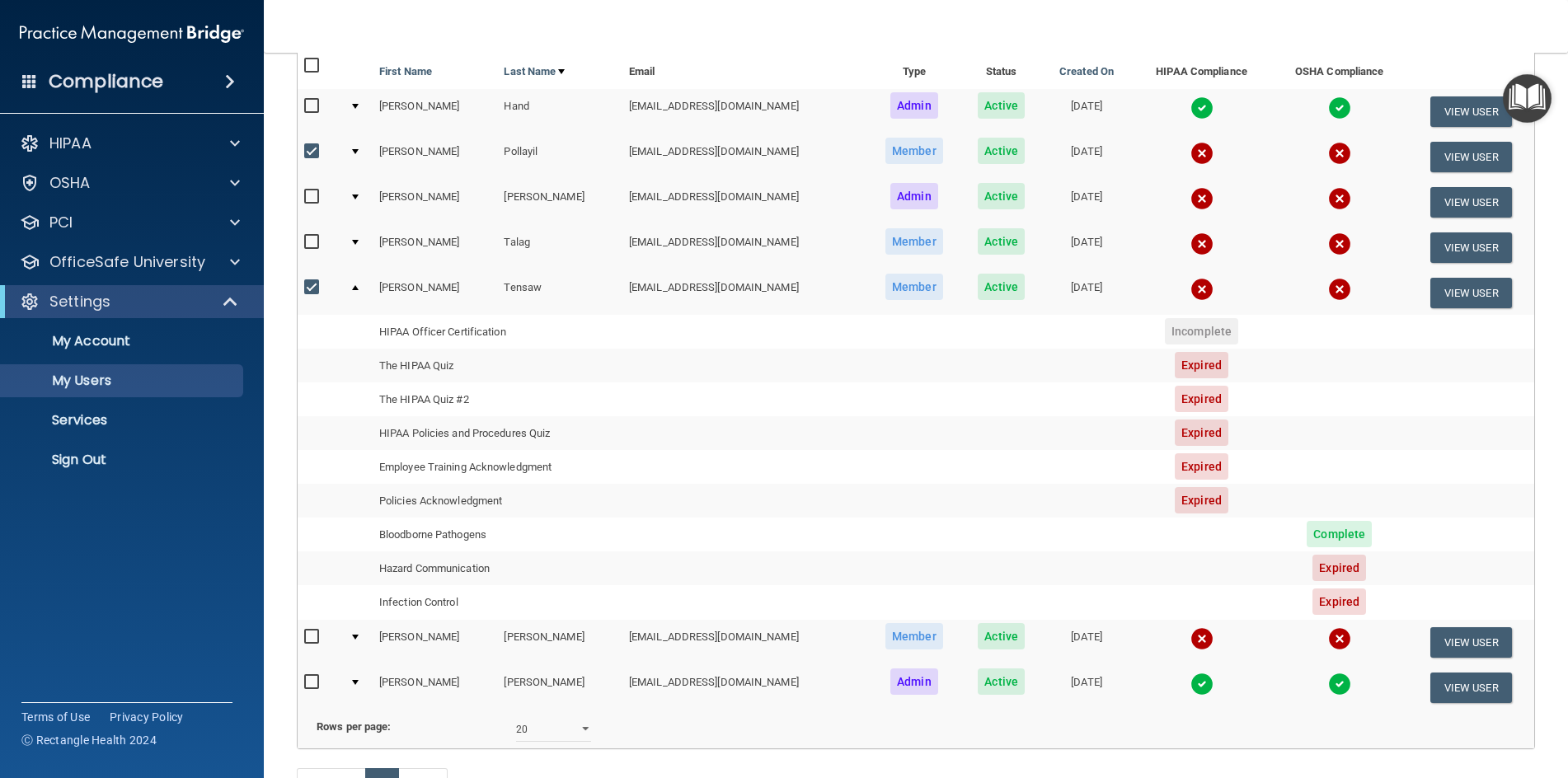
click at [308, 151] on input "checkbox" at bounding box center [314, 151] width 19 height 13
checkbox input "false"
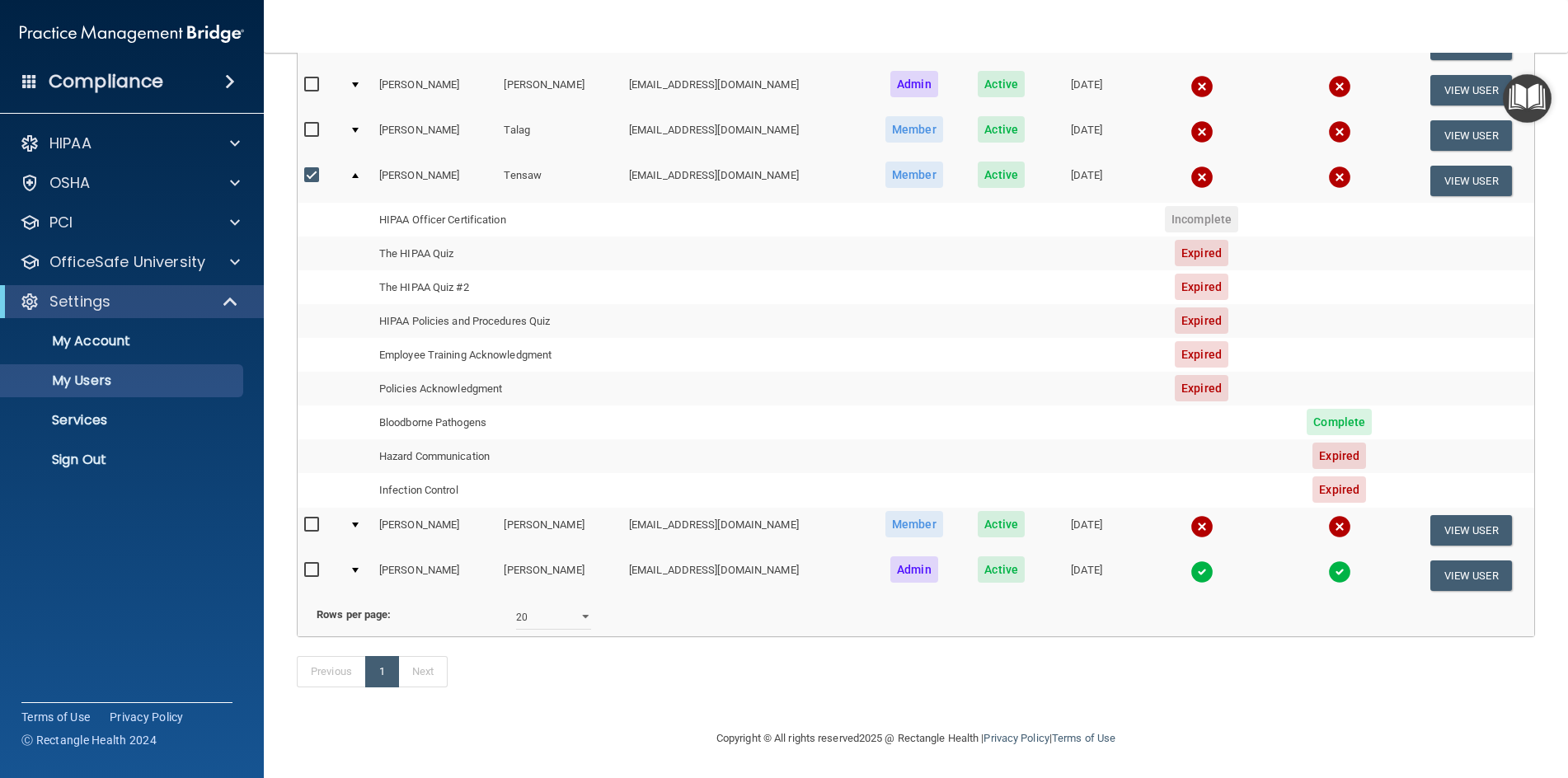
scroll to position [0, 0]
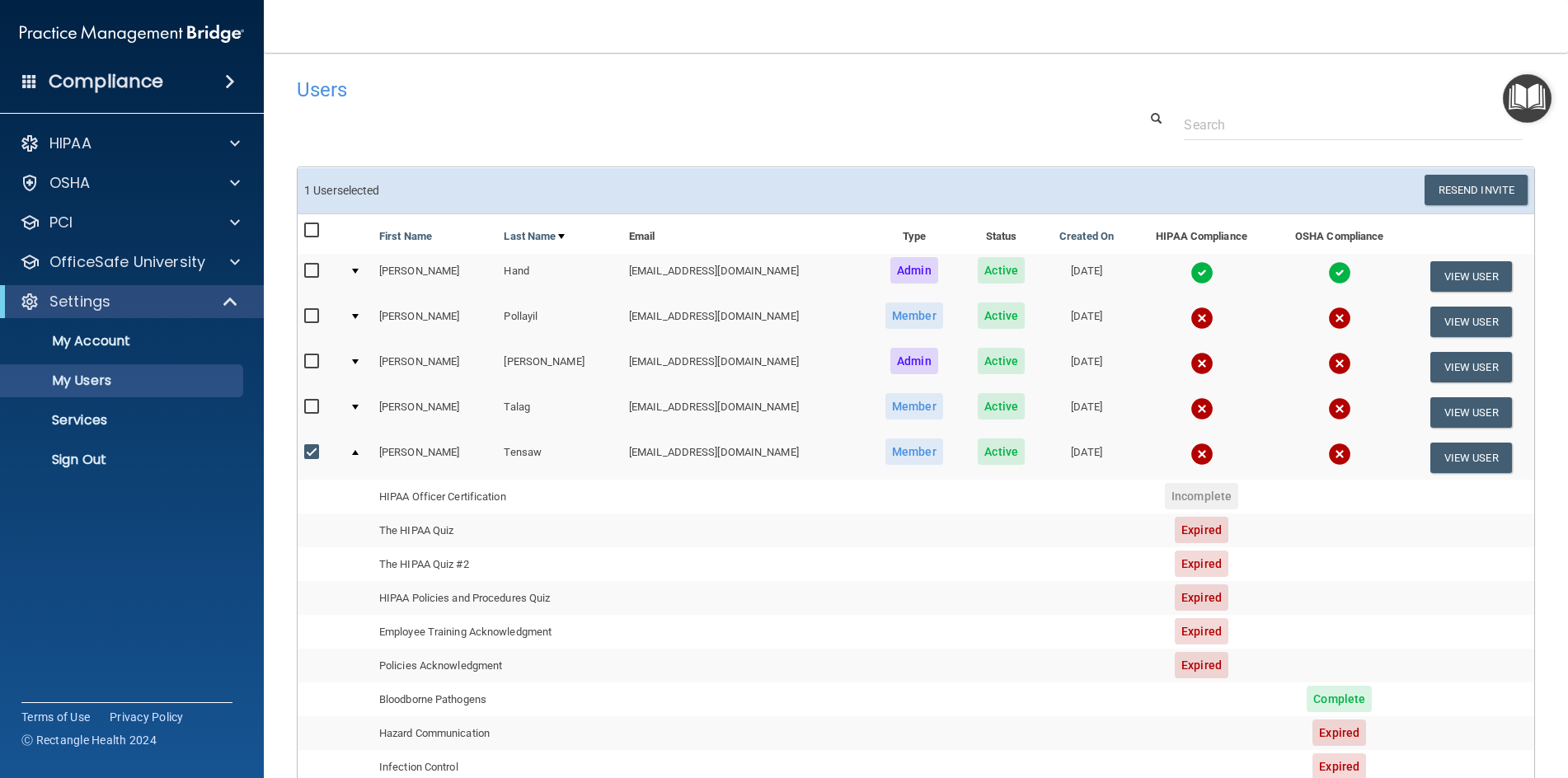
click at [311, 450] on input "checkbox" at bounding box center [314, 452] width 19 height 13
checkbox input "false"
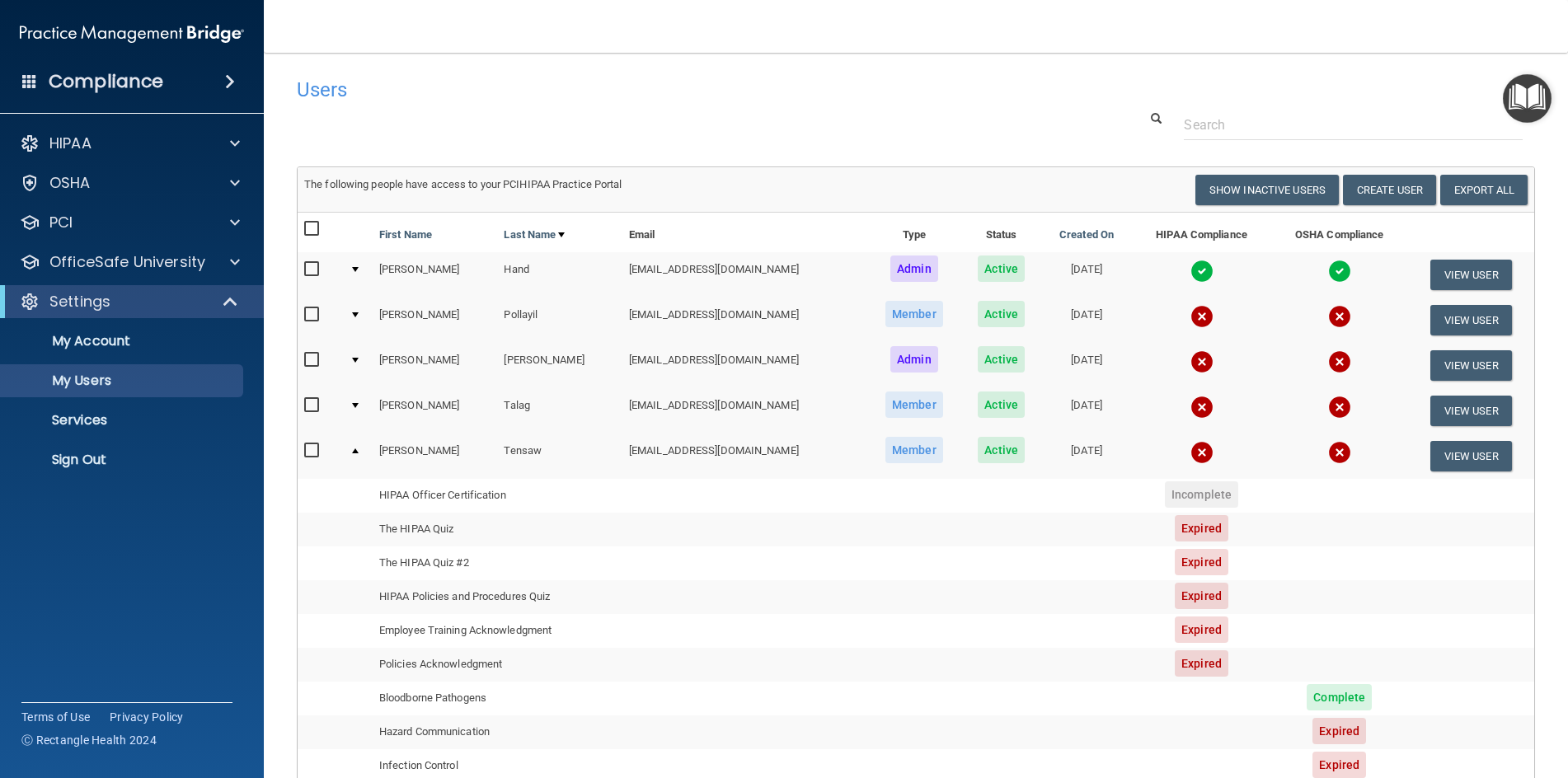
click at [356, 360] on div at bounding box center [356, 361] width 7 height 5
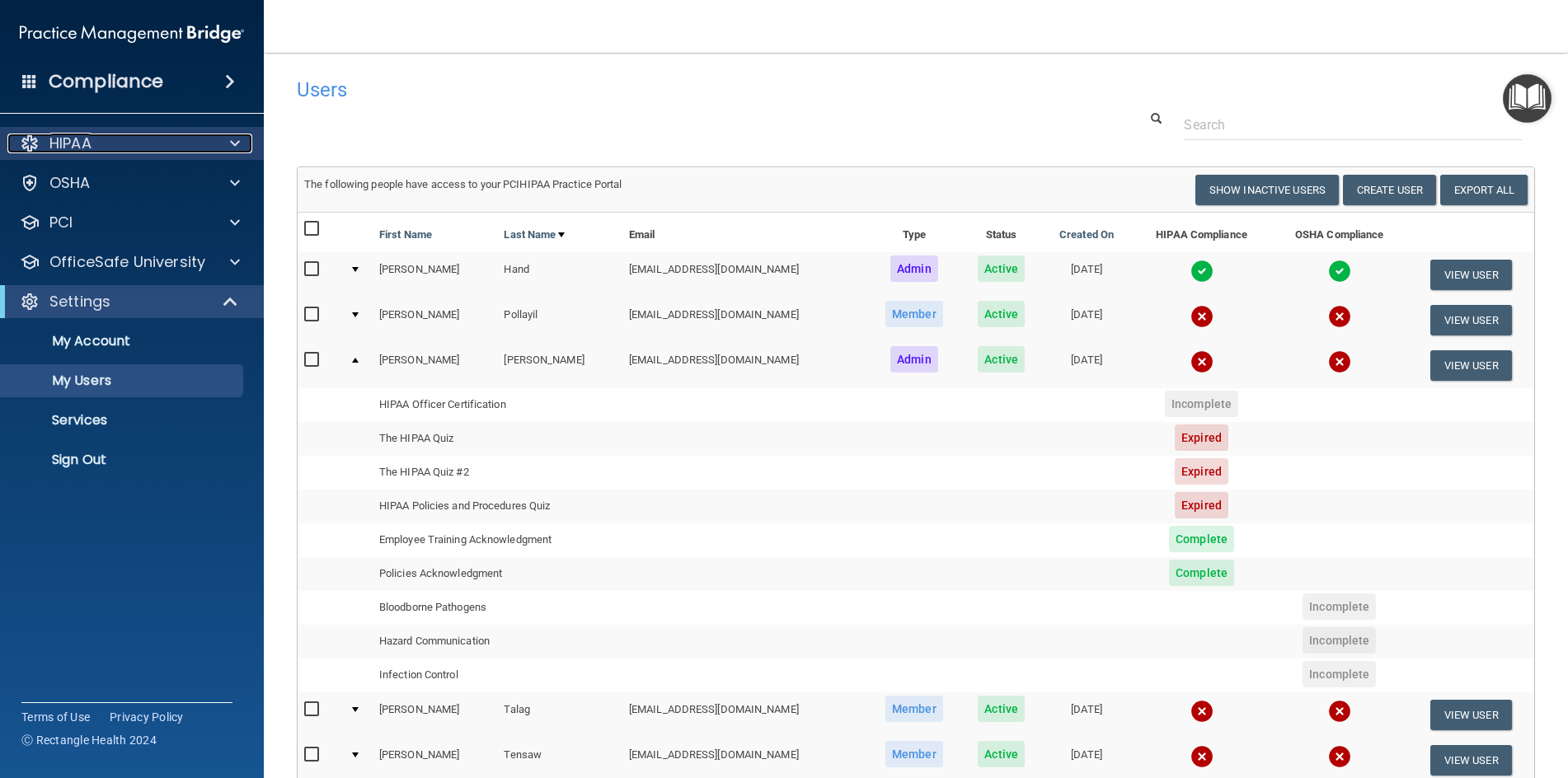
click at [82, 148] on p "HIPAA" at bounding box center [71, 143] width 42 height 20
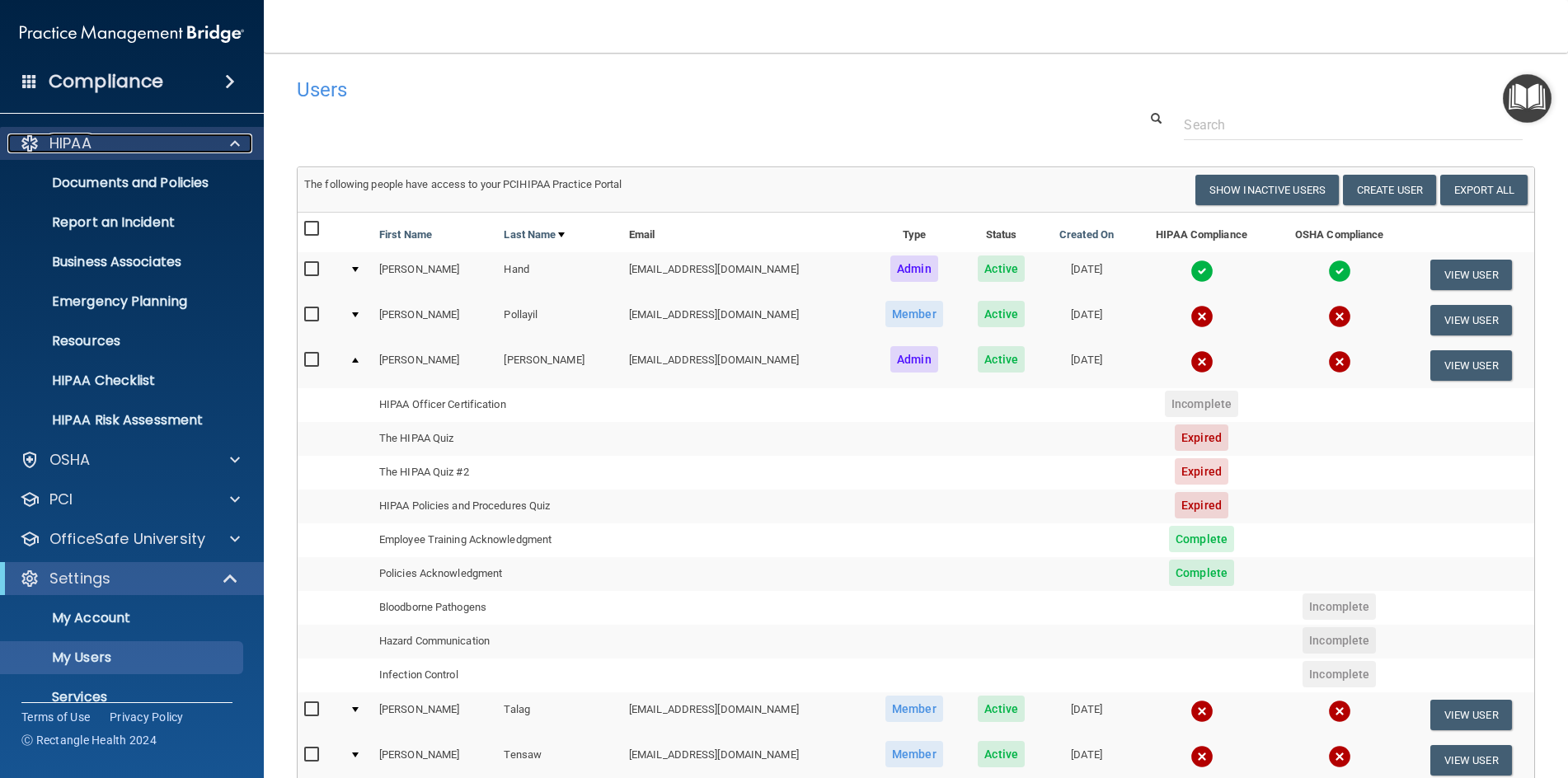
click at [82, 148] on p "HIPAA" at bounding box center [71, 143] width 42 height 20
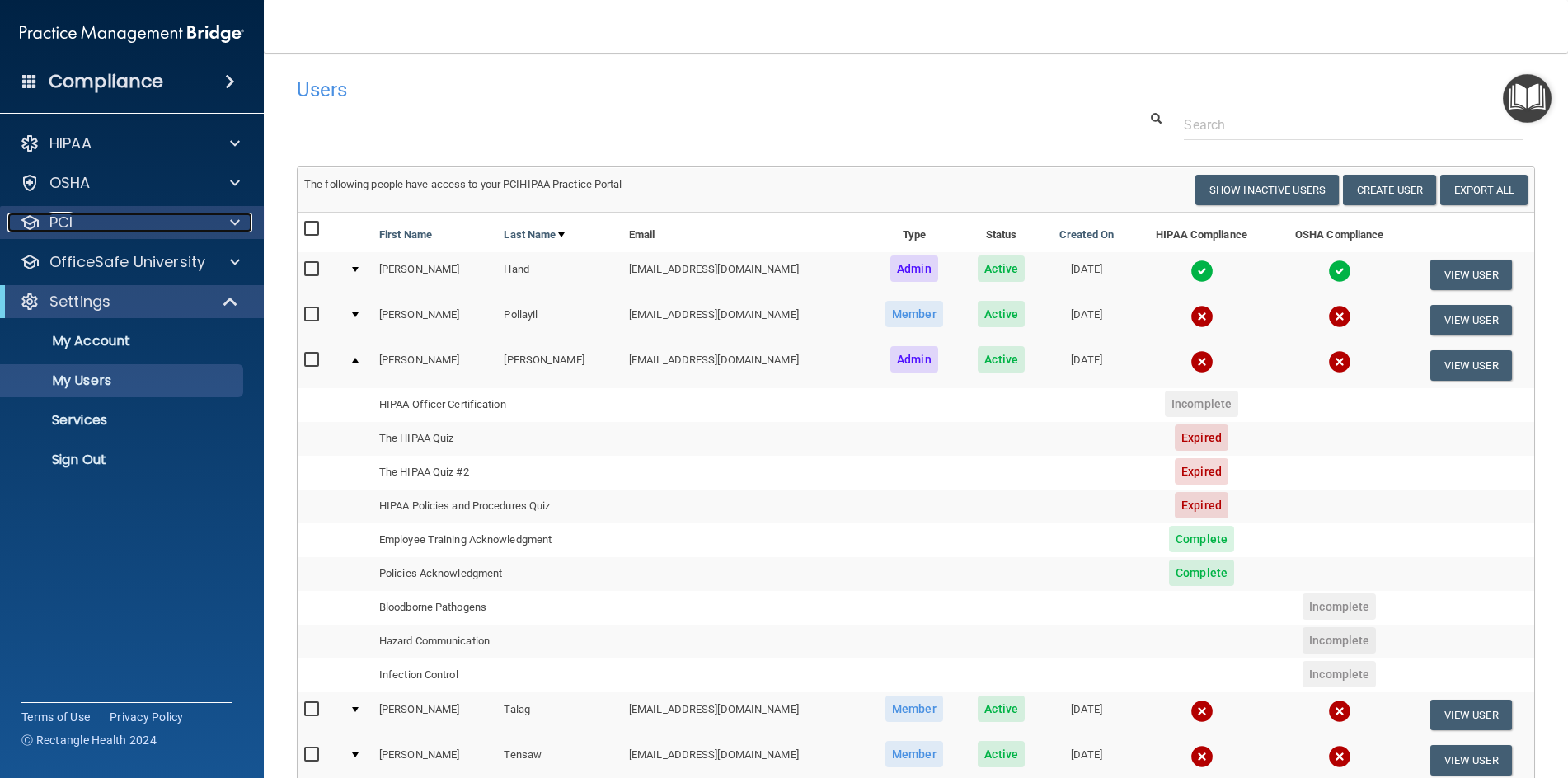
click at [90, 229] on div "PCI" at bounding box center [109, 222] width 204 height 20
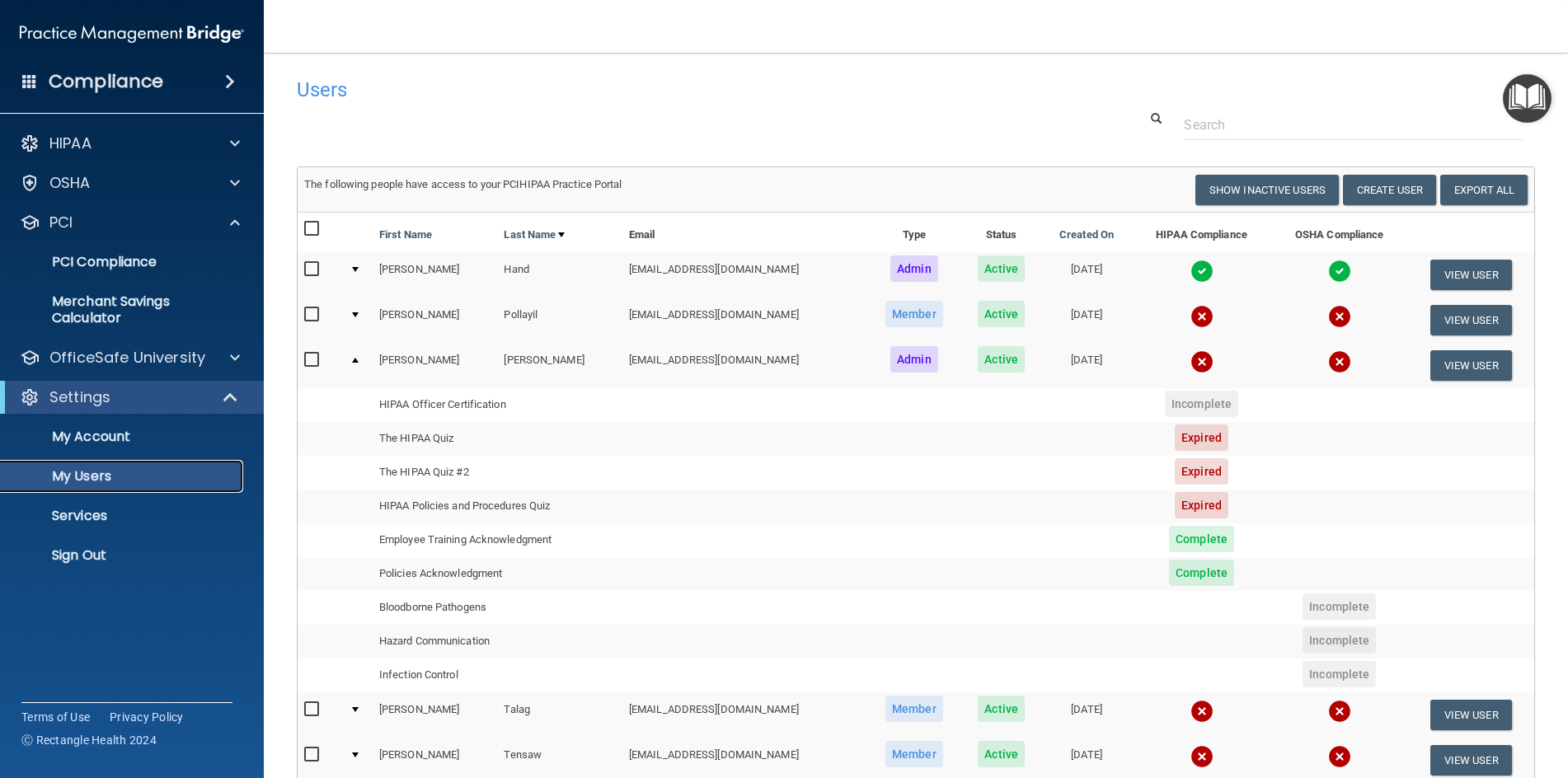
click at [88, 482] on p "My Users" at bounding box center [123, 476] width 225 height 17
click at [230, 395] on span at bounding box center [232, 397] width 14 height 20
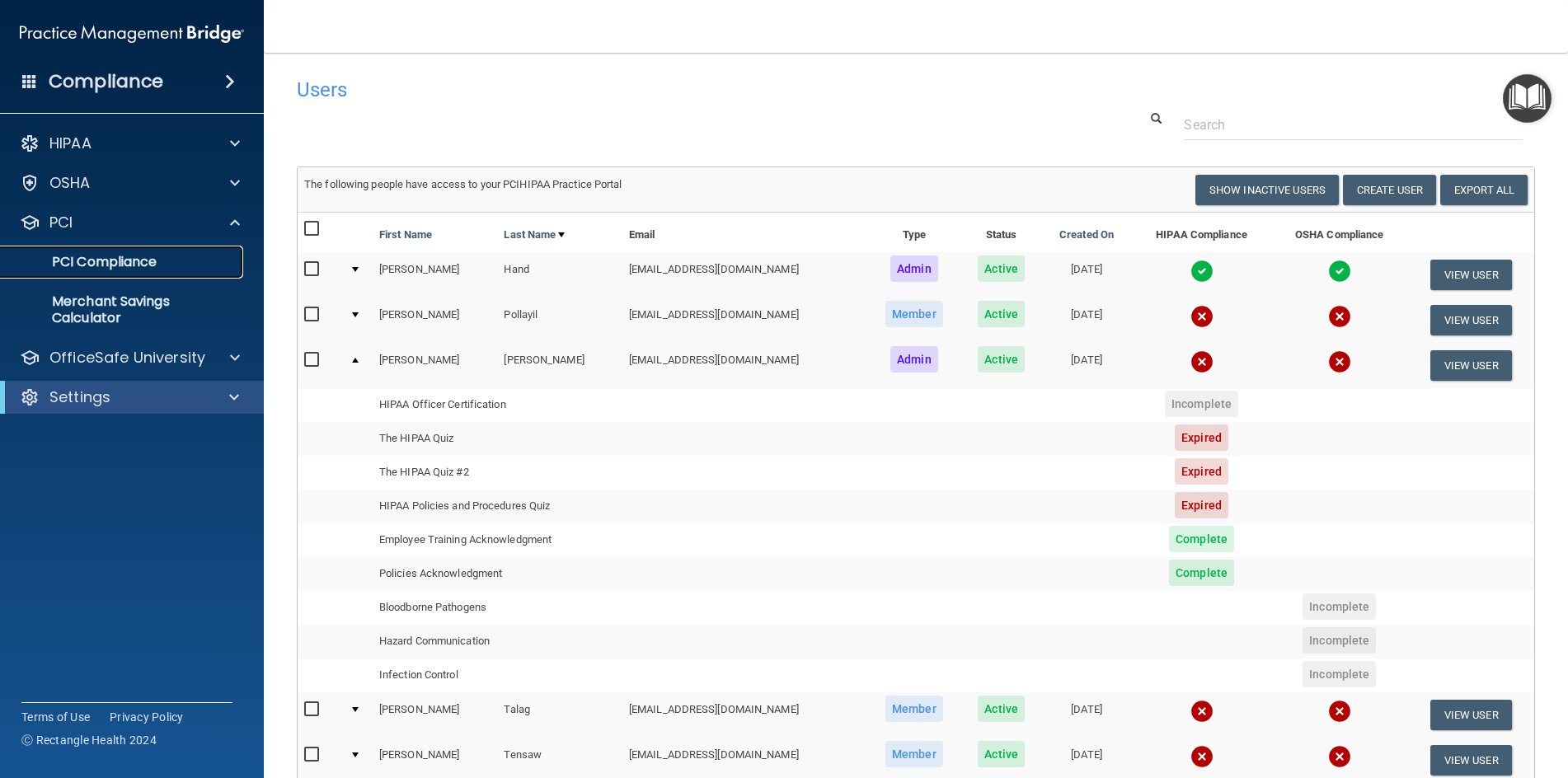
click at [115, 258] on p "PCI Compliance" at bounding box center [123, 262] width 225 height 17
click at [86, 148] on p "HIPAA" at bounding box center [71, 143] width 42 height 20
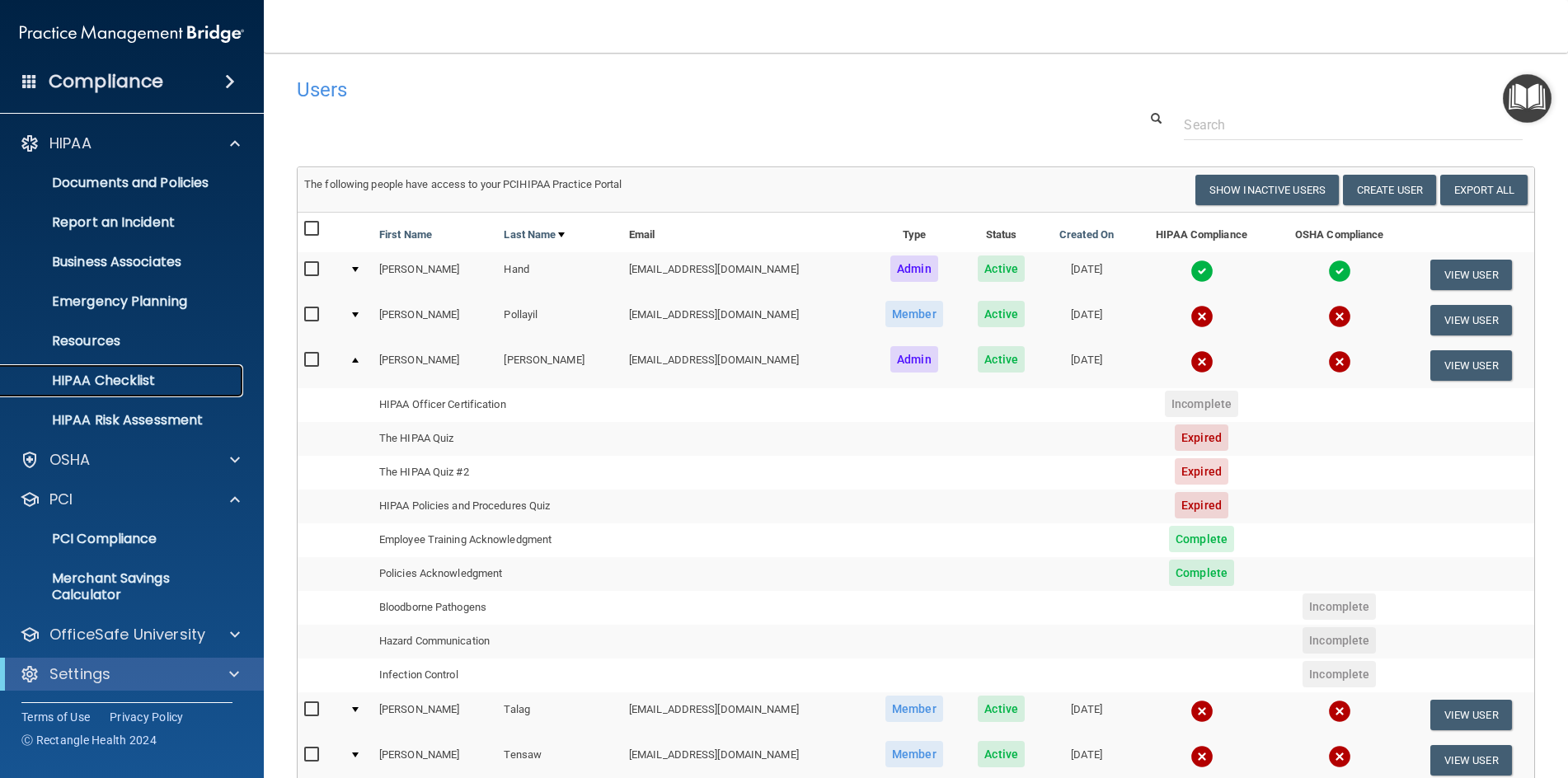
click at [112, 381] on p "HIPAA Checklist" at bounding box center [123, 381] width 225 height 17
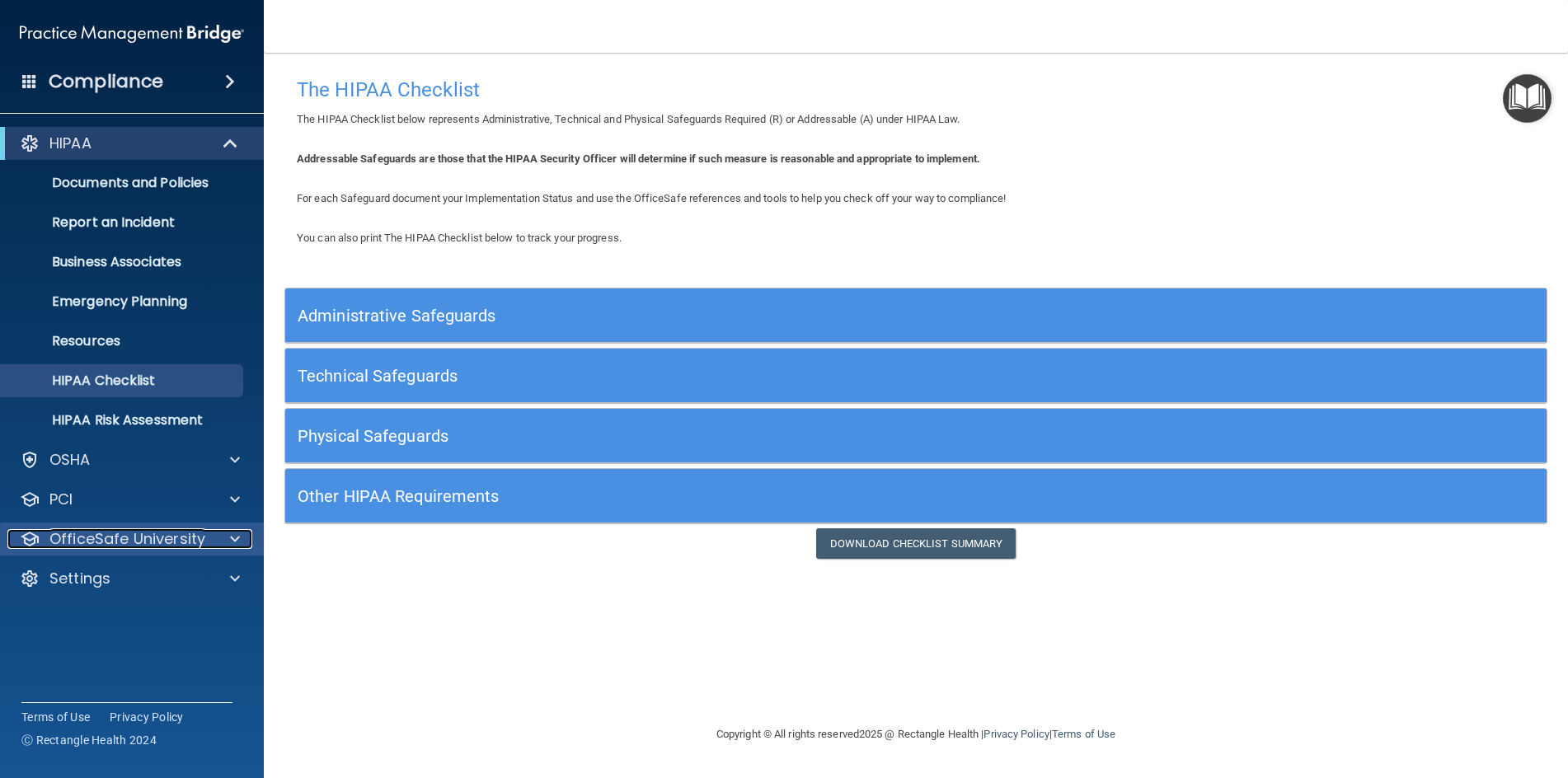
click at [79, 534] on p "OfficeSafe University" at bounding box center [128, 539] width 155 height 20
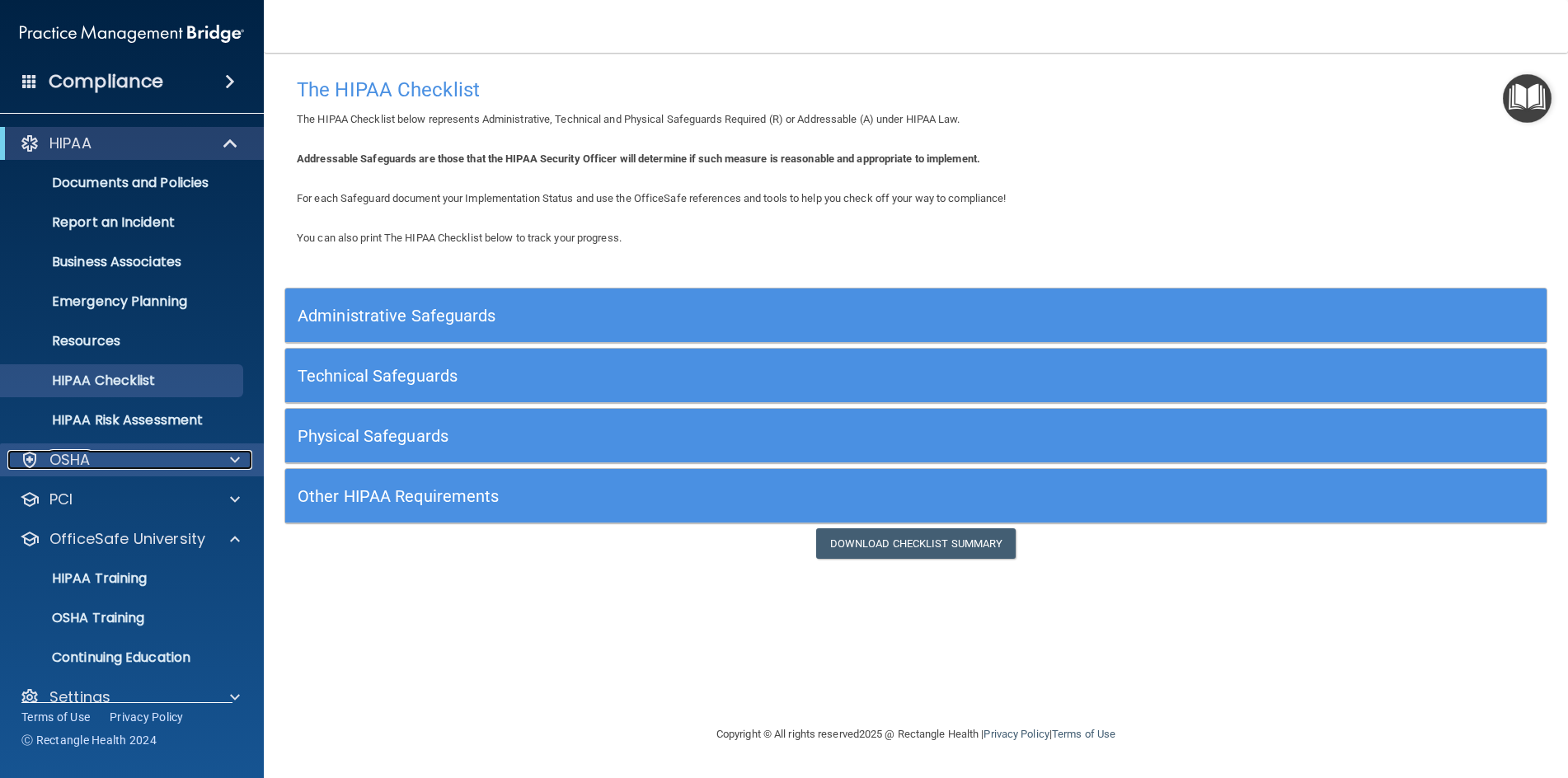
click at [76, 462] on p "OSHA" at bounding box center [70, 459] width 41 height 20
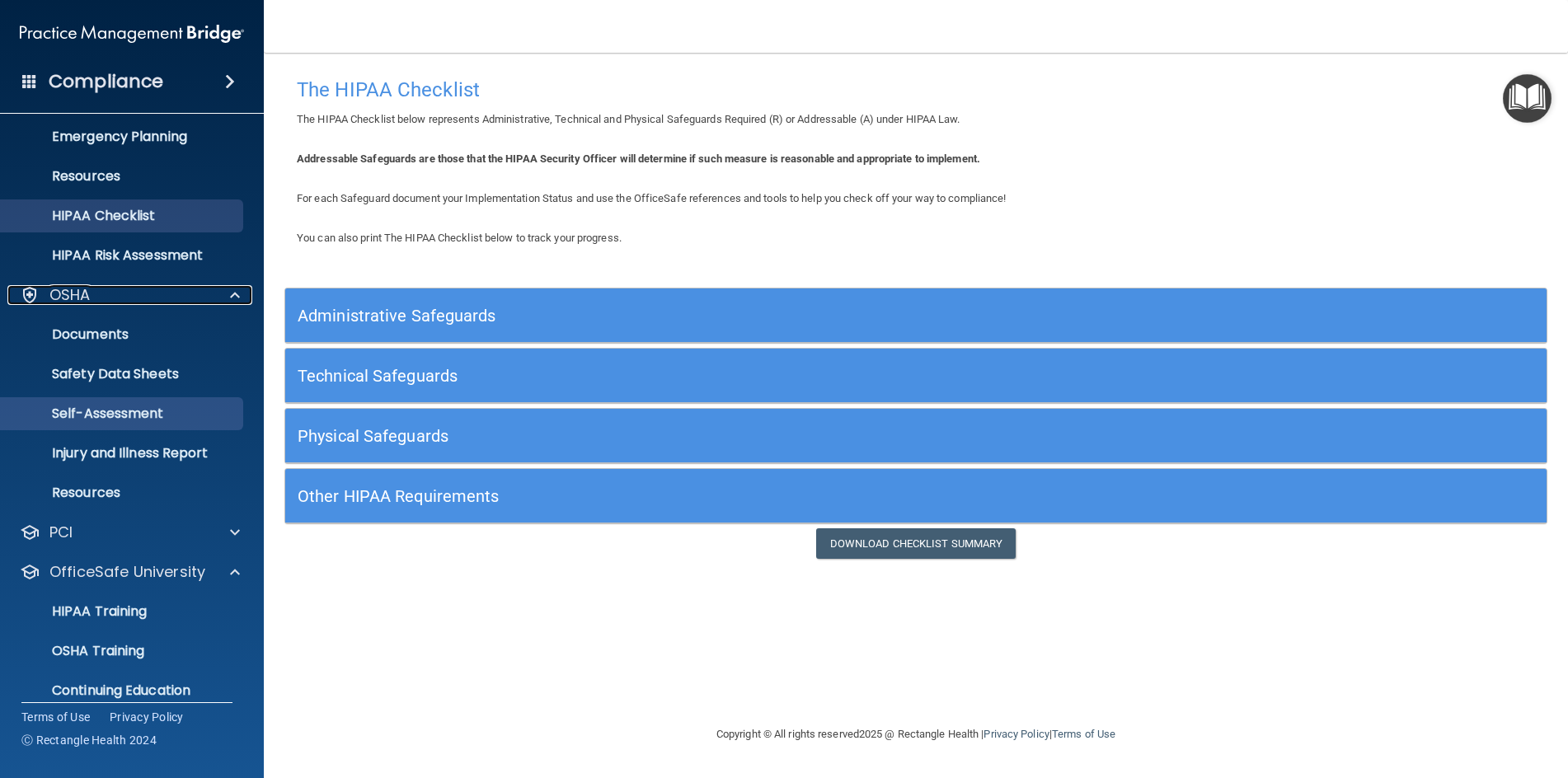
scroll to position [223, 0]
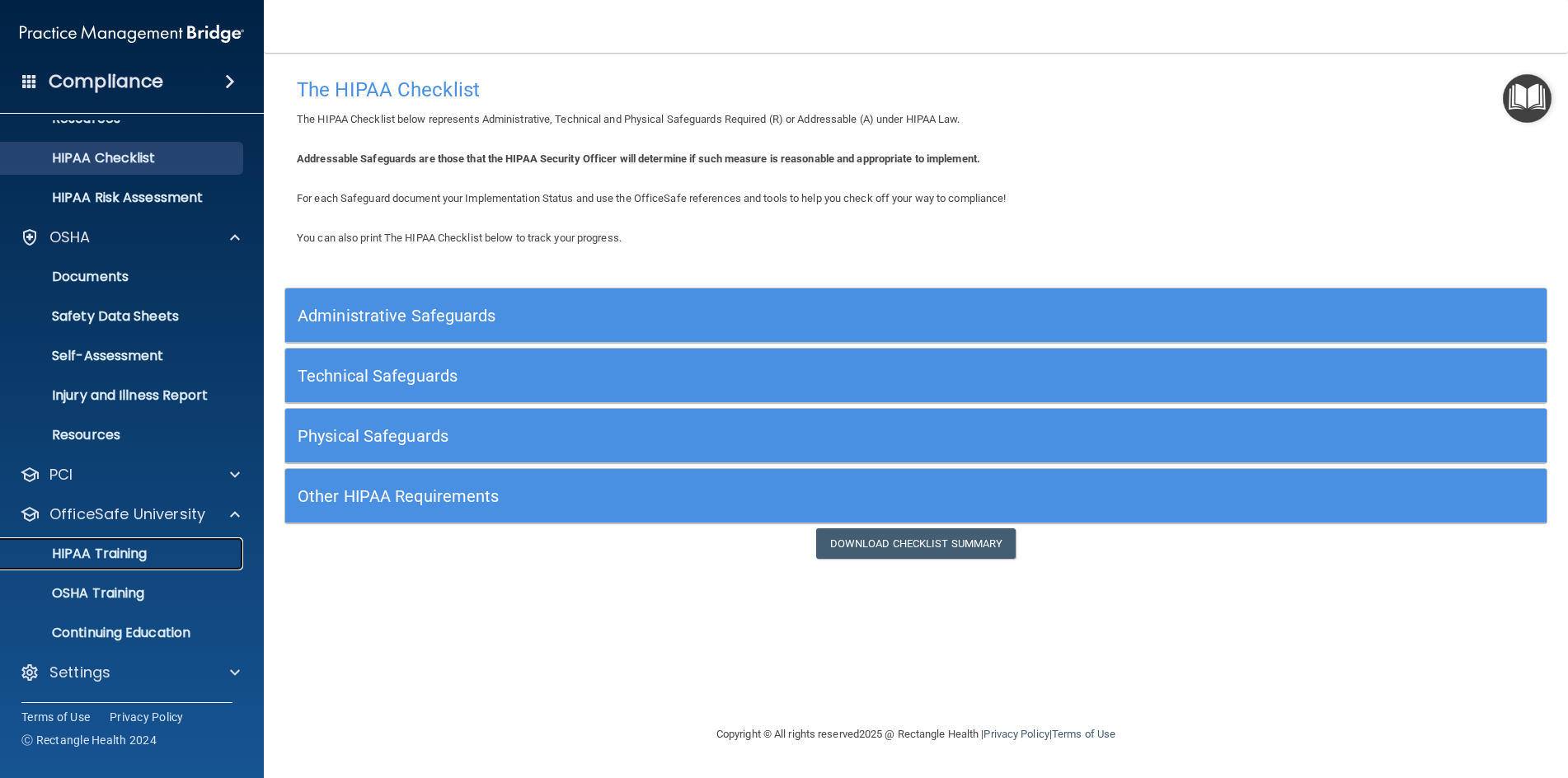
click at [100, 557] on p "HIPAA Training" at bounding box center [79, 554] width 136 height 17
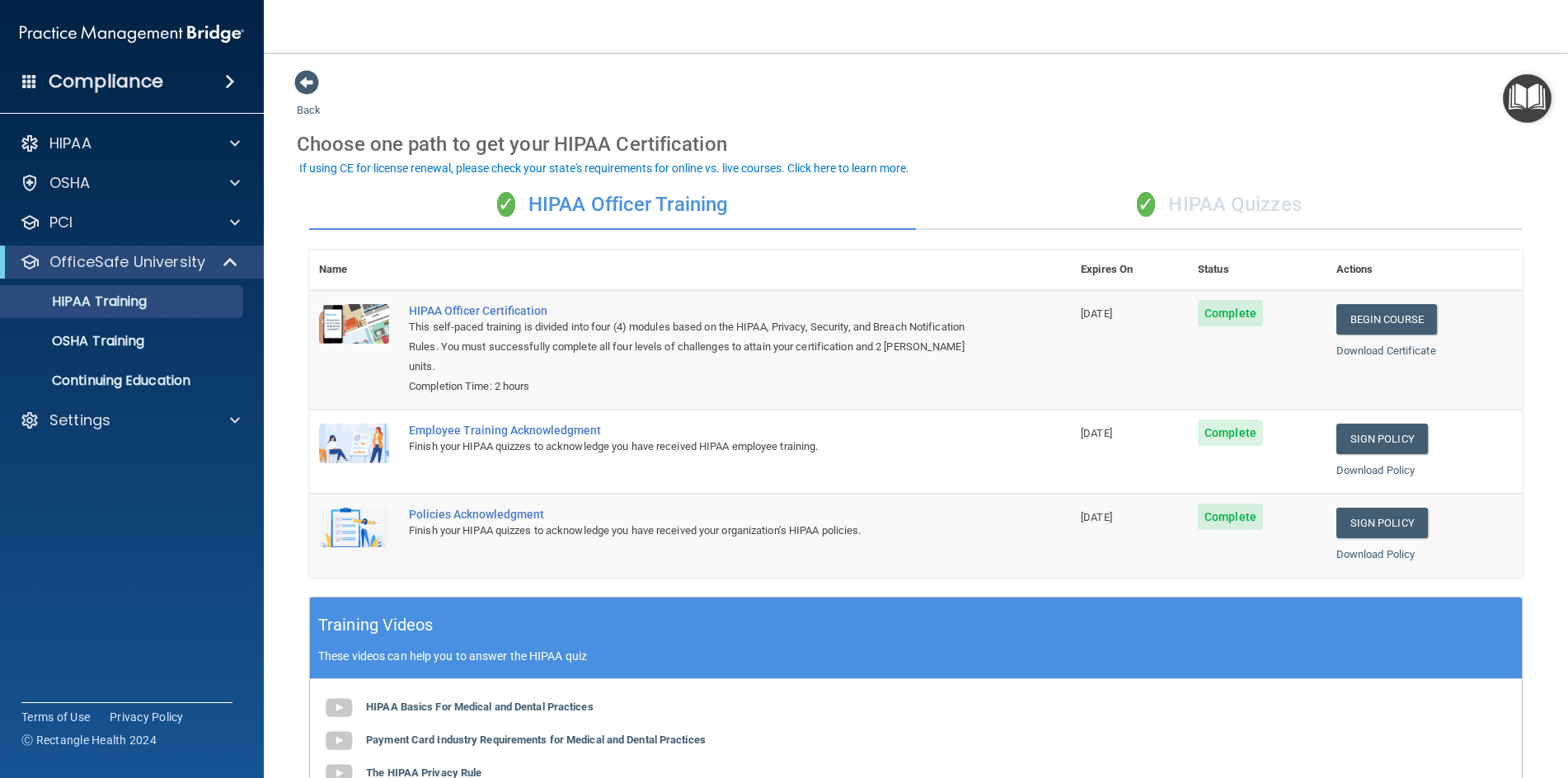
click at [1192, 202] on div "✓ HIPAA Quizzes" at bounding box center [1219, 205] width 607 height 50
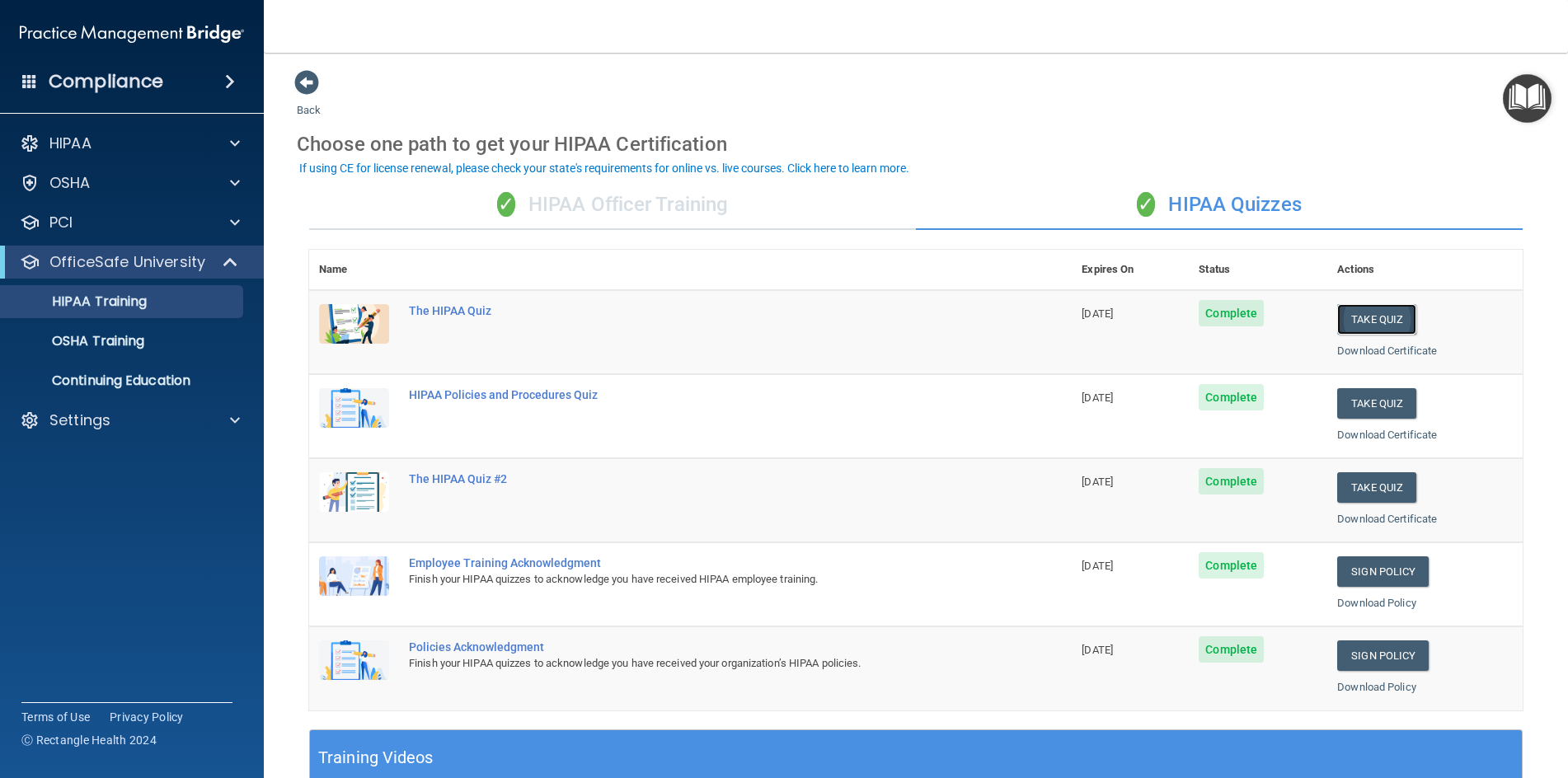
click at [1369, 323] on button "Take Quiz" at bounding box center [1377, 319] width 79 height 31
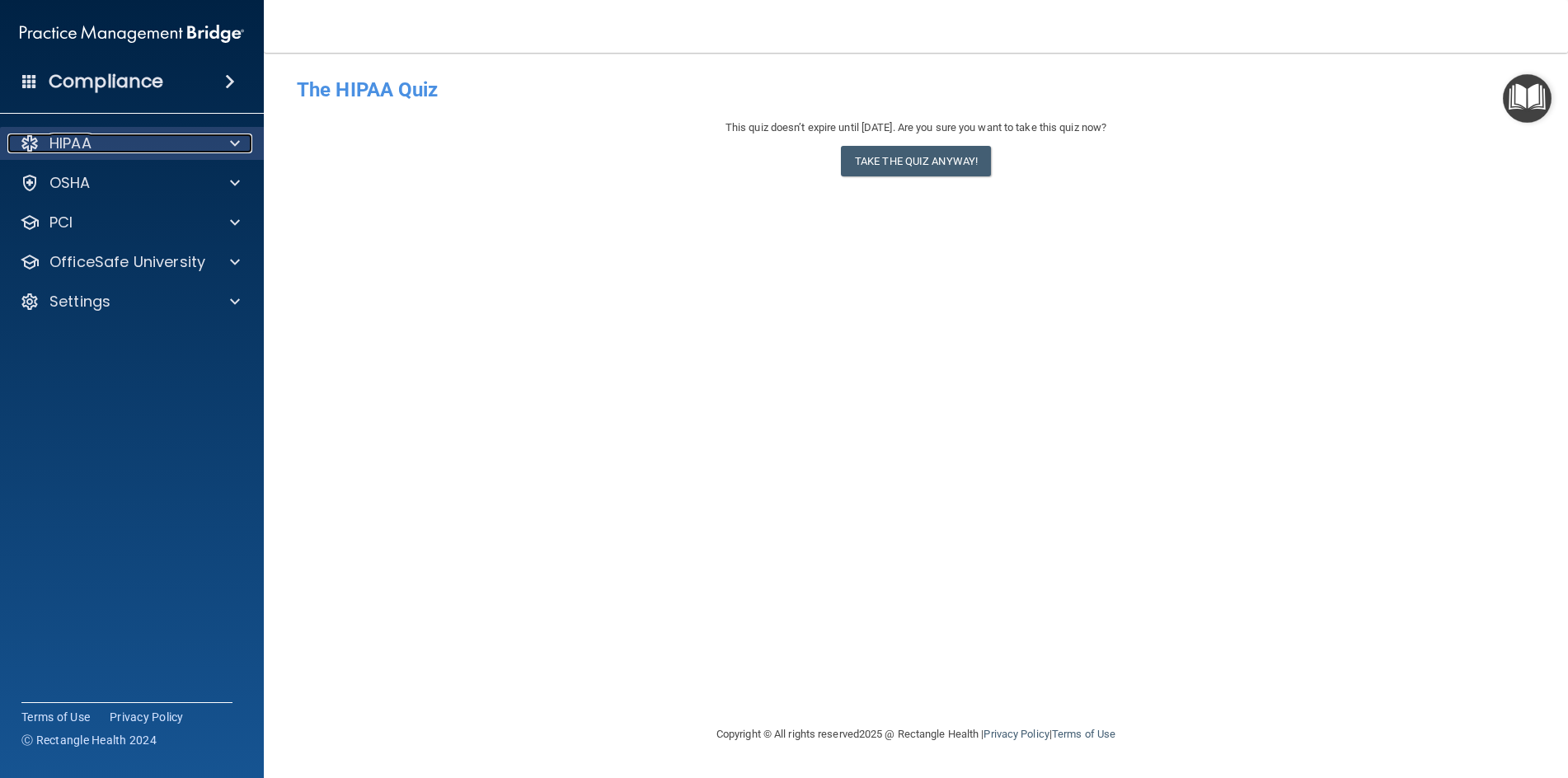
click at [64, 139] on p "HIPAA" at bounding box center [71, 143] width 42 height 20
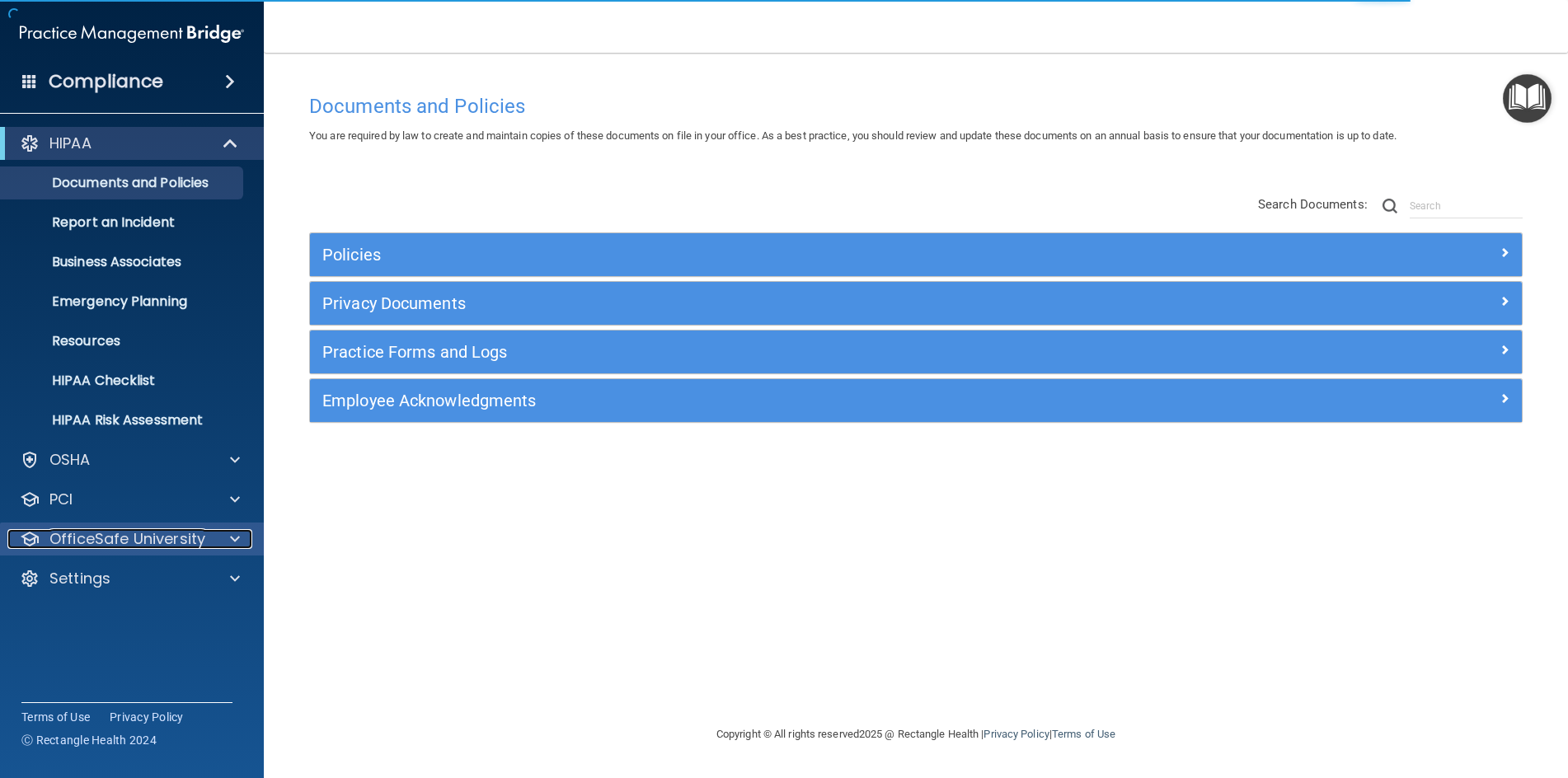
click at [232, 538] on span at bounding box center [234, 539] width 10 height 20
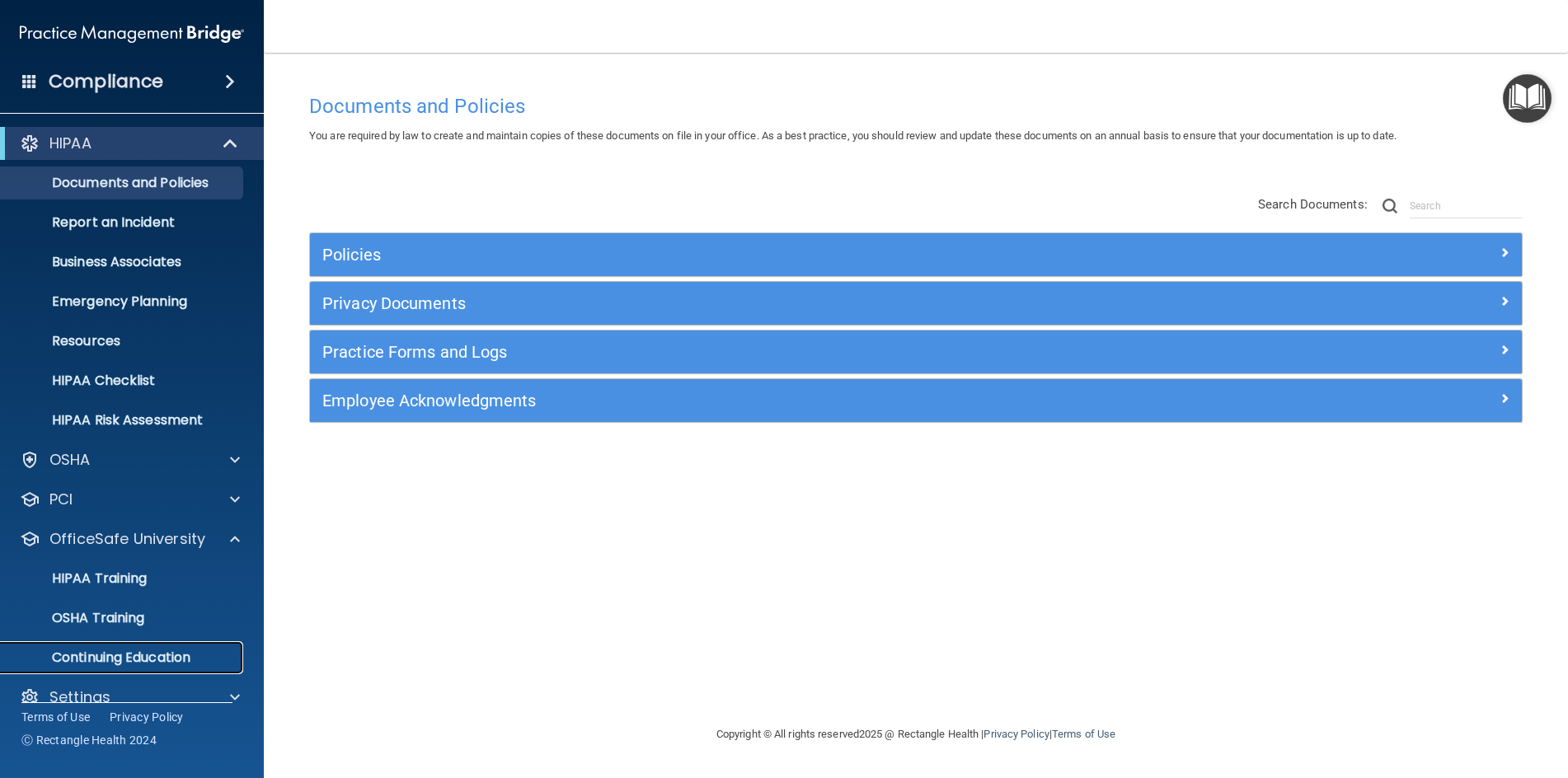
click at [140, 657] on p "Continuing Education" at bounding box center [123, 658] width 225 height 17
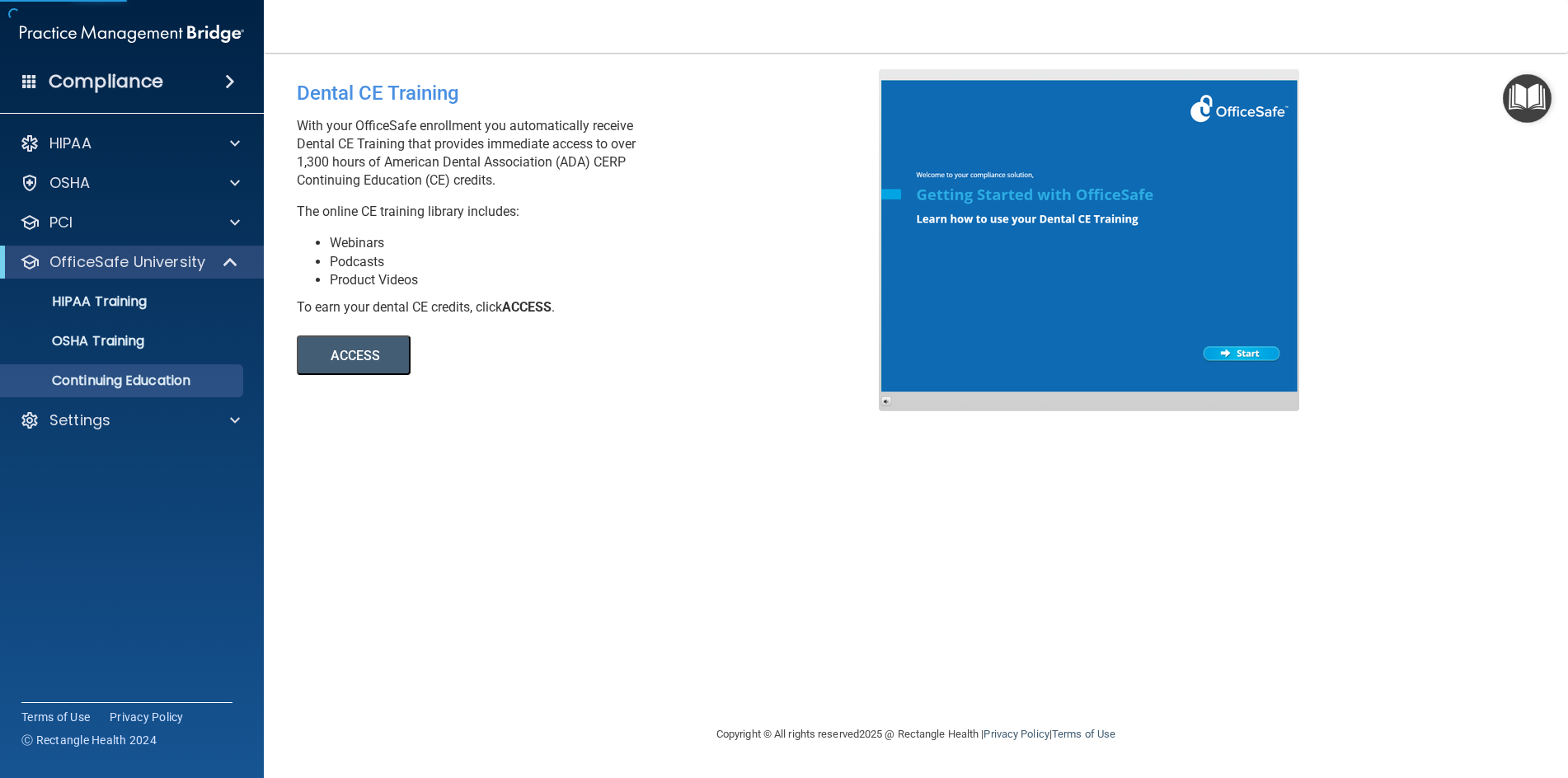
click at [360, 359] on button "ACCESS" at bounding box center [354, 355] width 114 height 39
